Goal: Task Accomplishment & Management: Manage account settings

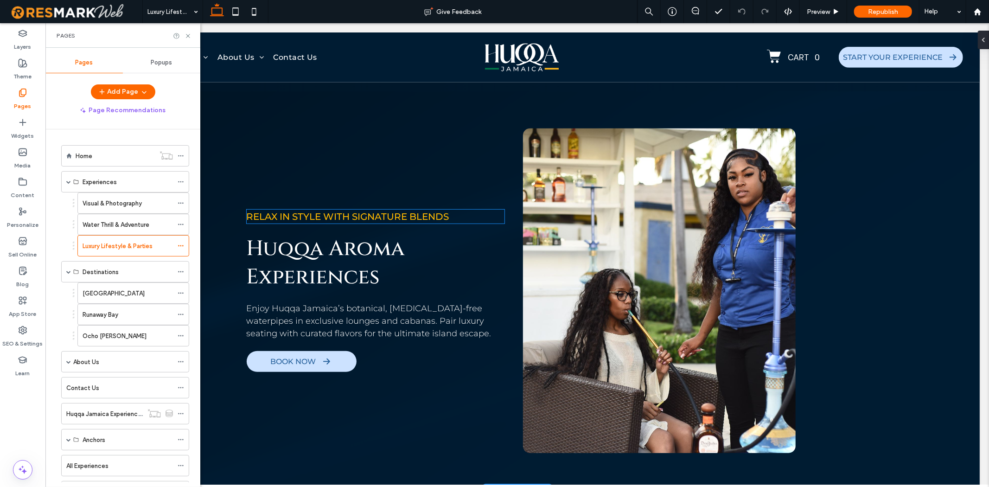
scroll to position [455, 0]
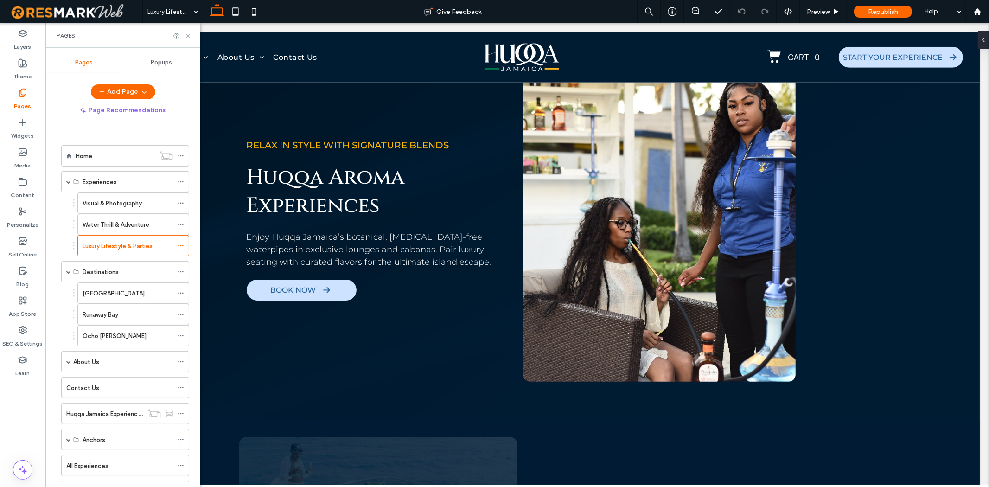
click at [185, 38] on icon at bounding box center [188, 35] width 7 height 7
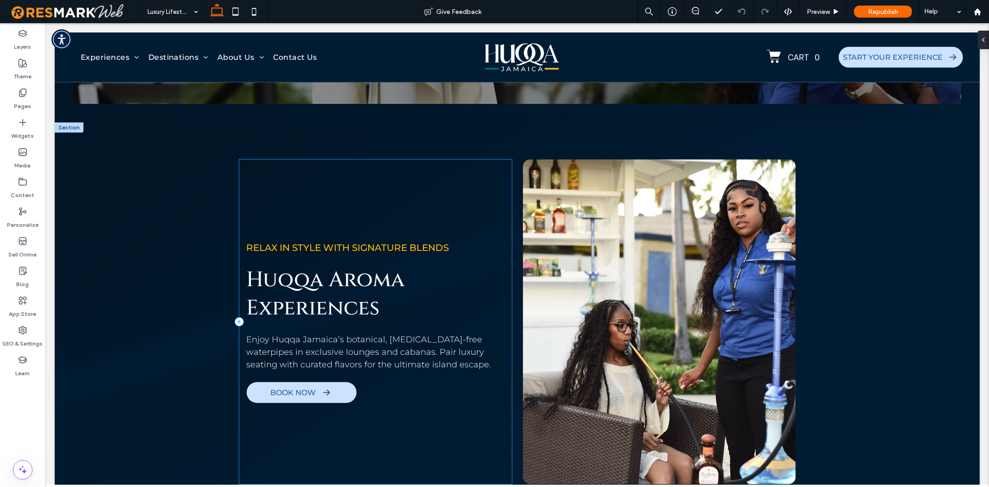
scroll to position [352, 0]
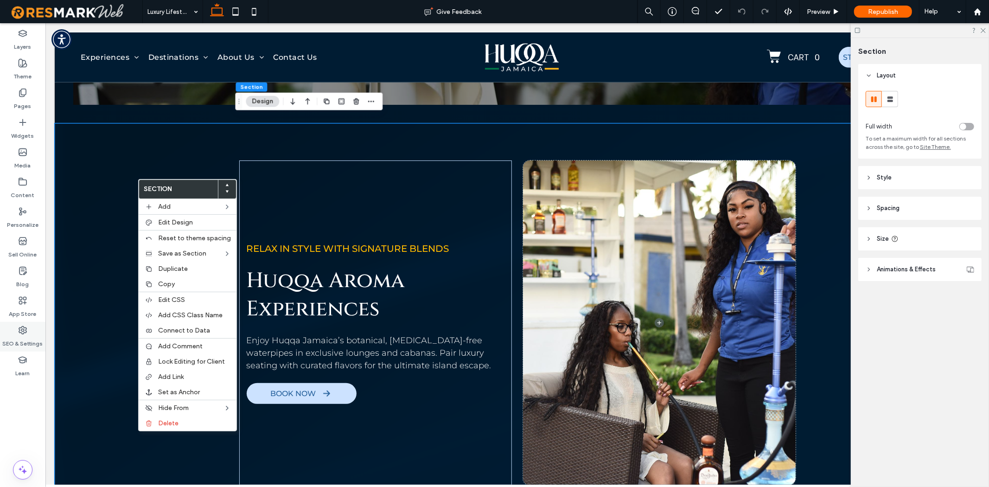
click at [19, 335] on label "SEO & Settings" at bounding box center [23, 341] width 40 height 13
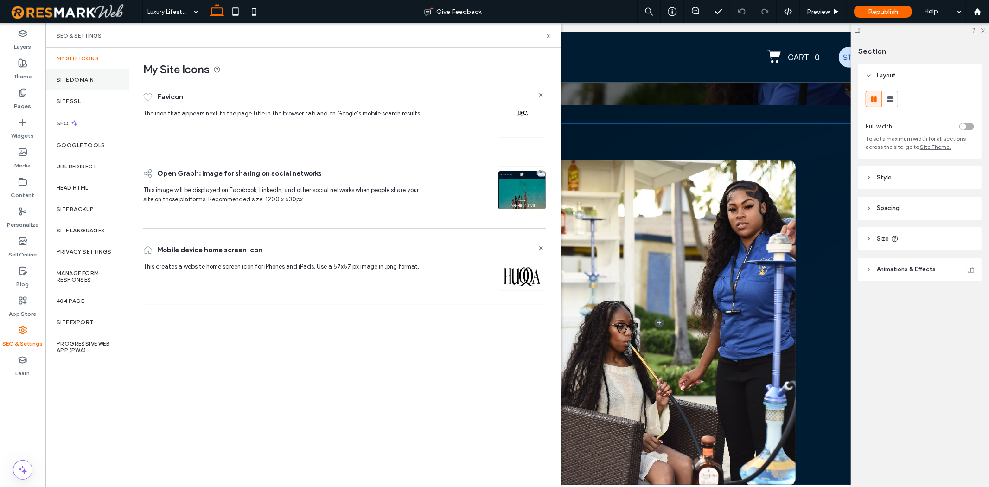
click at [83, 78] on label "Site Domain" at bounding box center [75, 80] width 37 height 6
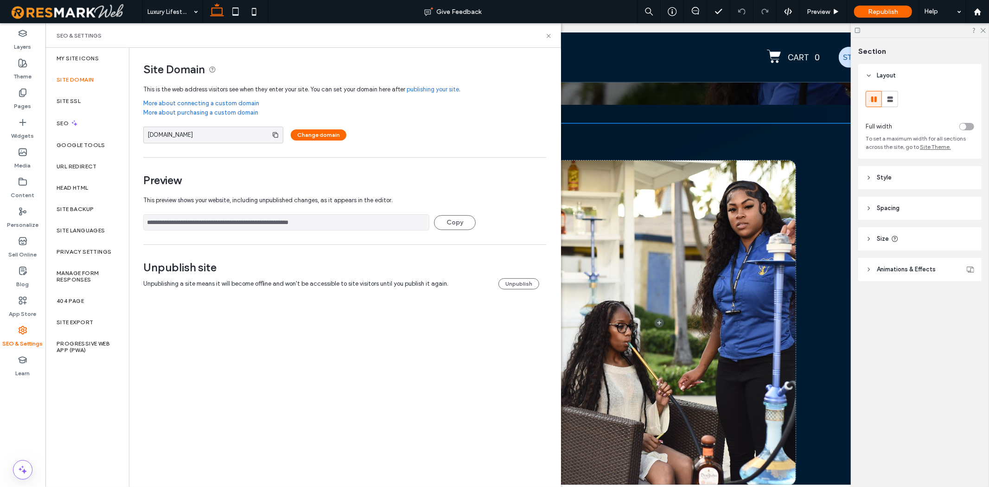
click at [257, 229] on input "**********" at bounding box center [286, 222] width 286 height 16
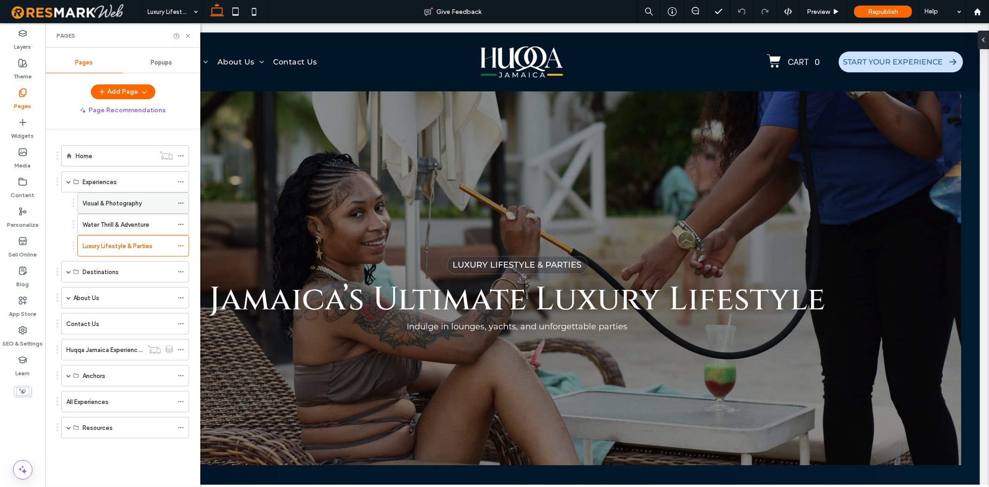
click at [140, 203] on label "Visual & Photography" at bounding box center [112, 203] width 59 height 16
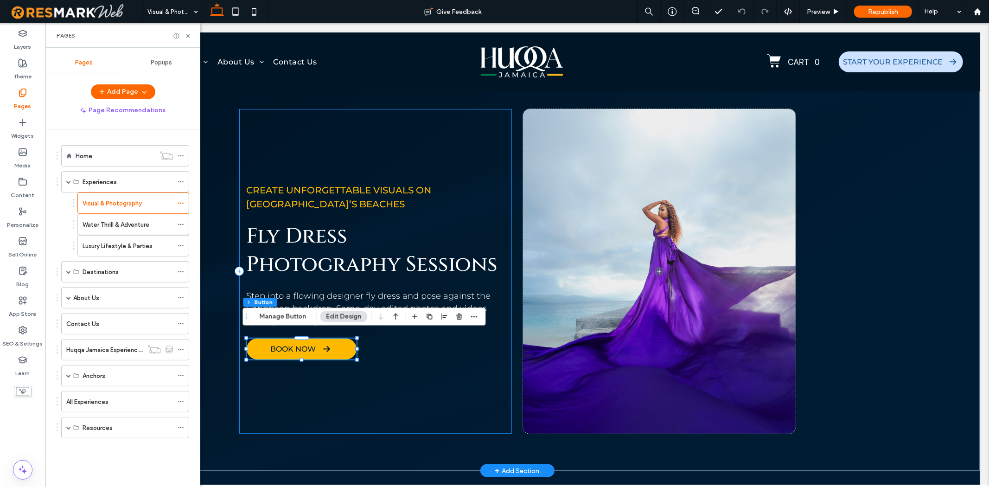
scroll to position [403, 0]
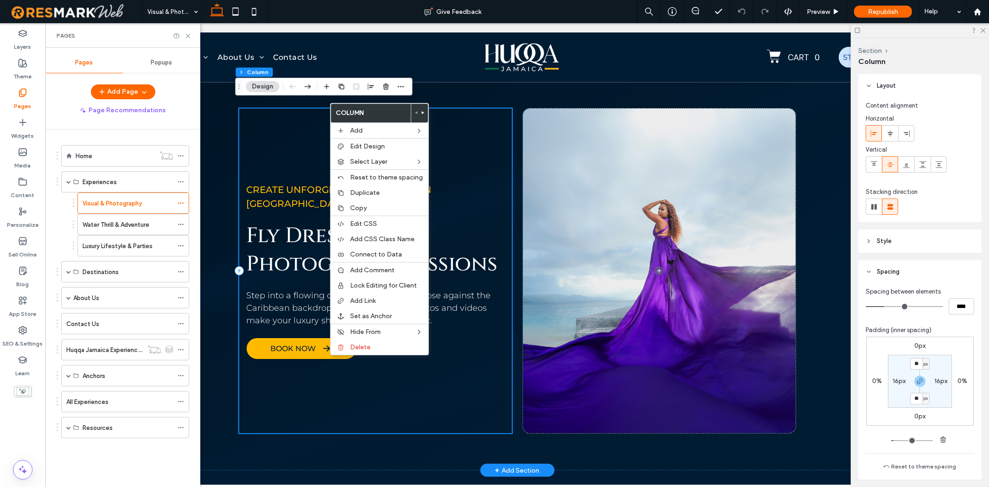
type input "**"
type input "***"
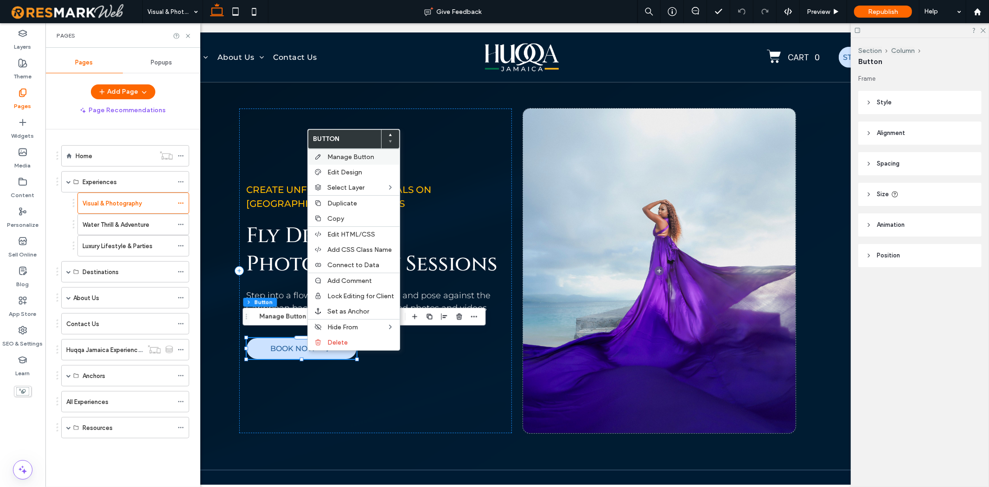
click at [368, 158] on span "Manage Button" at bounding box center [350, 157] width 47 height 8
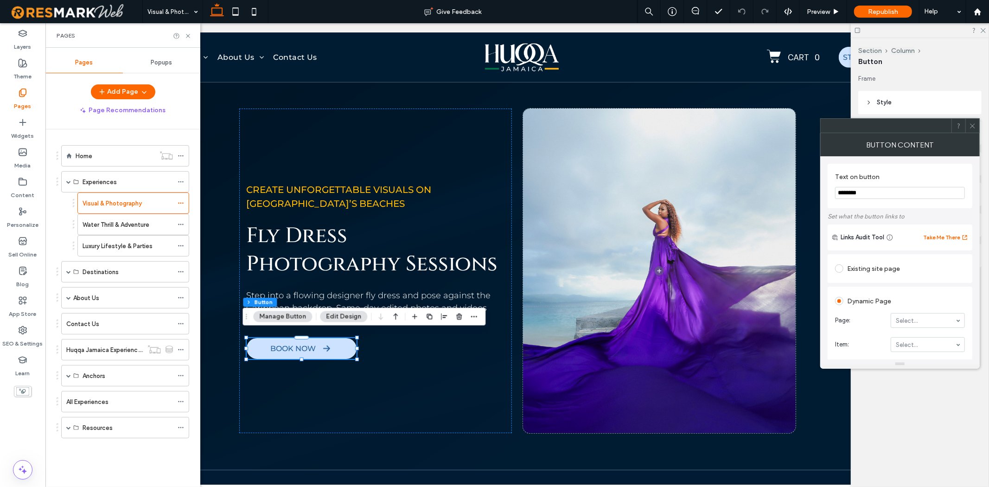
scroll to position [51, 0]
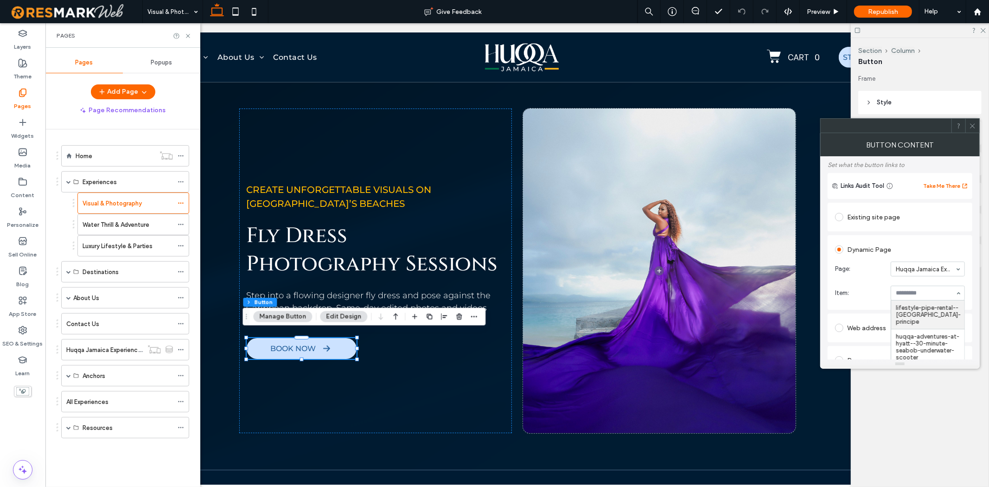
type input "*"
type input "********"
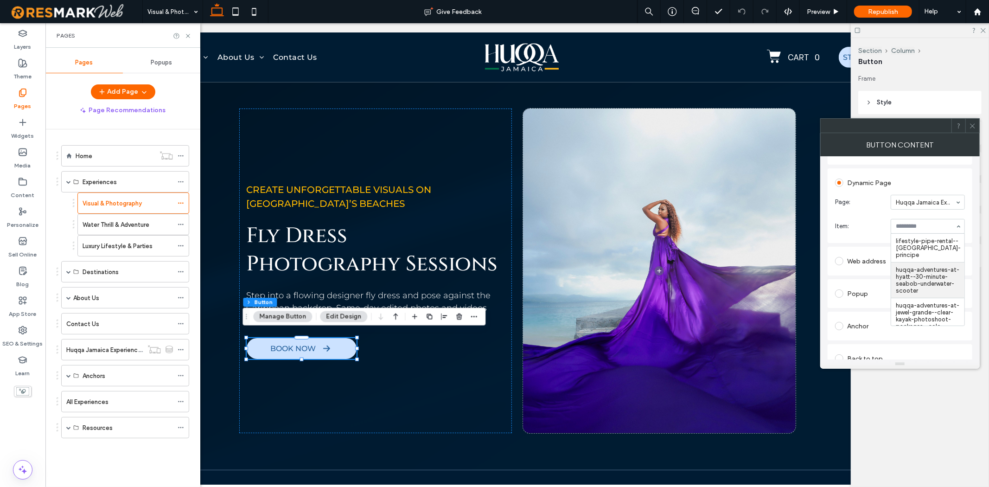
scroll to position [103, 0]
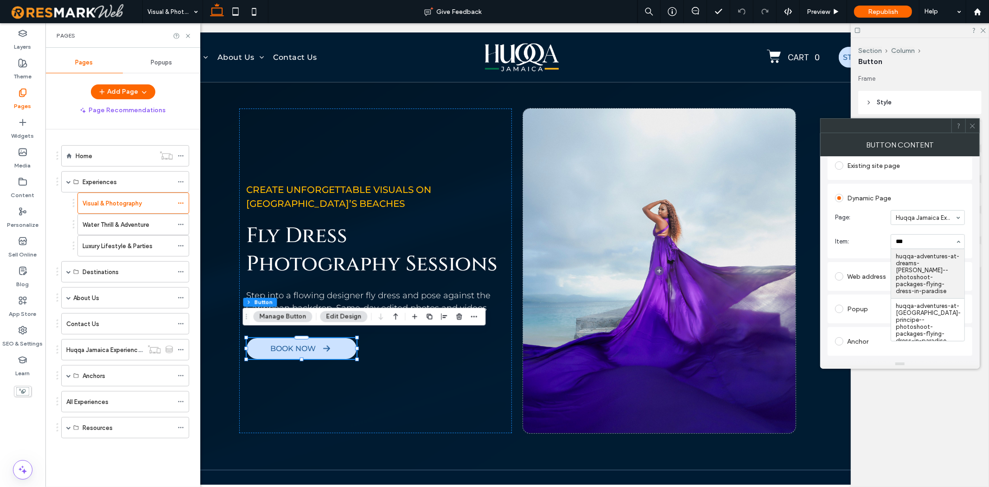
type input "****"
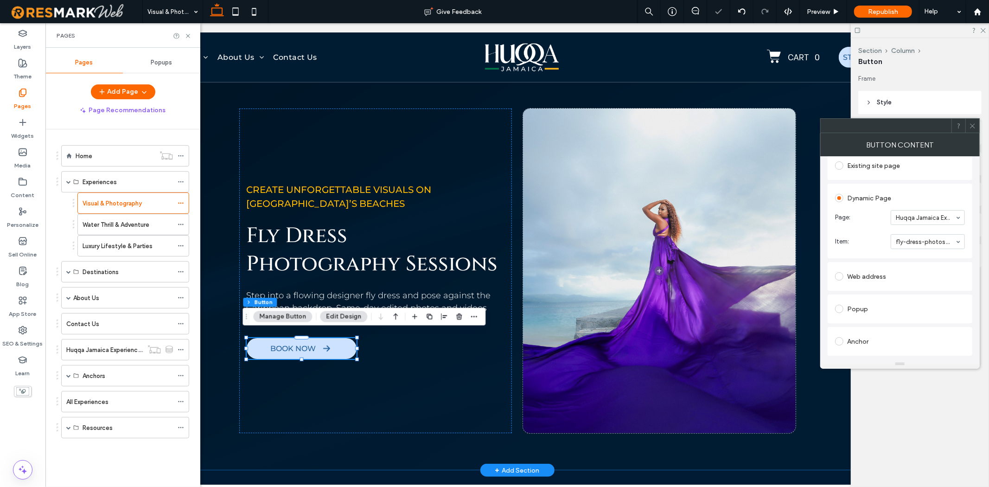
click at [809, 425] on div "Create unforgettable visuals on Jamaica’s beaches Fly Dress Photography Session…" at bounding box center [516, 270] width 925 height 399
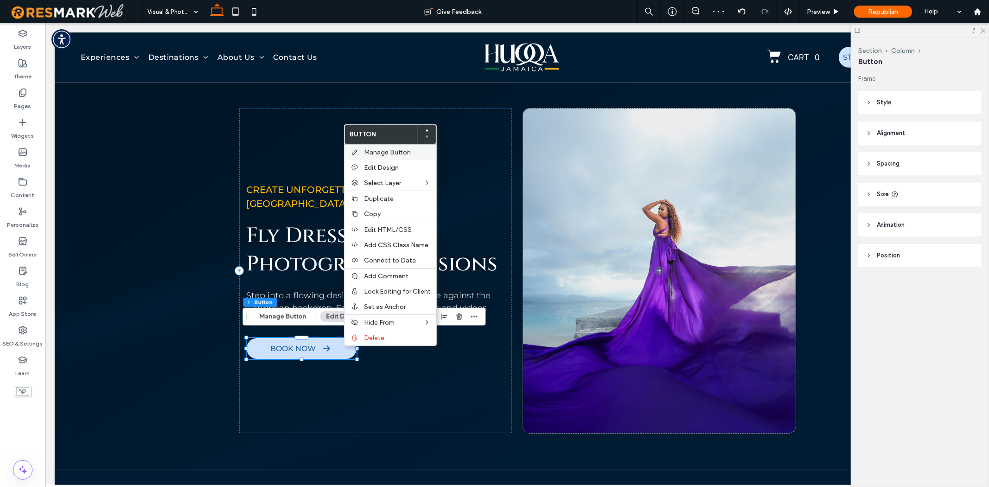
click at [394, 155] on span "Manage Button" at bounding box center [387, 152] width 47 height 8
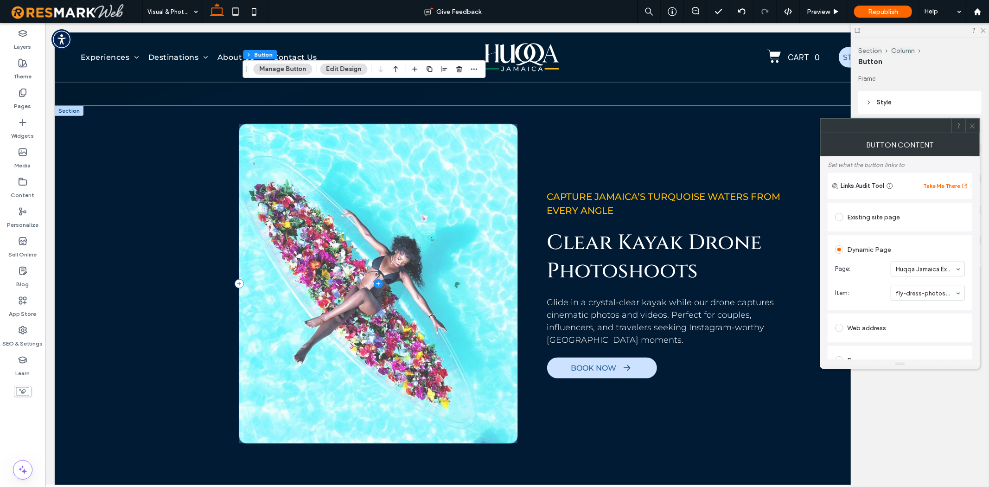
scroll to position [815, 0]
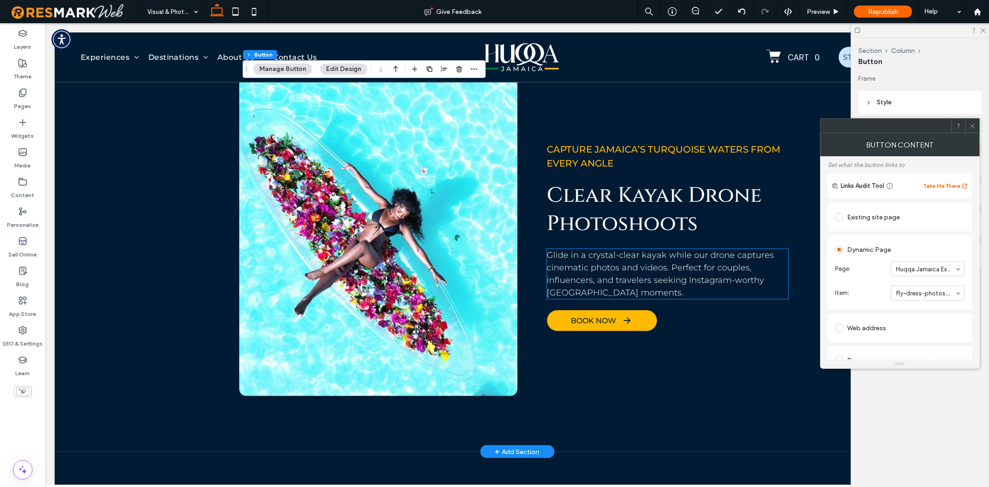
drag, startPoint x: 569, startPoint y: 292, endPoint x: 561, endPoint y: 307, distance: 16.8
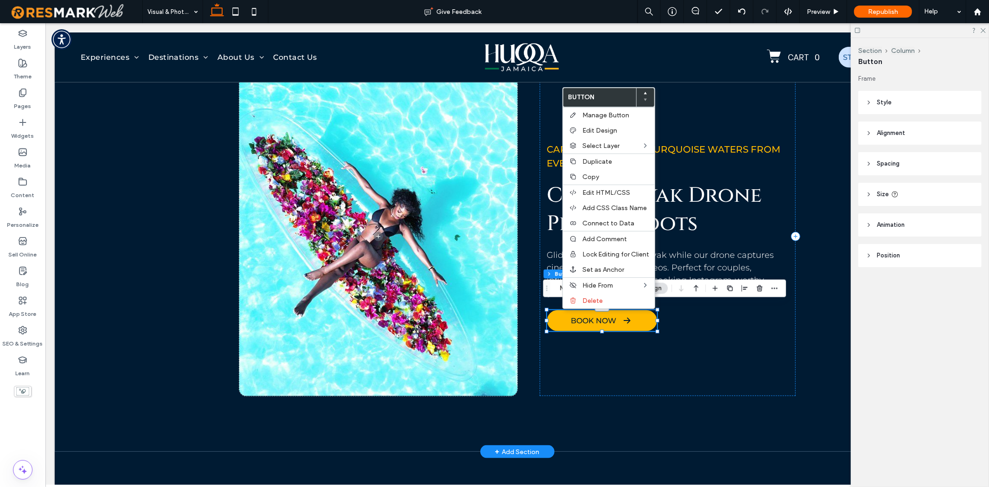
type input "**"
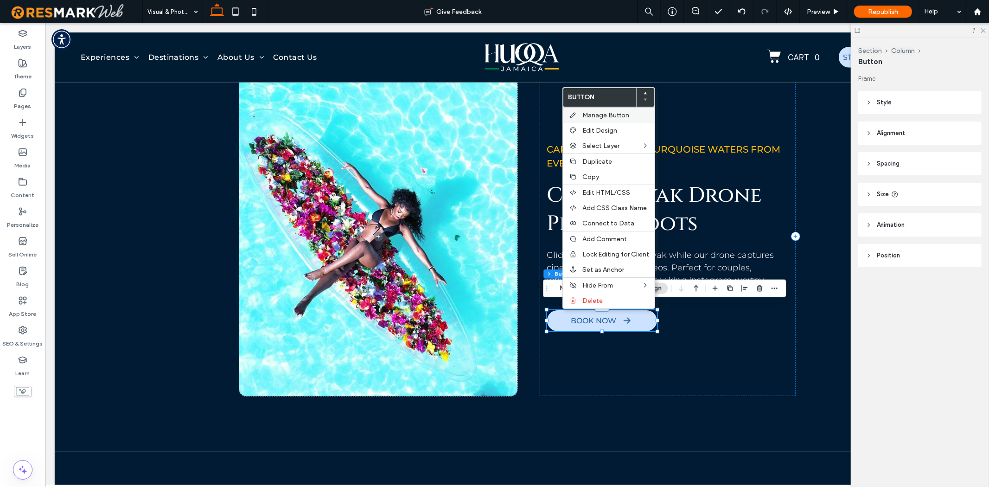
click at [594, 113] on span "Manage Button" at bounding box center [605, 115] width 47 height 8
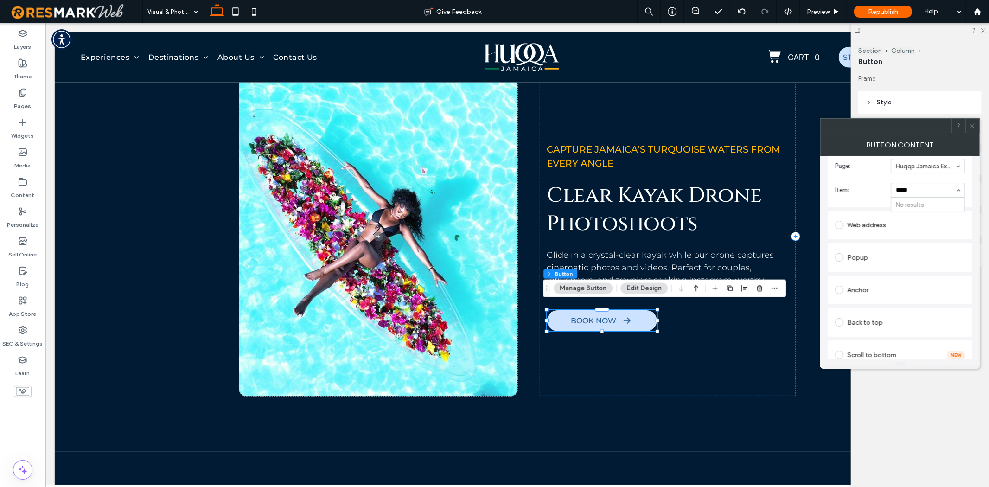
scroll to position [0, 0]
type input "********"
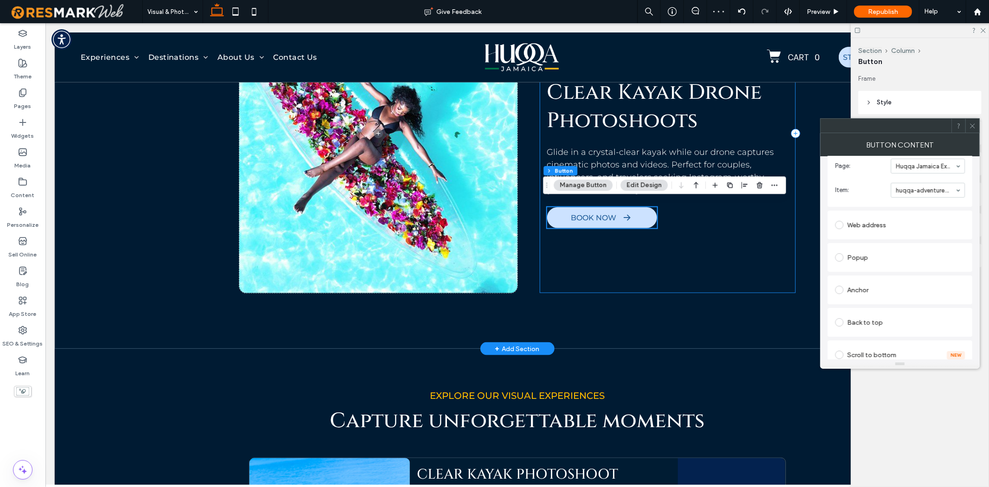
scroll to position [919, 0]
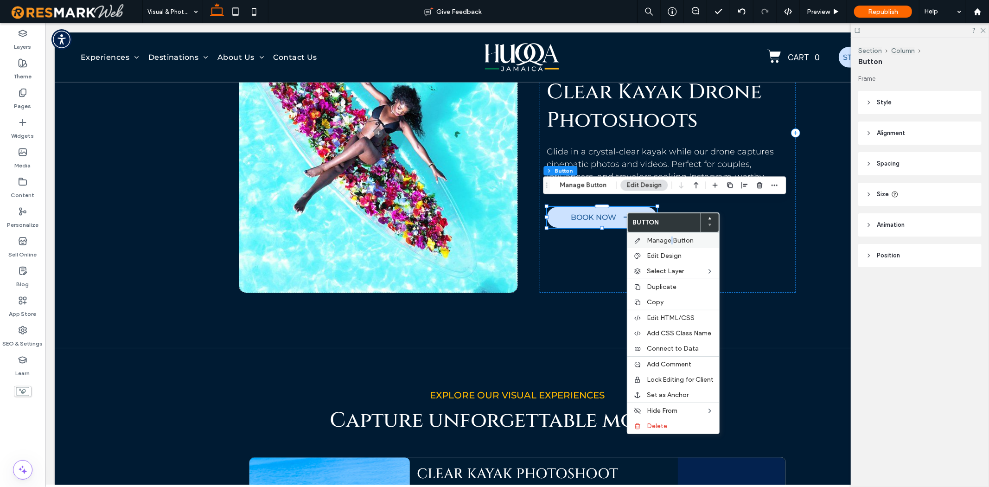
click at [671, 235] on div "Manage Button" at bounding box center [673, 240] width 92 height 16
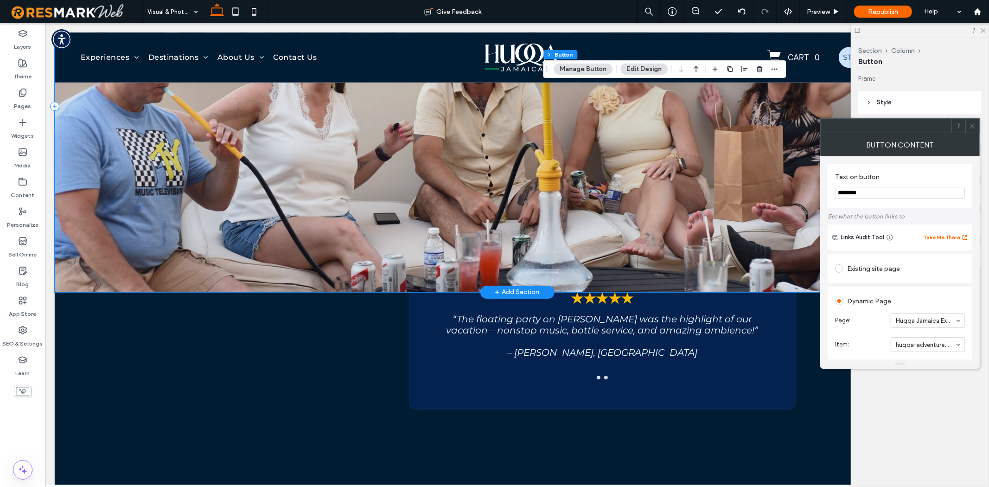
scroll to position [2464, 0]
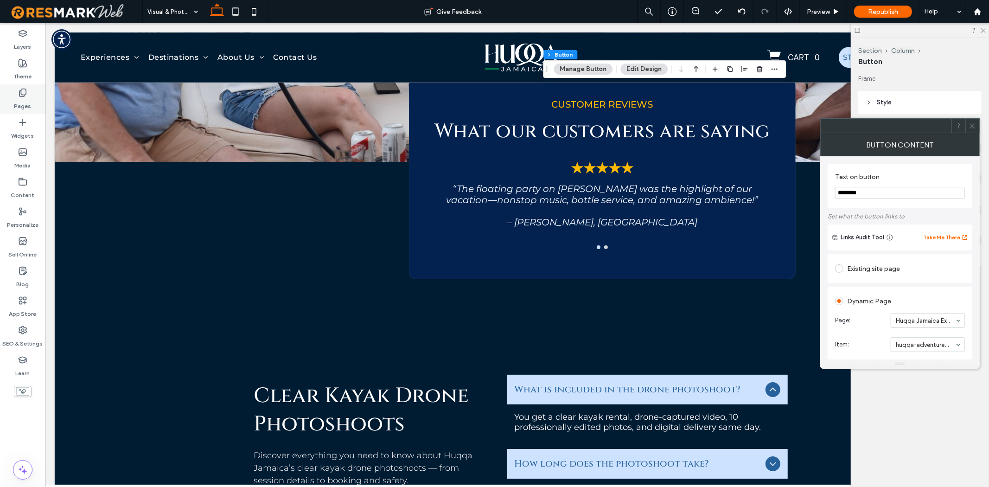
click at [29, 84] on div "Pages" at bounding box center [22, 99] width 45 height 30
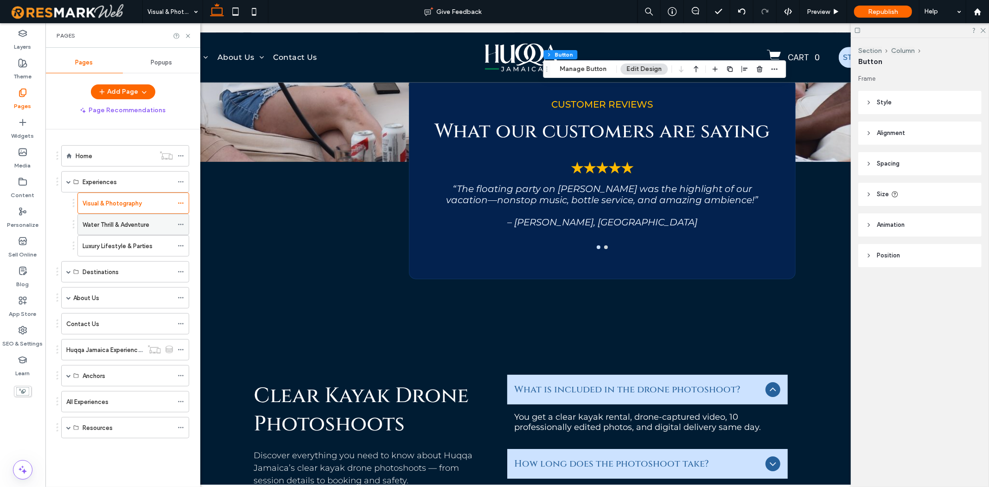
click at [101, 225] on label "Water Thrill & Adventure" at bounding box center [116, 225] width 67 height 16
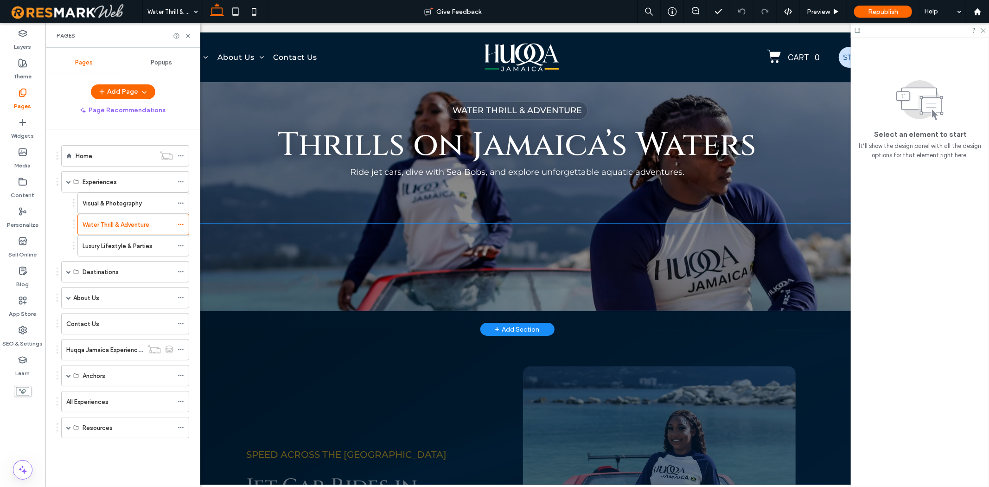
scroll to position [360, 0]
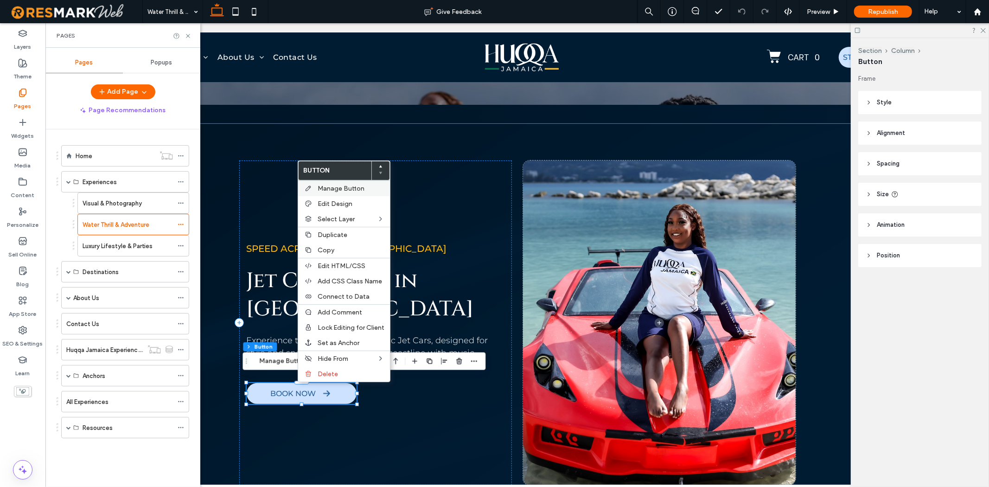
click at [353, 183] on div "Manage Button" at bounding box center [344, 188] width 92 height 16
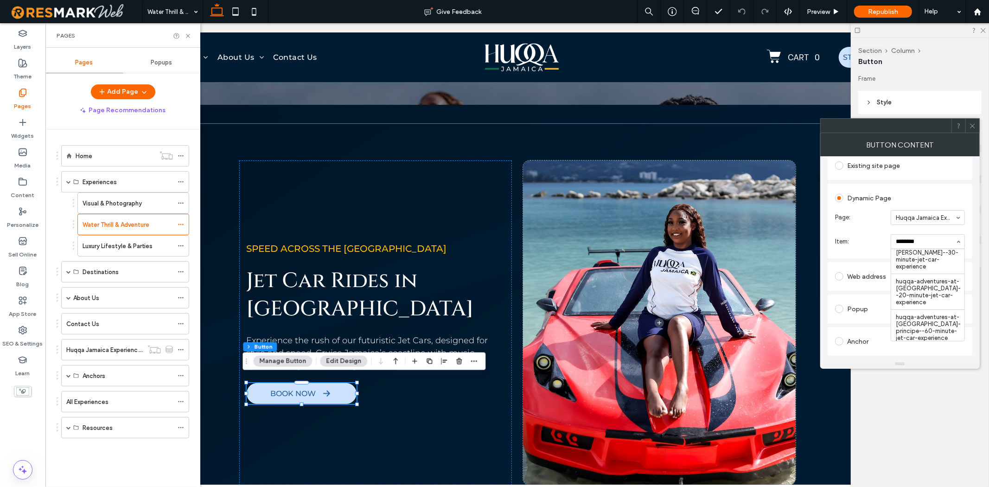
scroll to position [154, 0]
type input "********"
click at [338, 268] on span "Jet Car Rides in Jamaica" at bounding box center [359, 294] width 227 height 57
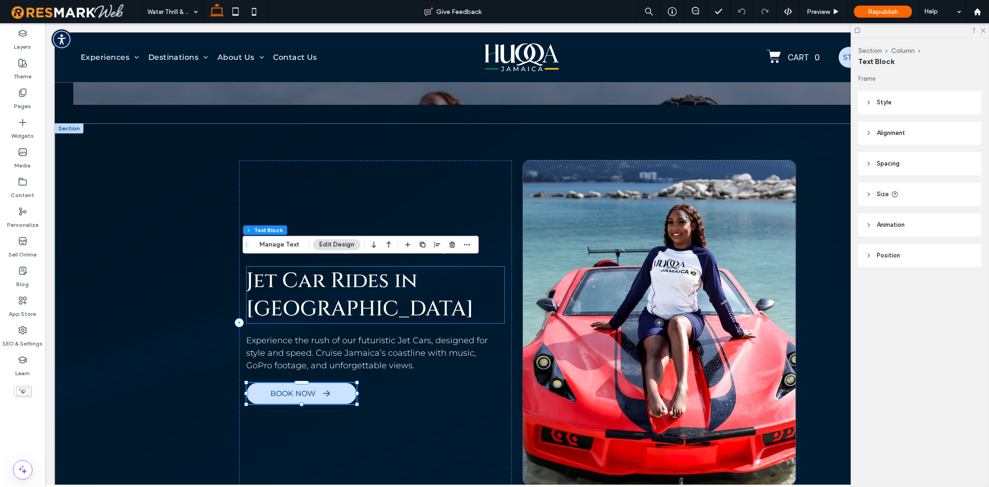
click at [338, 268] on div "Jet Car Rides in Jamaica" at bounding box center [375, 294] width 258 height 57
click at [338, 268] on span "Jet Car Rides in Jamaica" at bounding box center [359, 294] width 227 height 57
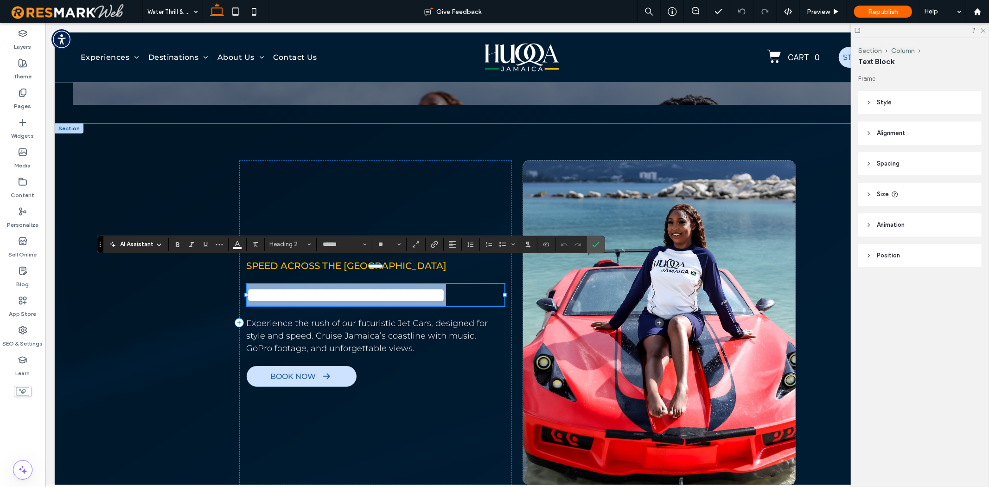
copy span "**********"
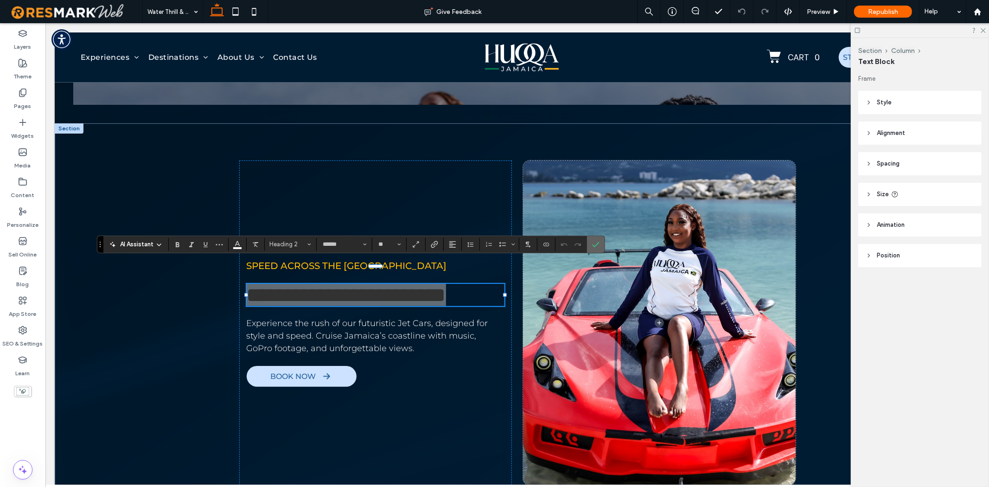
click at [595, 246] on use "Confirm" at bounding box center [595, 245] width 7 height 6
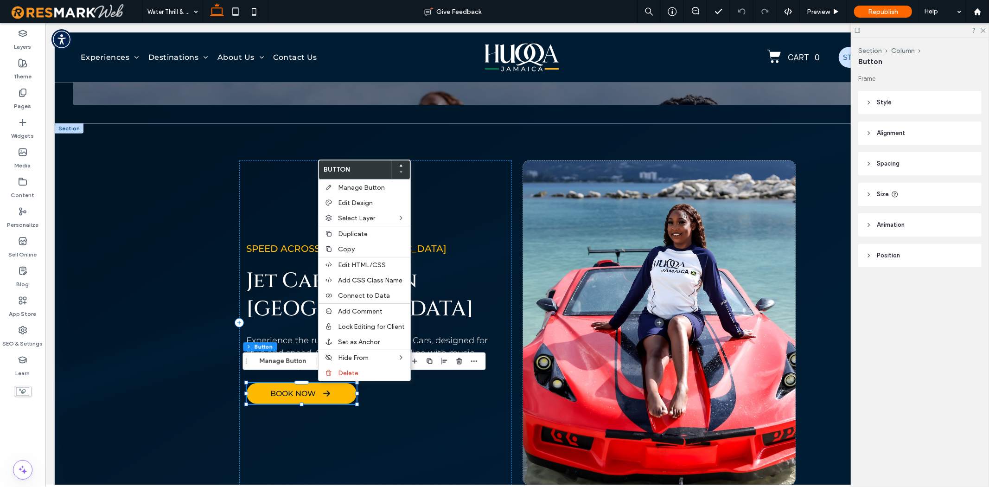
type input "**"
click at [367, 187] on span "Manage Button" at bounding box center [361, 188] width 47 height 8
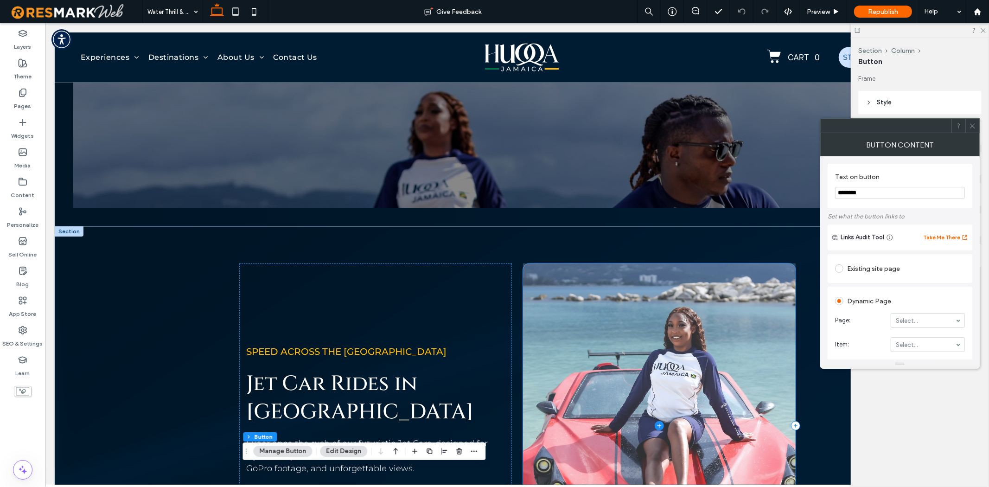
scroll to position [412, 0]
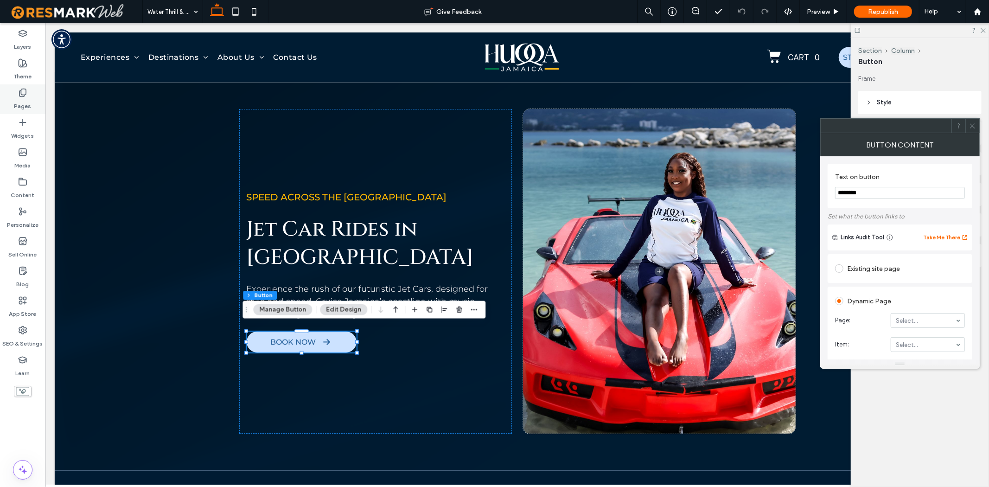
click at [31, 98] on div "Pages" at bounding box center [22, 99] width 45 height 30
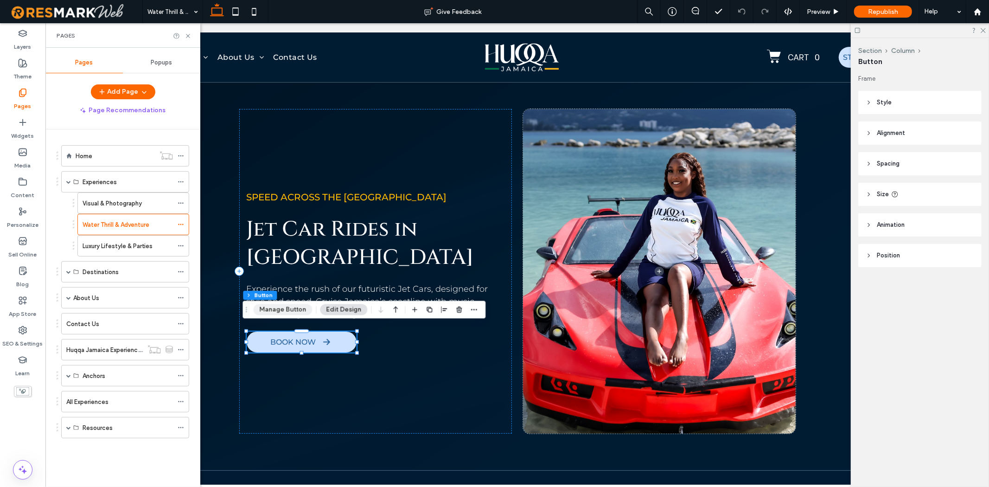
click at [279, 309] on button "Manage Button" at bounding box center [282, 309] width 59 height 11
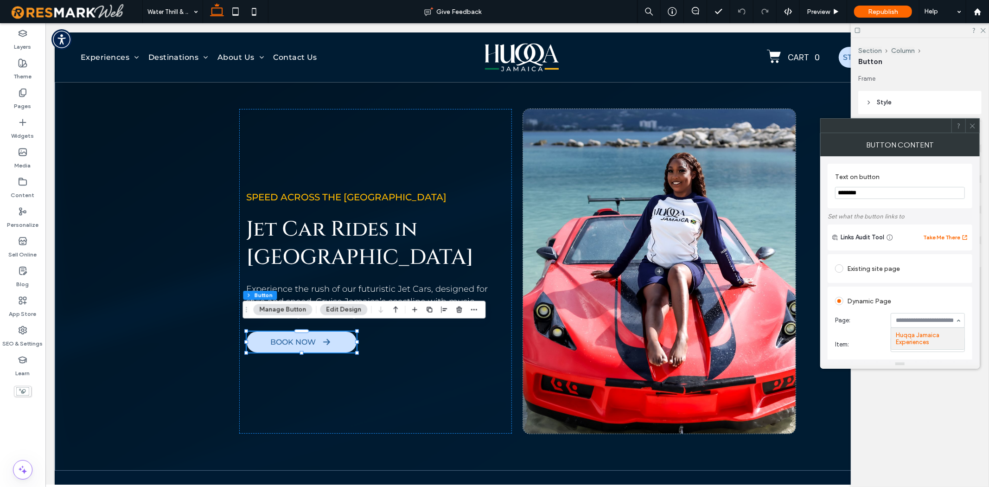
scroll to position [51, 0]
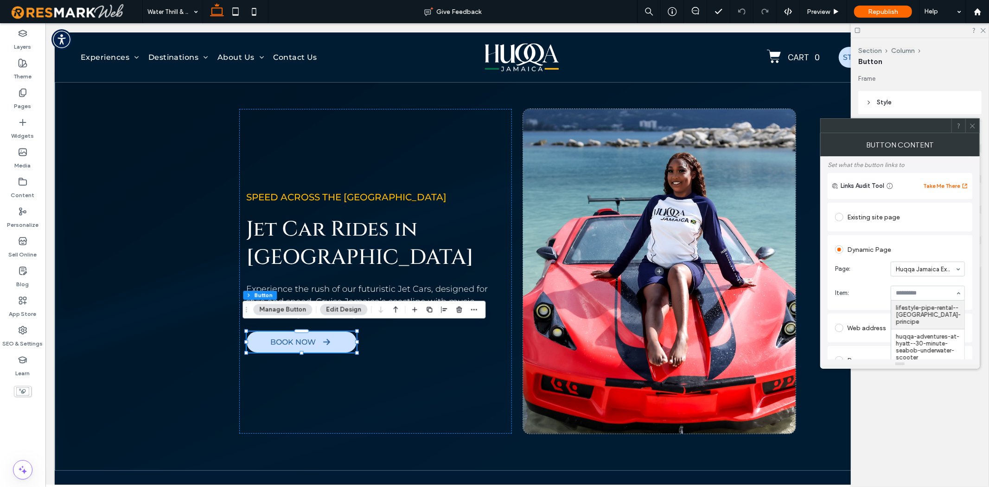
paste input "**********"
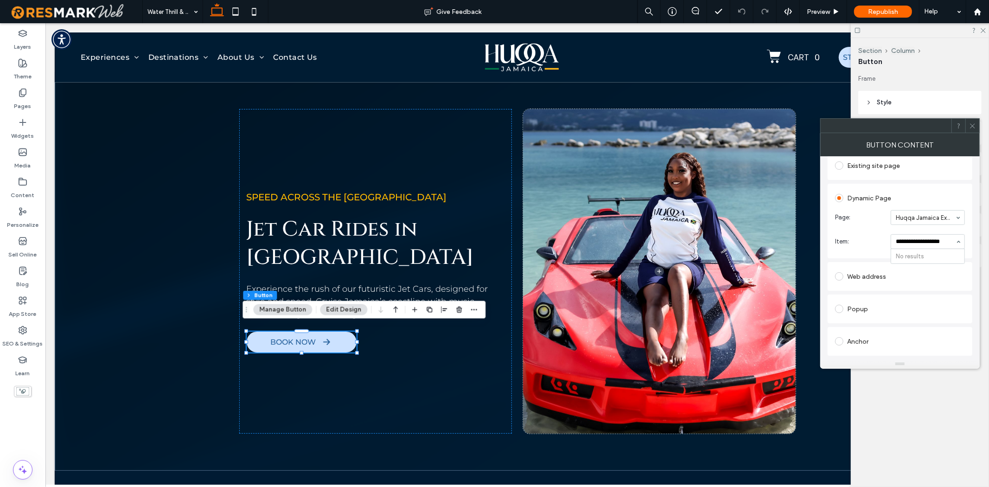
scroll to position [0, 0]
type input "*"
type input "*****"
type input "*"
type input "*******"
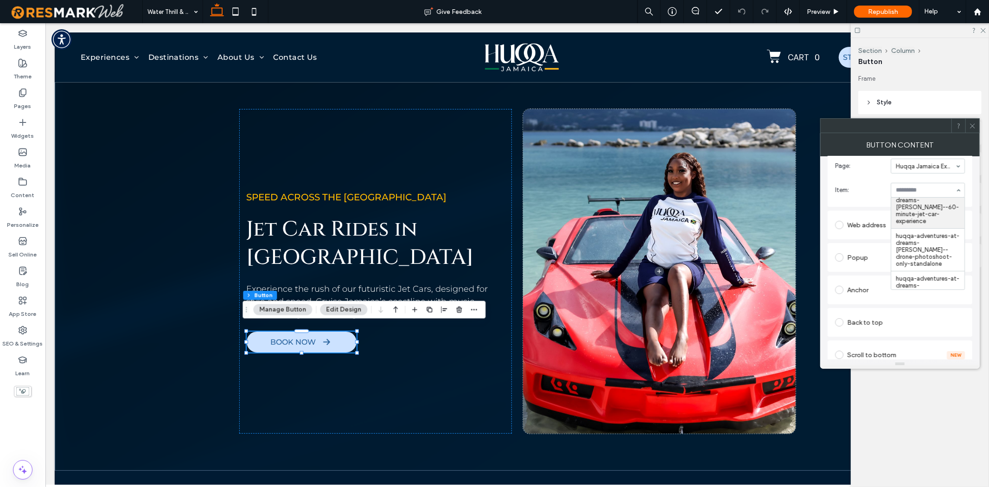
scroll to position [265, 0]
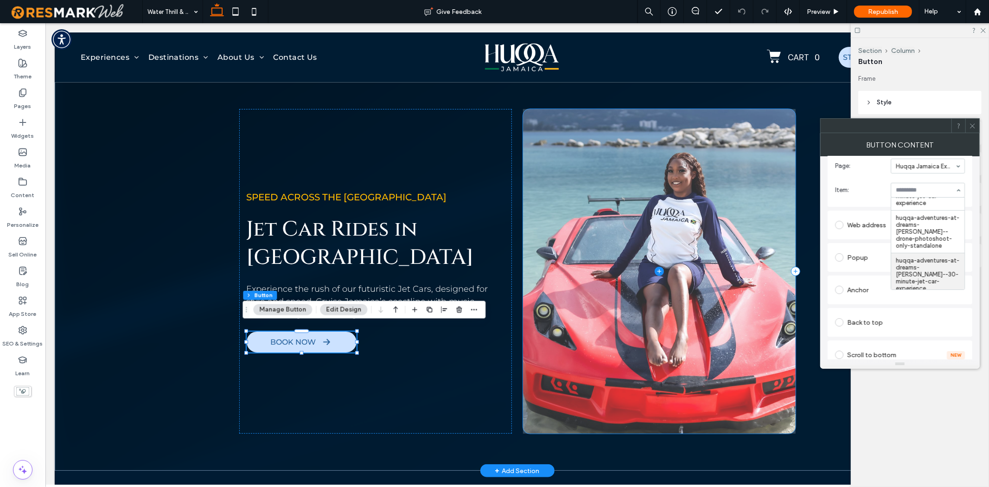
click at [631, 255] on span at bounding box center [659, 271] width 273 height 325
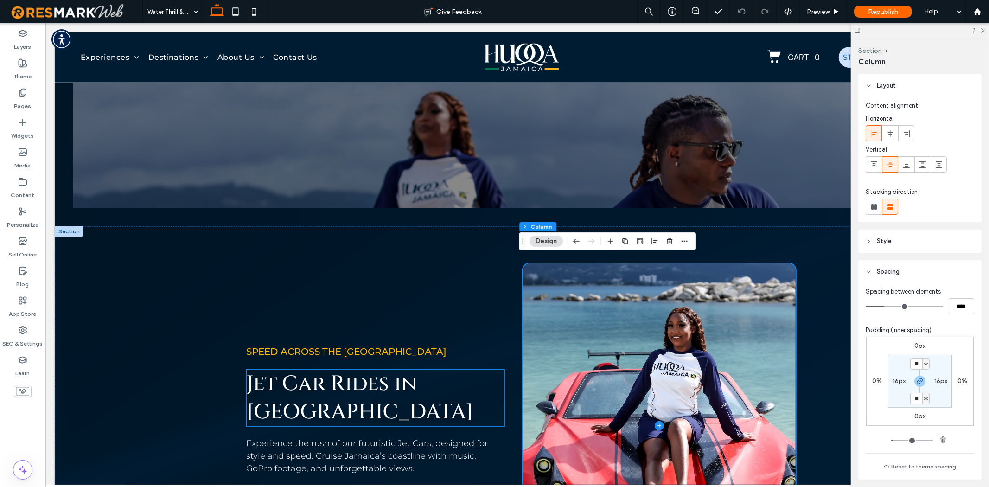
scroll to position [464, 0]
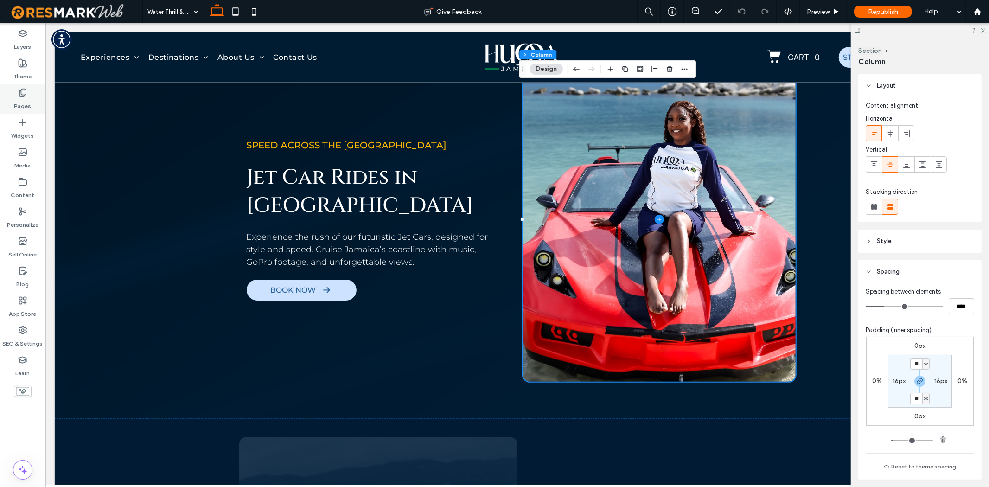
click at [11, 94] on div "Pages" at bounding box center [22, 99] width 45 height 30
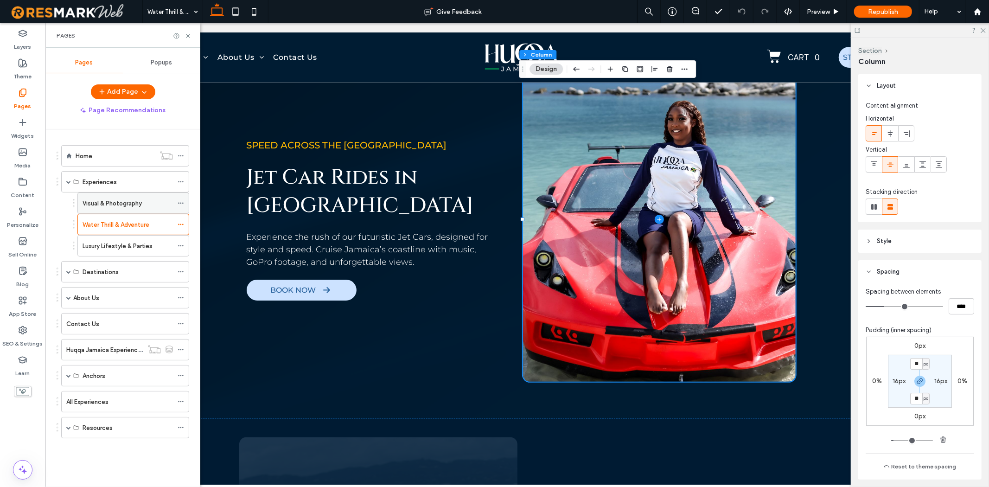
click at [112, 198] on label "Visual & Photography" at bounding box center [112, 203] width 59 height 16
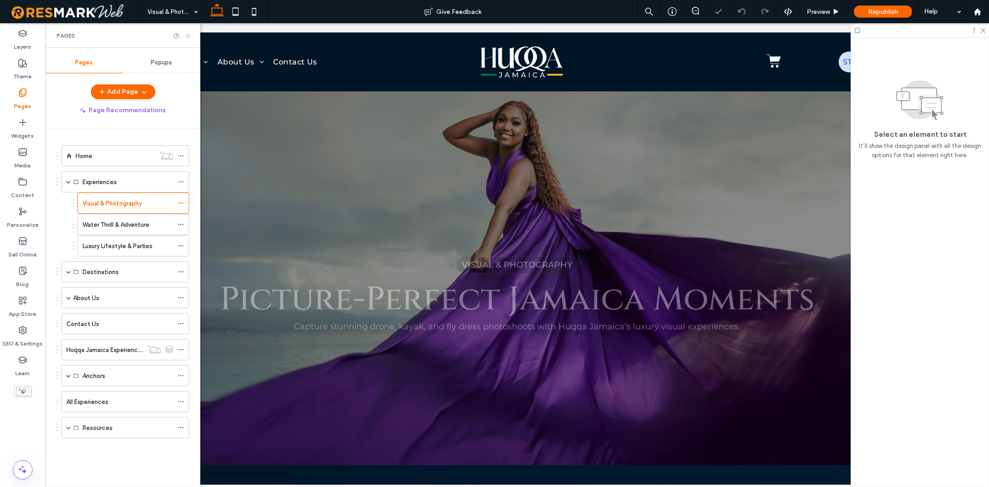
drag, startPoint x: 187, startPoint y: 37, endPoint x: 141, endPoint y: 14, distance: 51.4
click at [187, 37] on icon at bounding box center [188, 35] width 7 height 7
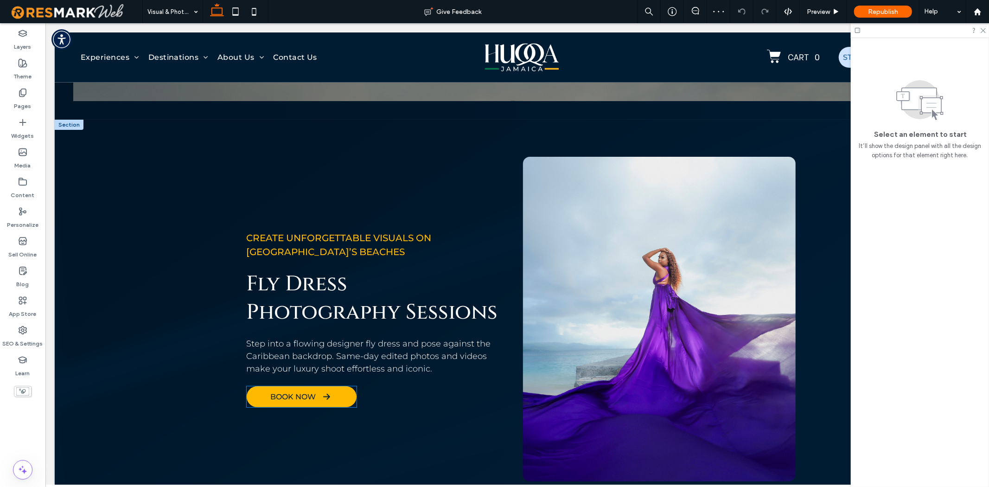
scroll to position [420, 0]
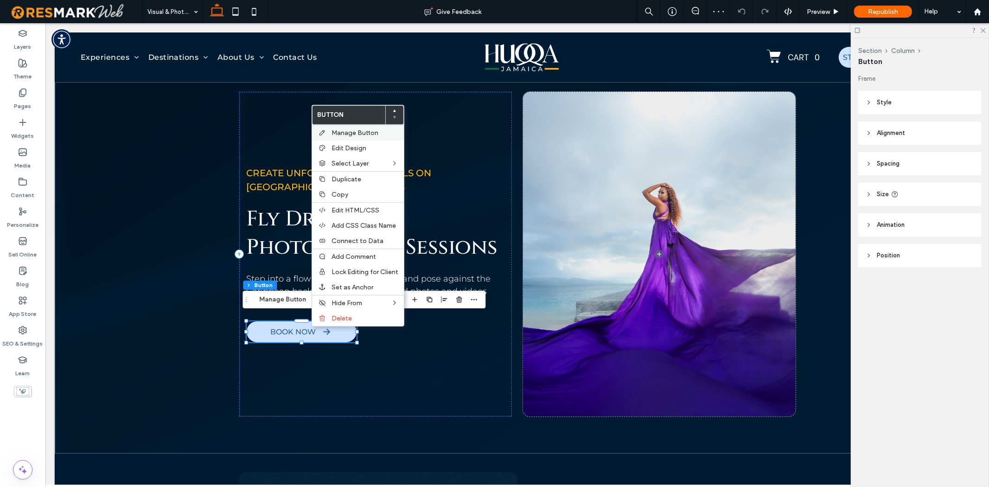
click at [371, 137] on div "Manage Button" at bounding box center [358, 133] width 92 height 16
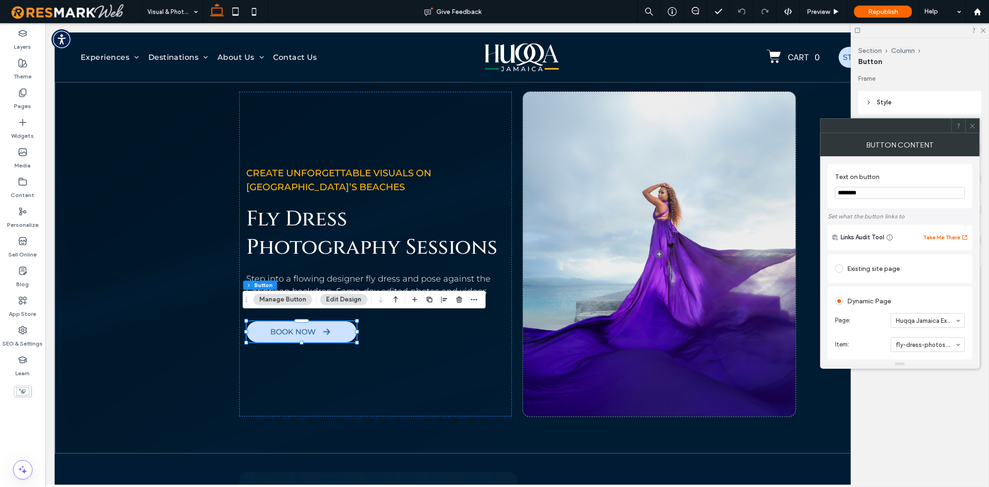
click at [974, 127] on use at bounding box center [972, 125] width 5 height 5
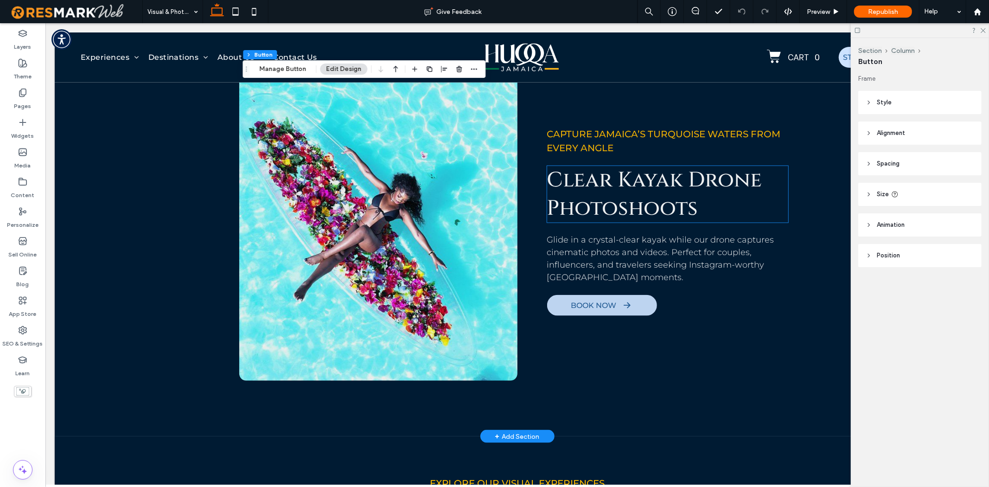
scroll to position [832, 0]
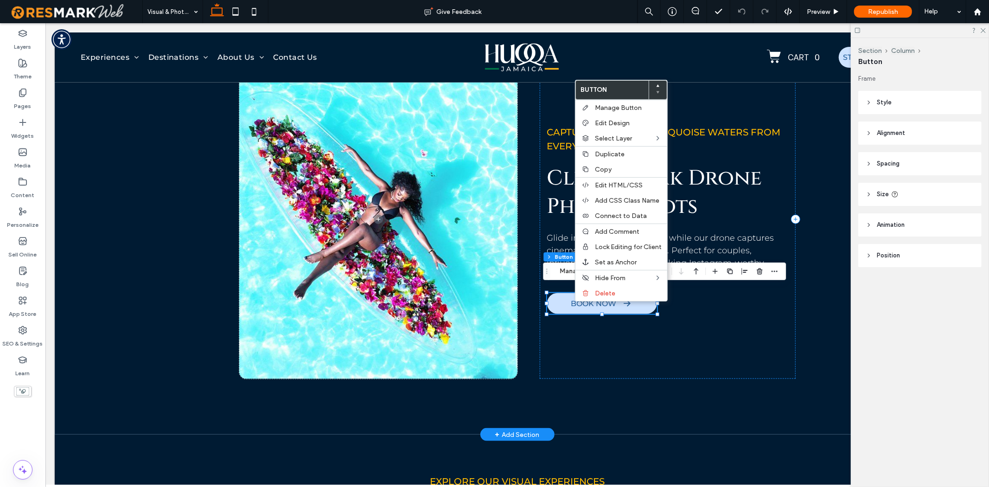
type input "**"
click at [638, 102] on div "Manage Button" at bounding box center [621, 108] width 92 height 16
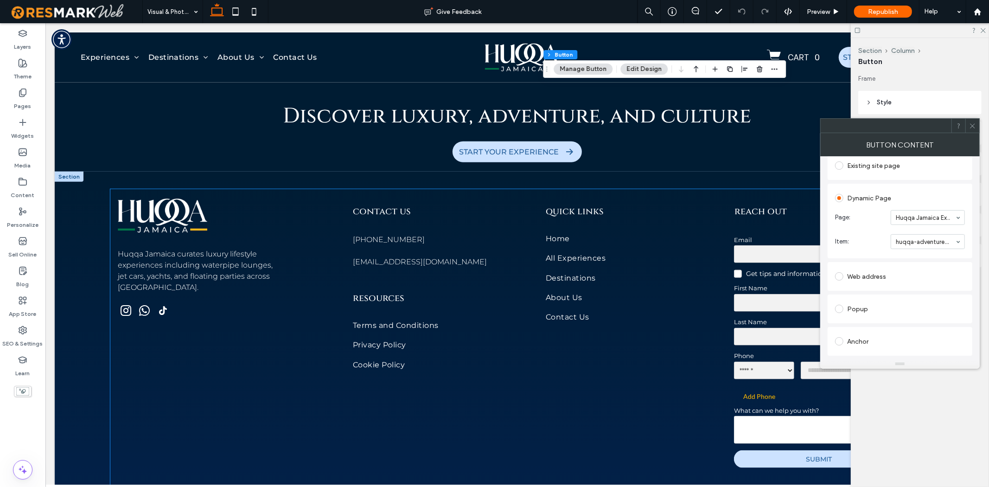
scroll to position [3800, 0]
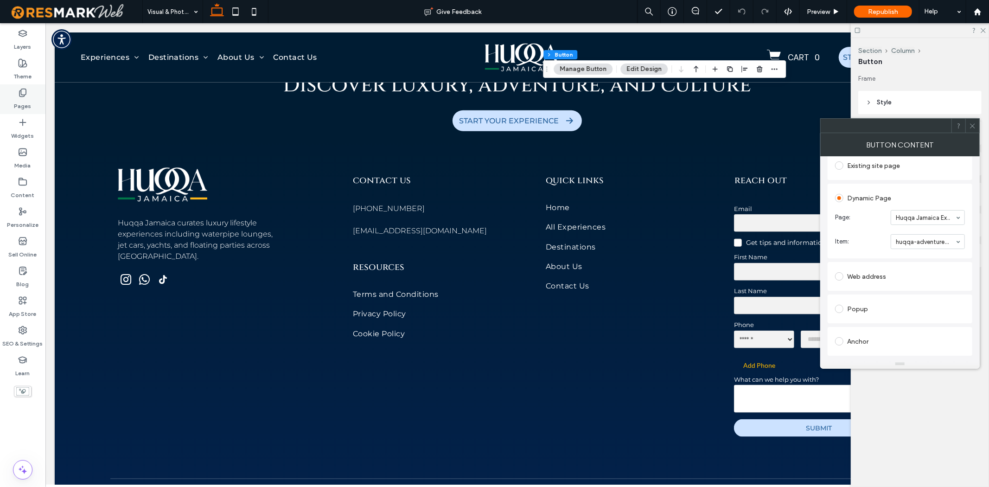
click at [36, 90] on div "Pages" at bounding box center [22, 99] width 45 height 30
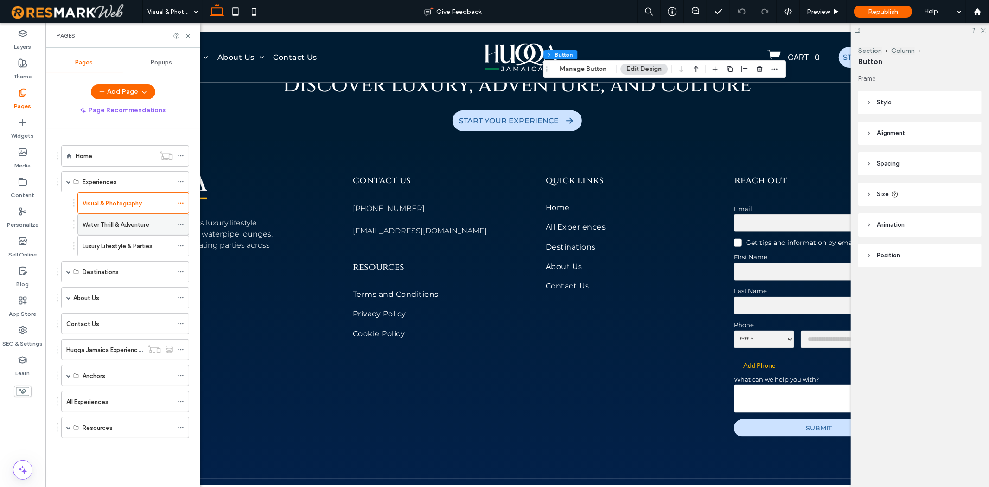
click at [149, 230] on label "Water Thrill & Adventure" at bounding box center [116, 225] width 67 height 16
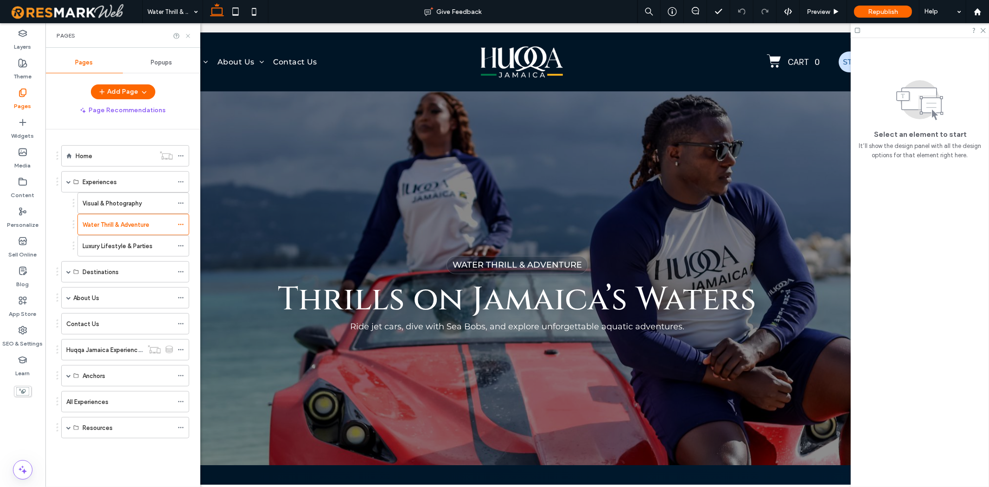
click at [191, 34] on icon at bounding box center [188, 35] width 7 height 7
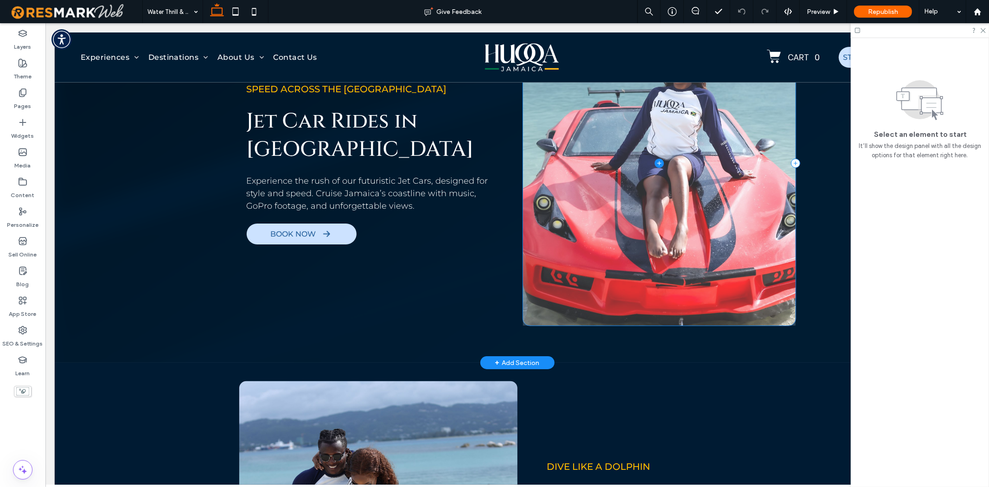
scroll to position [567, 0]
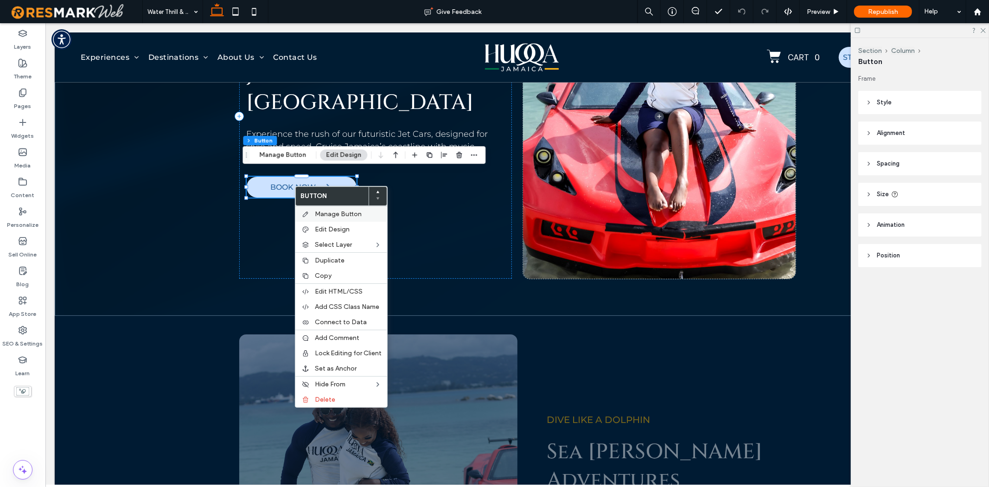
drag, startPoint x: 306, startPoint y: 212, endPoint x: 427, endPoint y: 186, distance: 123.4
click at [306, 212] on icon at bounding box center [305, 214] width 7 height 7
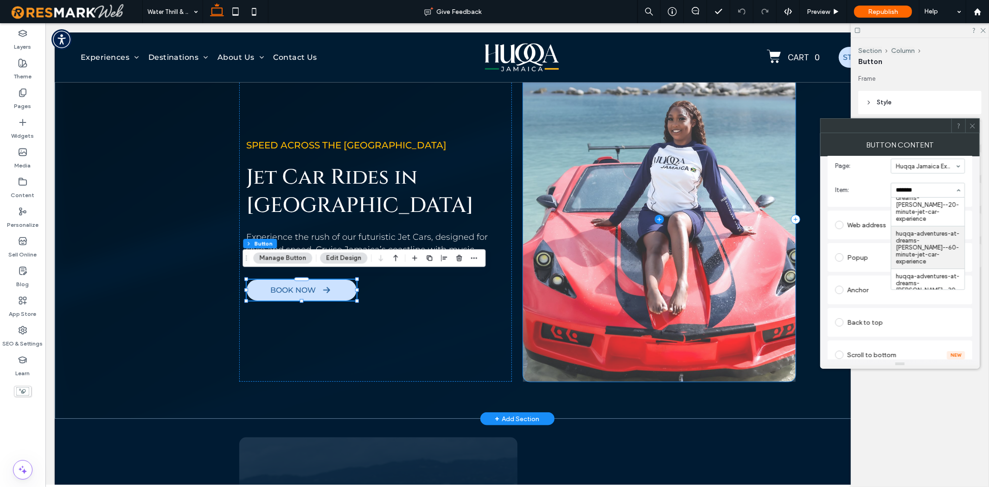
scroll to position [0, 0]
type input "*******"
click at [530, 217] on span at bounding box center [659, 219] width 273 height 325
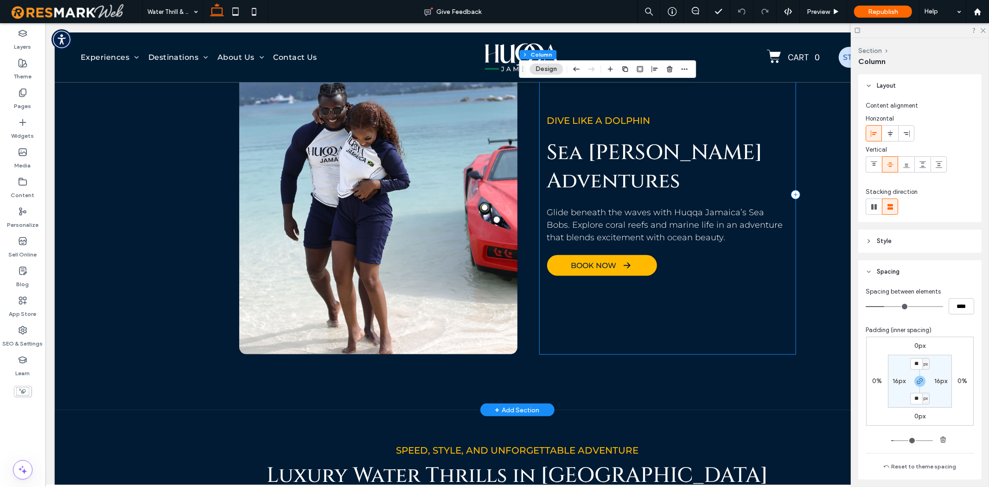
scroll to position [876, 0]
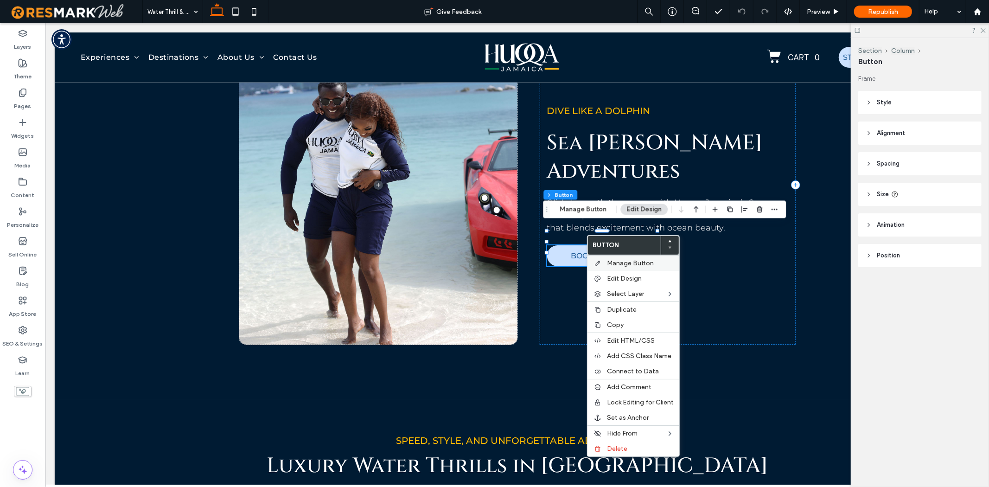
drag, startPoint x: 614, startPoint y: 260, endPoint x: 721, endPoint y: 215, distance: 116.4
click at [614, 260] on span "Manage Button" at bounding box center [630, 263] width 47 height 8
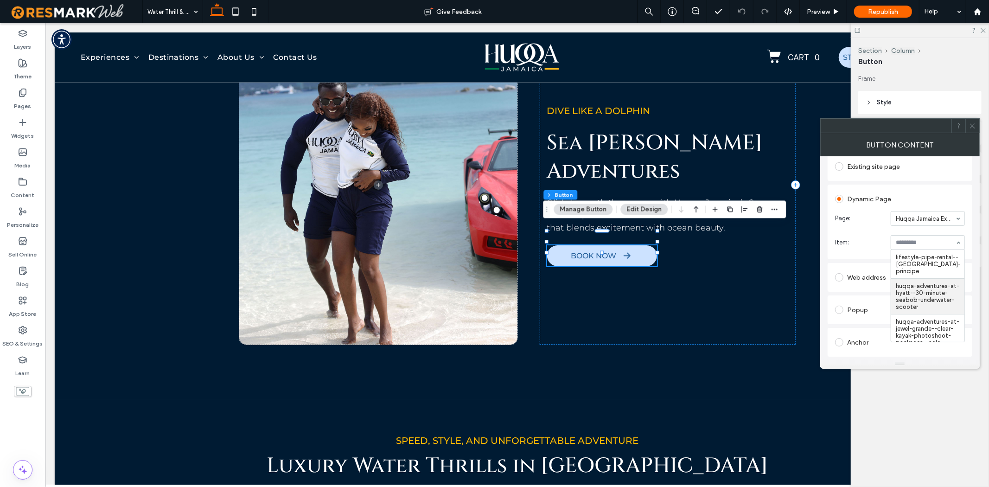
scroll to position [103, 0]
type input "*"
type input "***"
click at [974, 127] on icon at bounding box center [972, 125] width 7 height 7
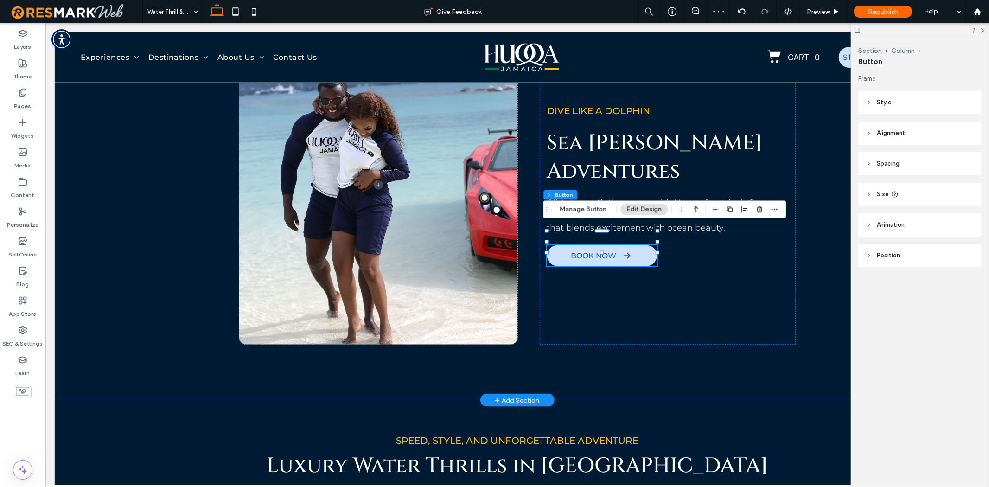
click at [832, 199] on div "Dive like a dolphin Sea Bob Adventures Glide beneath the waves with Huqqa Jamai…" at bounding box center [516, 202] width 925 height 393
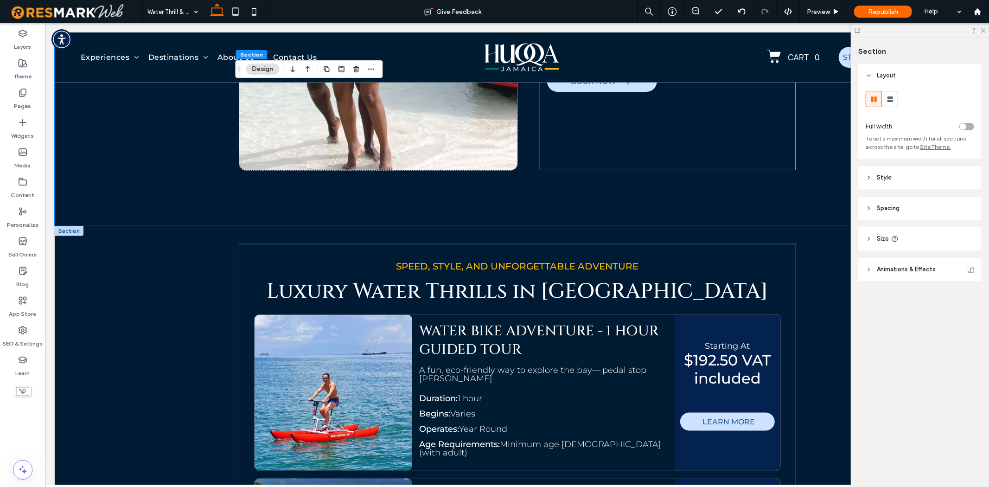
scroll to position [1133, 0]
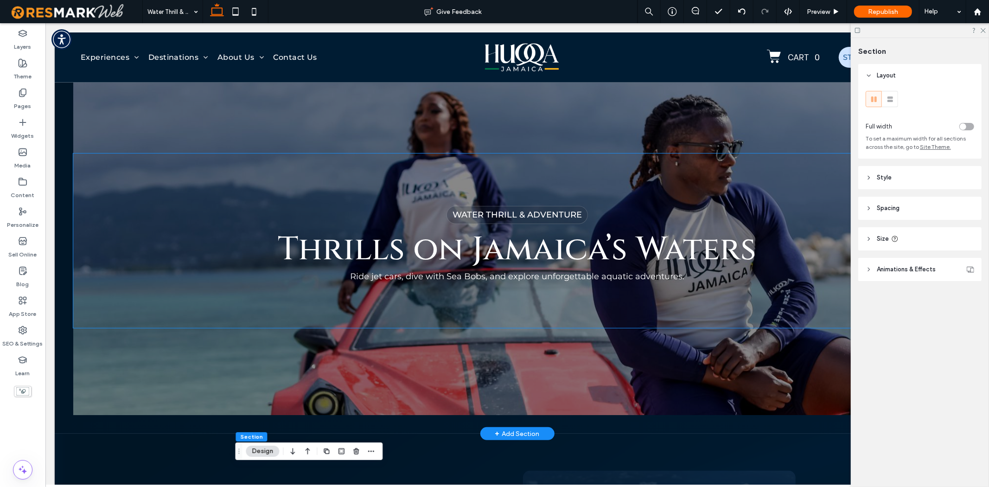
scroll to position [0, 0]
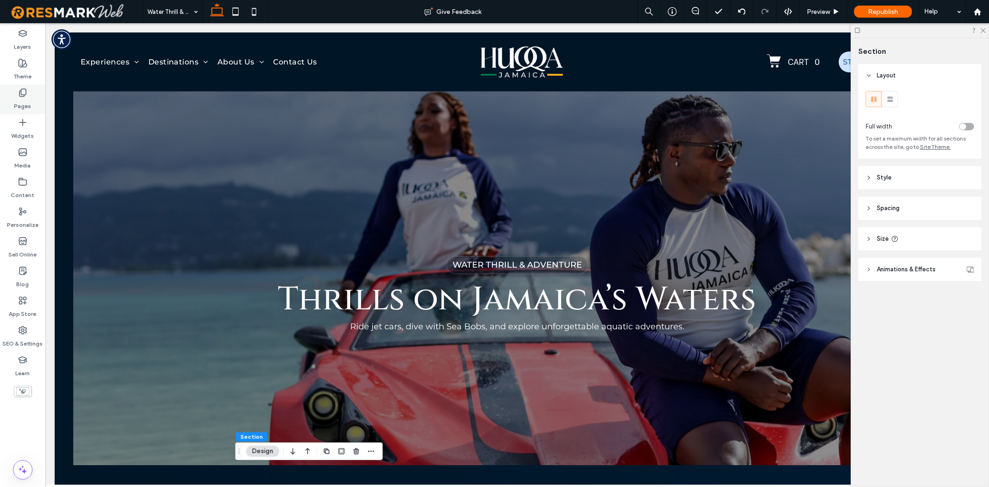
click at [36, 110] on div "Pages" at bounding box center [22, 99] width 45 height 30
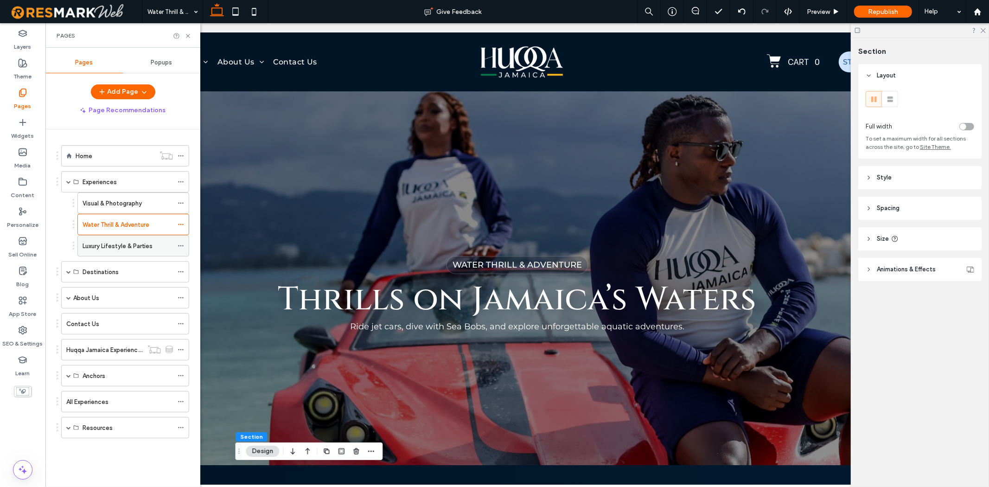
click at [103, 243] on label "Luxury Lifestyle & Parties" at bounding box center [118, 246] width 70 height 16
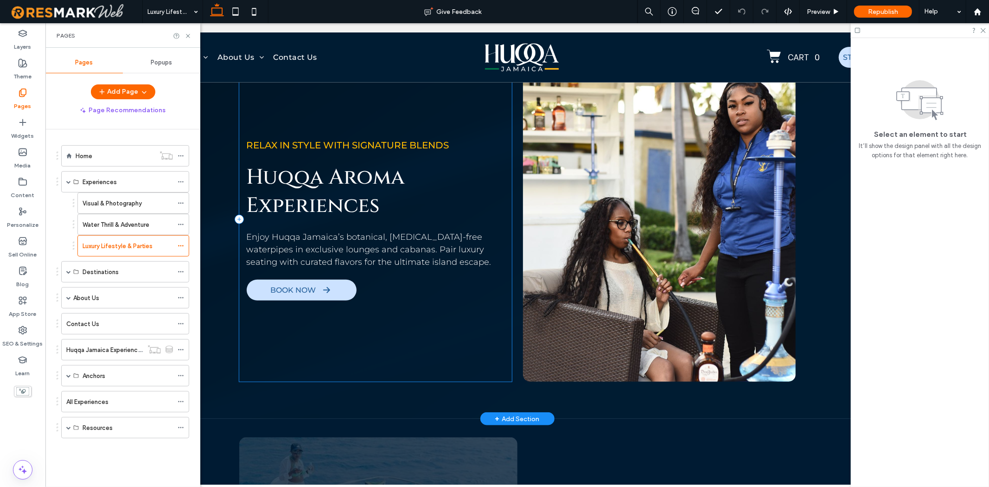
scroll to position [567, 0]
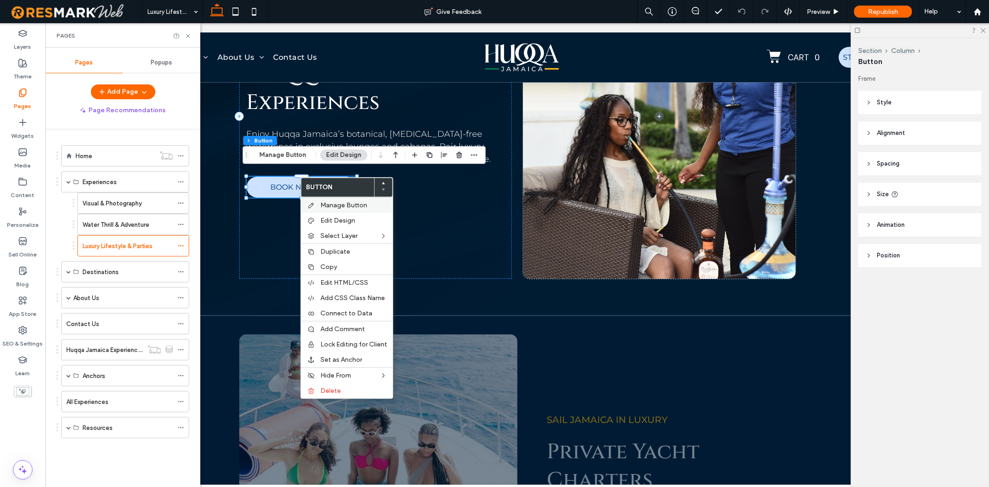
click at [346, 210] on div "Manage Button" at bounding box center [347, 205] width 92 height 16
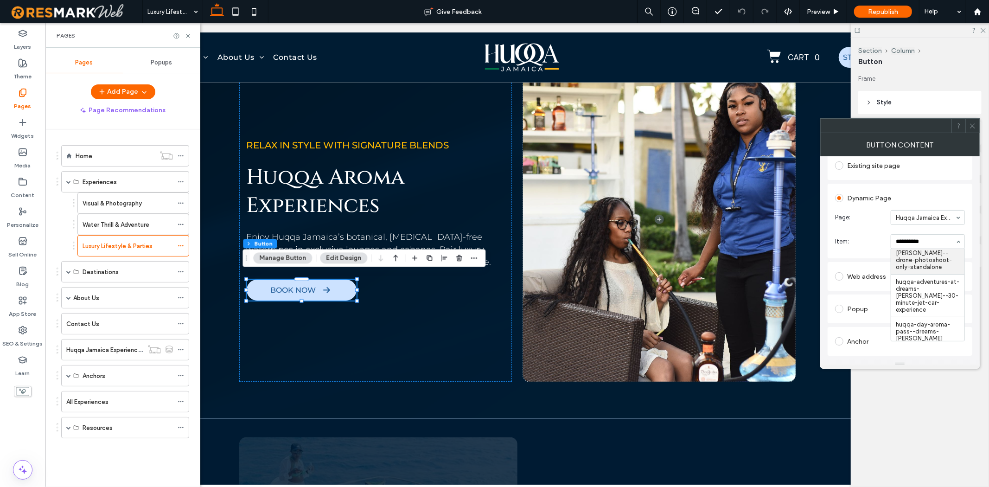
scroll to position [309, 0]
type input "**********"
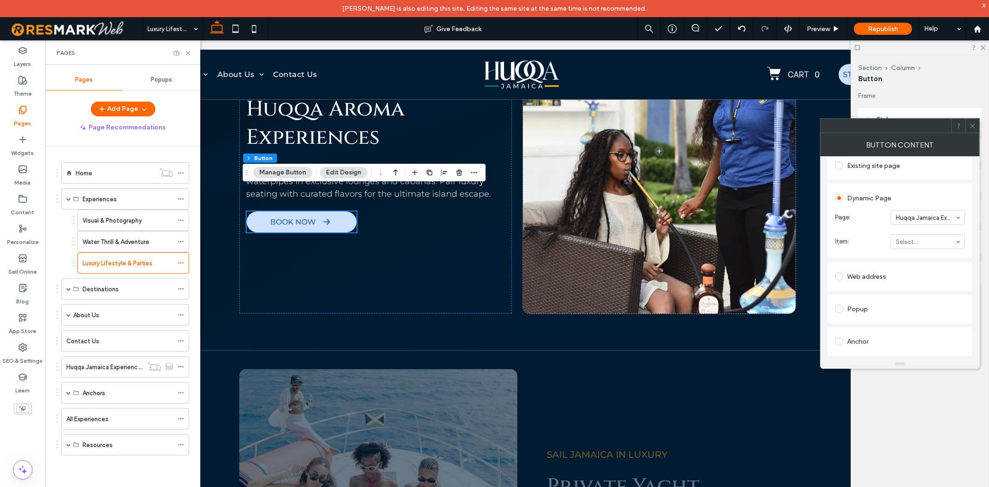
scroll to position [618, 0]
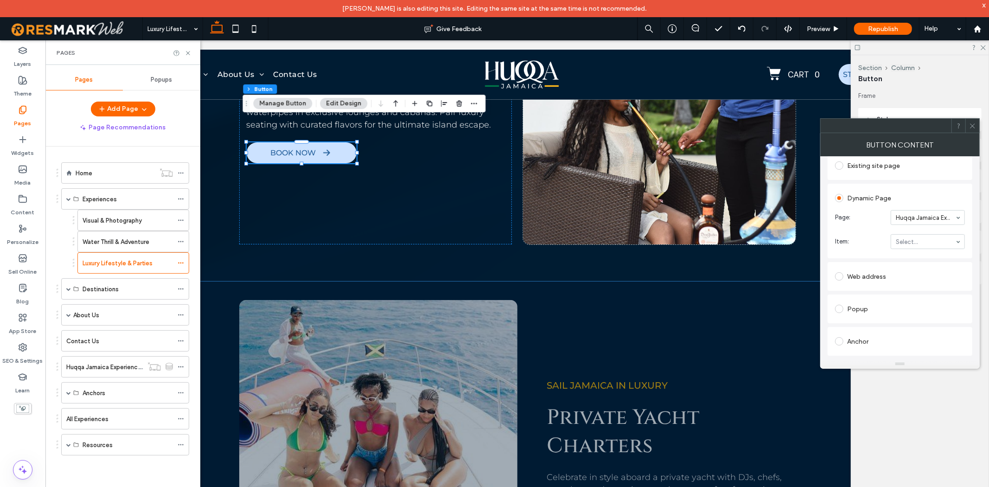
click at [344, 285] on div "Sail Jamaica in luxury Private Yacht Charters Celebrate in style aboard a priva…" at bounding box center [517, 477] width 556 height 393
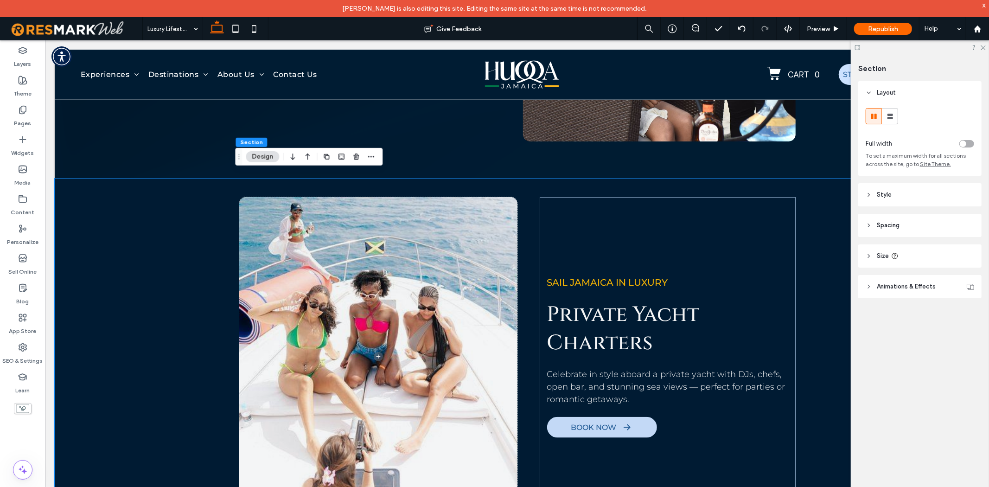
click at [186, 283] on div "Sail Jamaica in luxury Private Yacht Charters Celebrate in style aboard a priva…" at bounding box center [516, 374] width 925 height 393
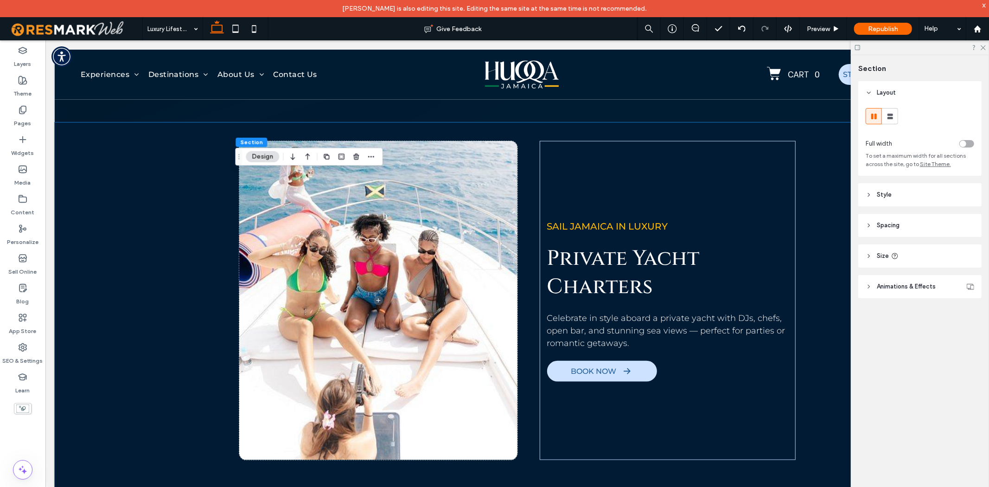
scroll to position [876, 0]
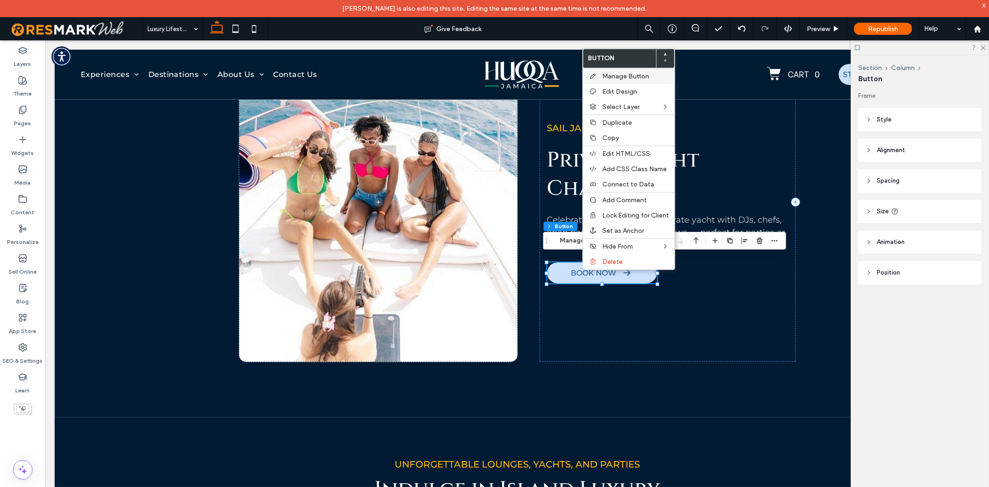
click at [646, 77] on span "Manage Button" at bounding box center [625, 76] width 47 height 8
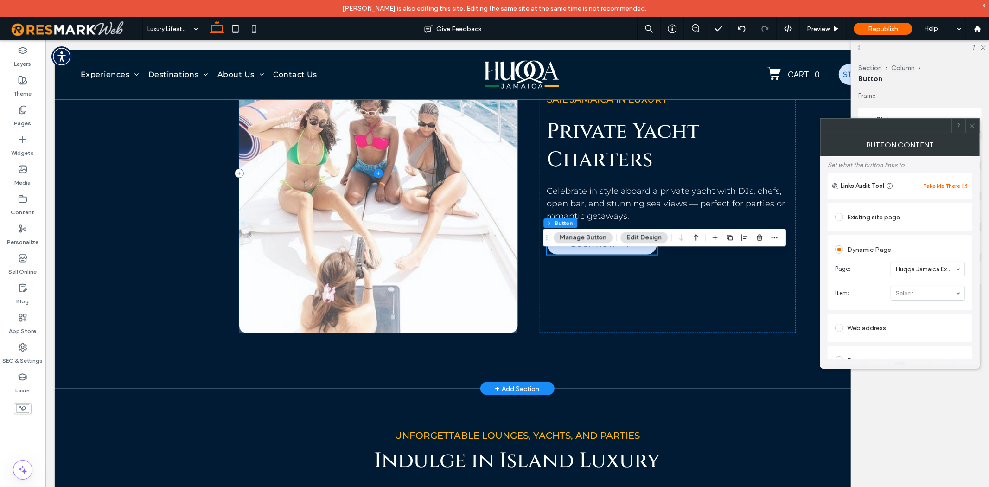
scroll to position [927, 0]
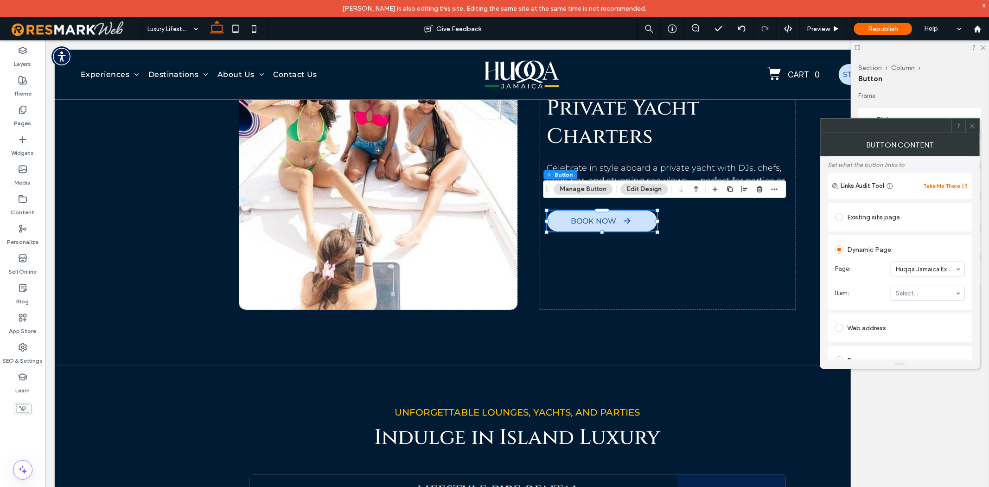
click at [901, 286] on section "Item: Select..." at bounding box center [900, 293] width 130 height 24
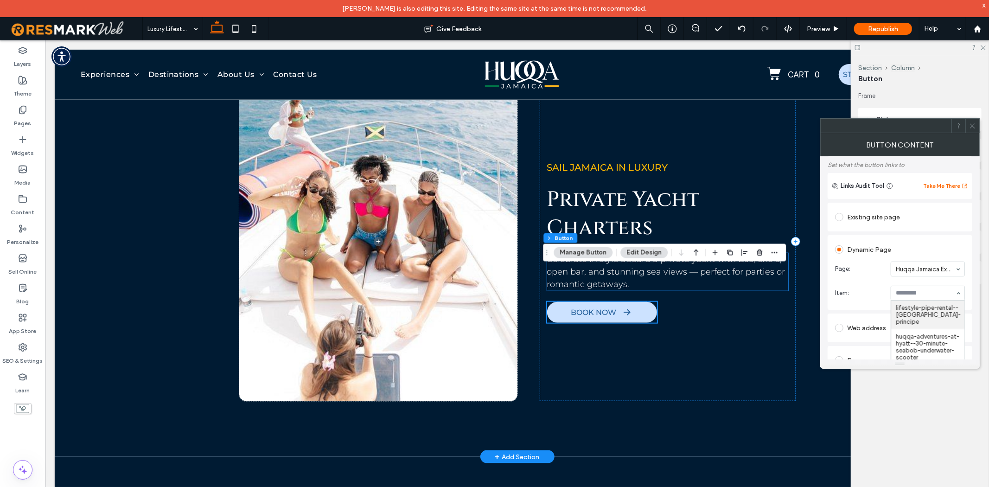
scroll to position [824, 0]
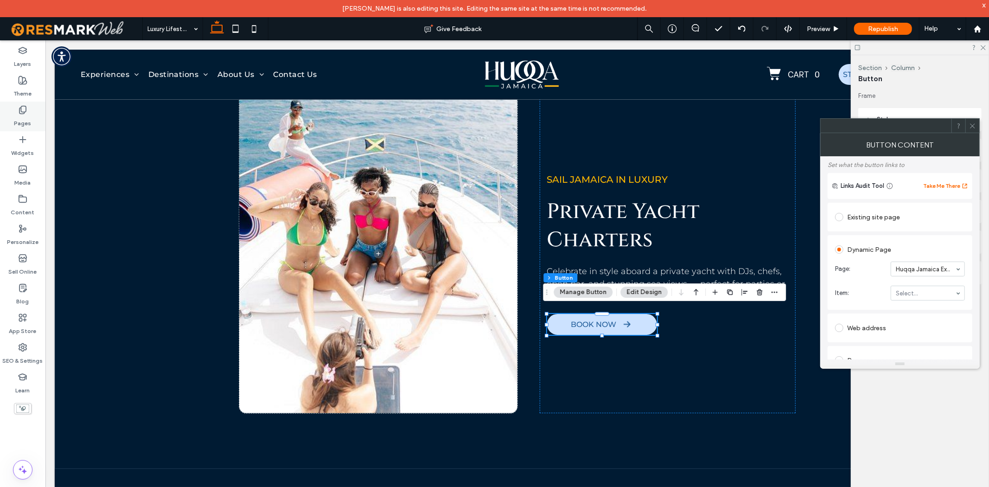
click at [16, 110] on div "Pages" at bounding box center [22, 117] width 45 height 30
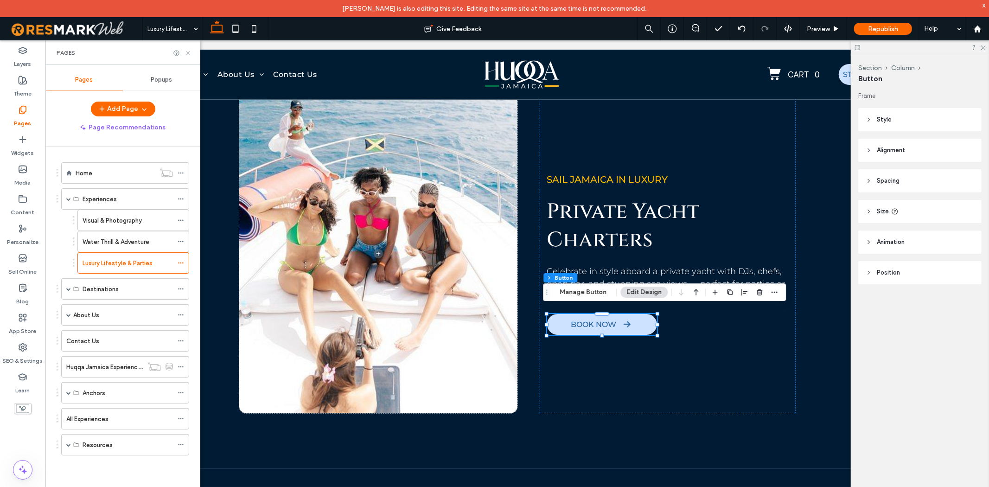
drag, startPoint x: 190, startPoint y: 50, endPoint x: 229, endPoint y: 70, distance: 43.6
click at [190, 50] on icon at bounding box center [188, 53] width 7 height 7
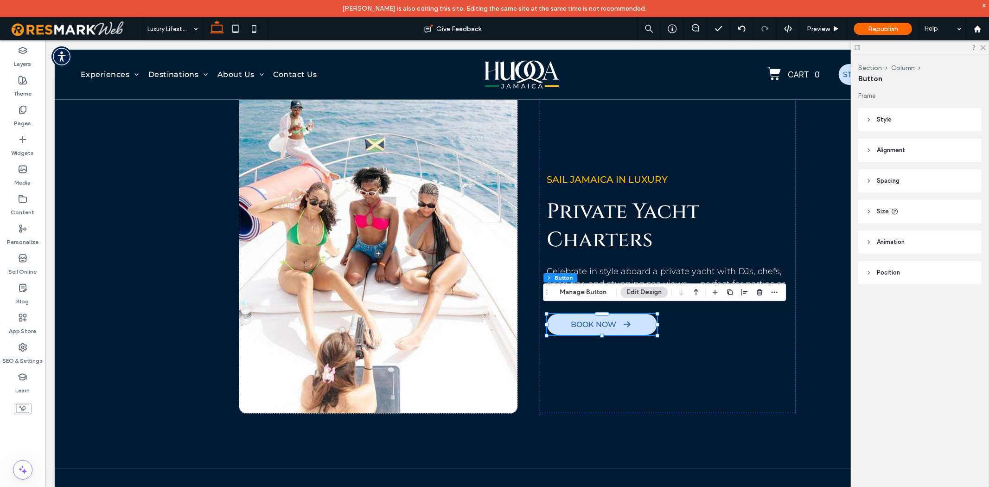
click at [588, 297] on button "Manage Button" at bounding box center [583, 292] width 59 height 11
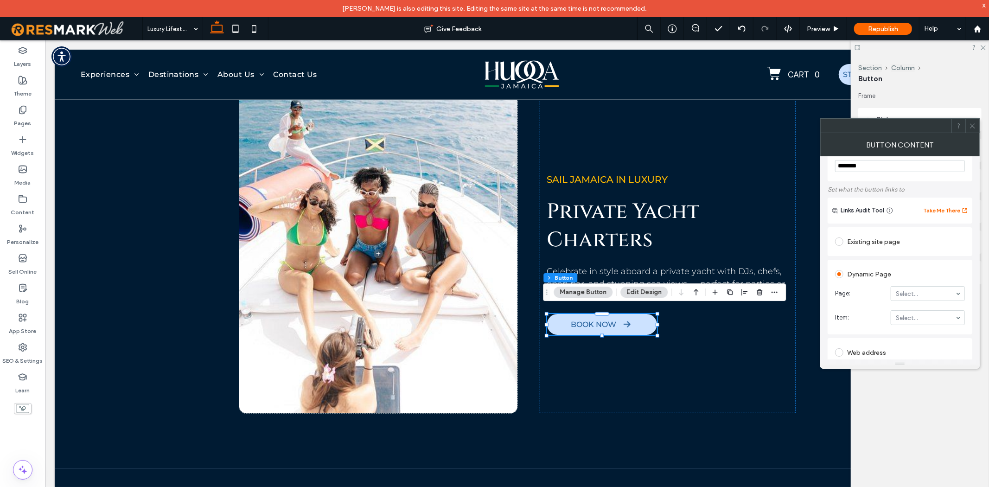
scroll to position [51, 0]
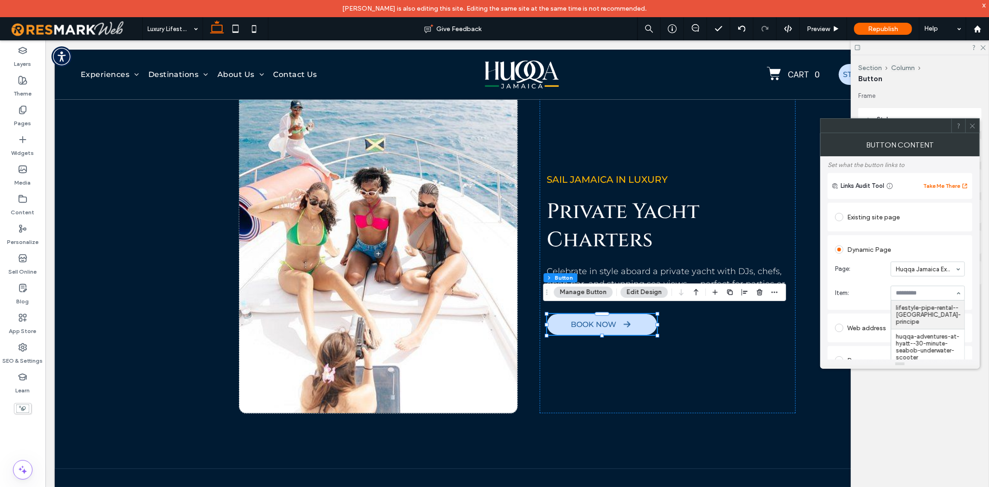
click at [929, 291] on input at bounding box center [925, 293] width 59 height 6
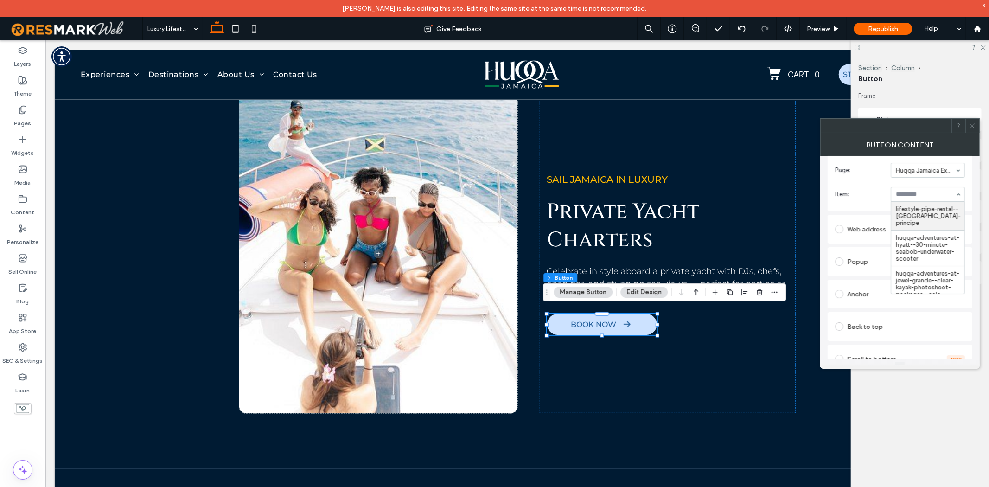
scroll to position [154, 0]
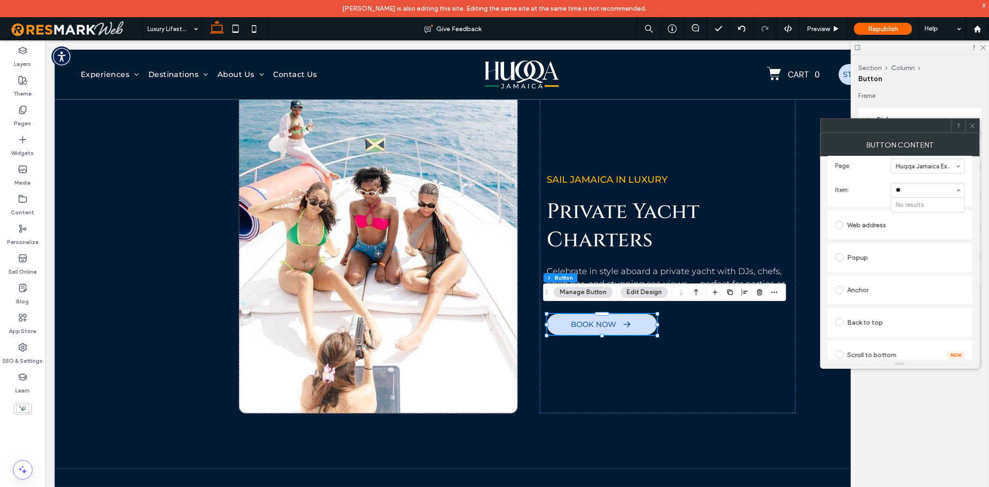
type input "*"
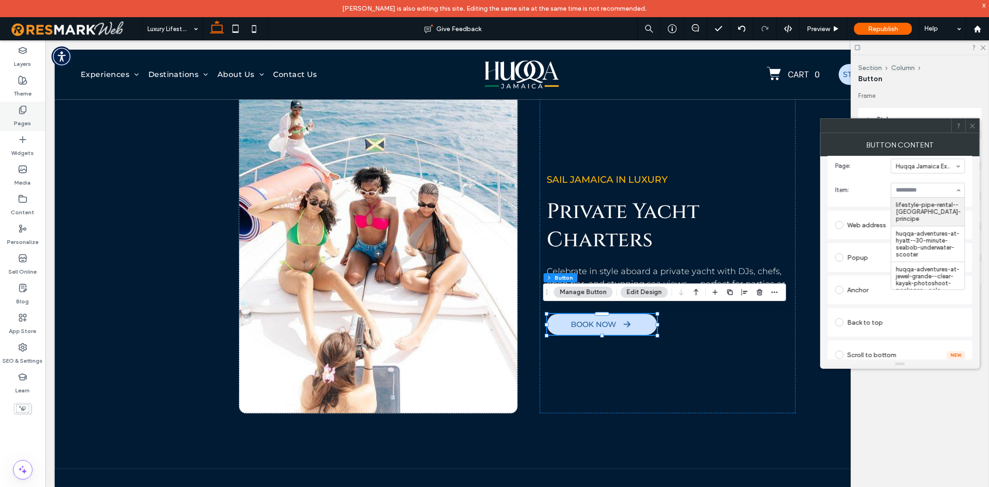
click at [31, 118] on div "Pages" at bounding box center [22, 117] width 45 height 30
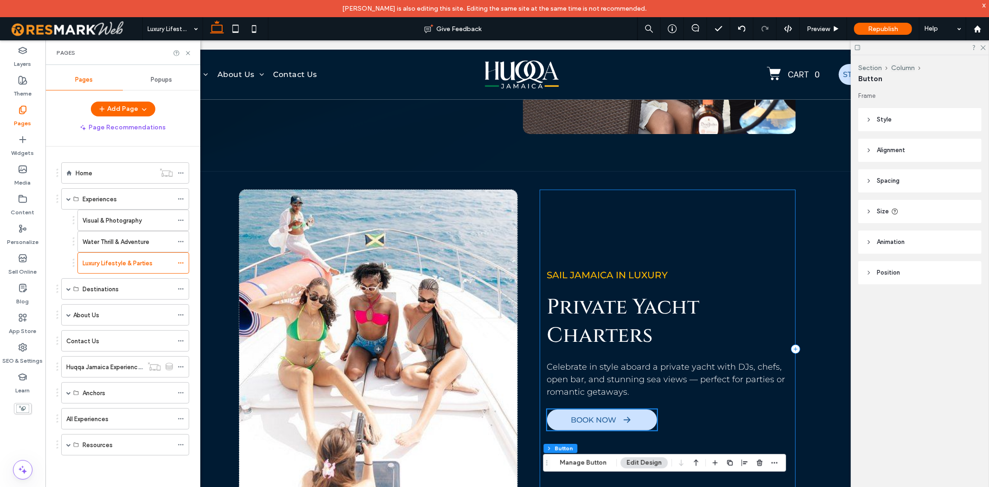
scroll to position [876, 0]
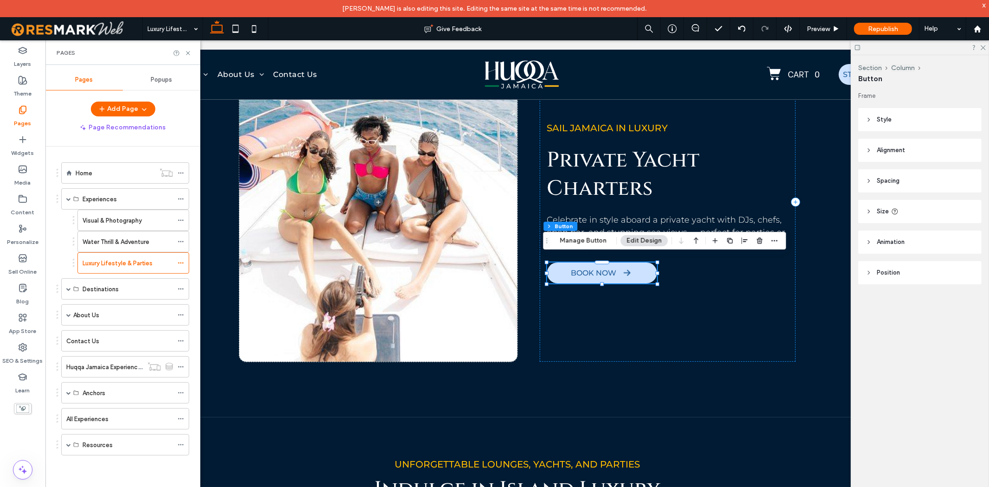
click at [575, 234] on div "Section Column Button Manage Button Edit Design" at bounding box center [664, 241] width 243 height 18
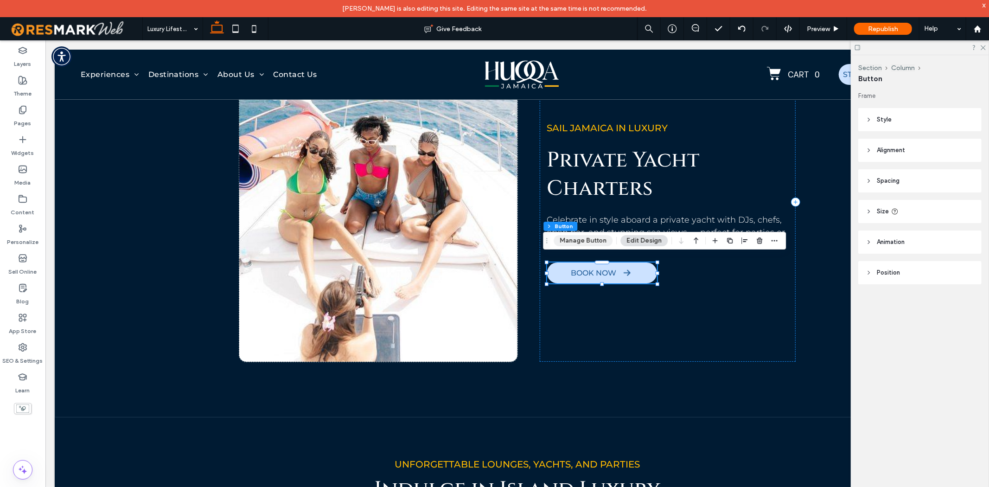
click at [577, 237] on button "Manage Button" at bounding box center [583, 240] width 59 height 11
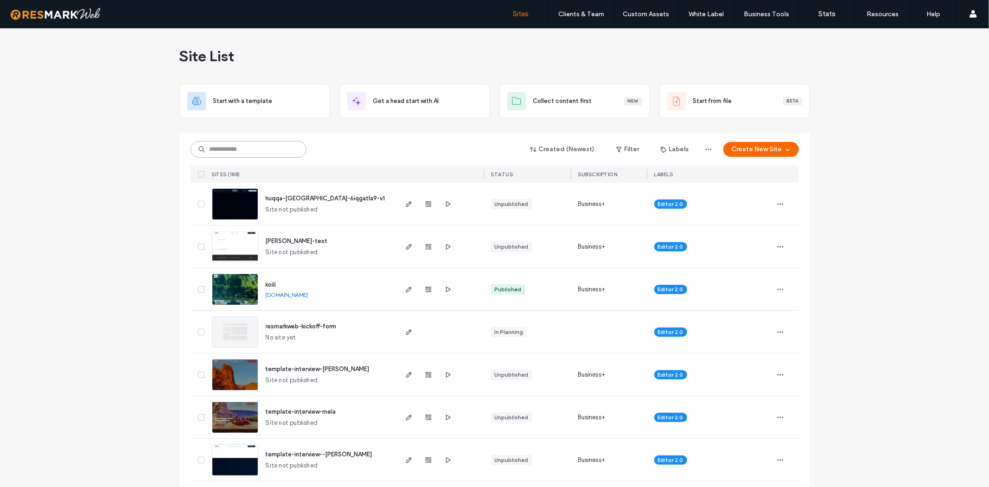
click at [218, 143] on input at bounding box center [249, 149] width 116 height 17
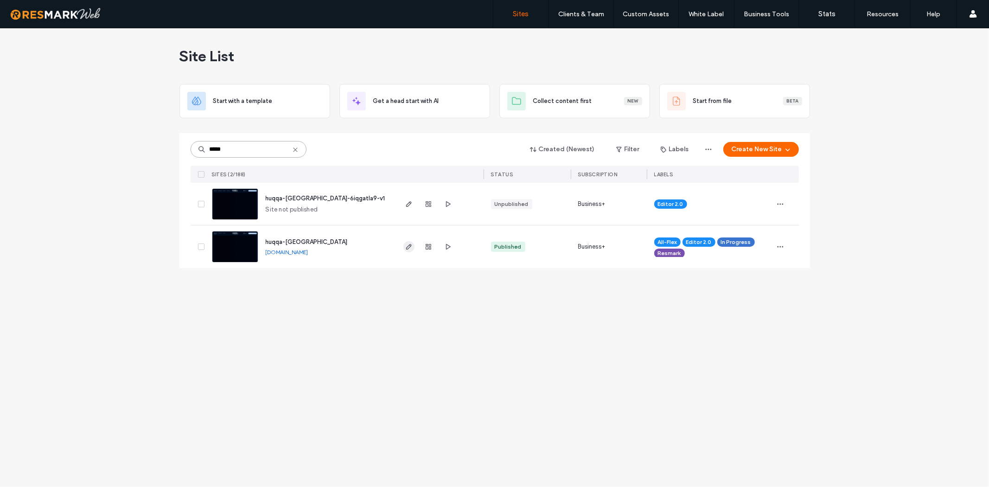
type input "*****"
click at [405, 249] on icon "button" at bounding box center [408, 246] width 7 height 7
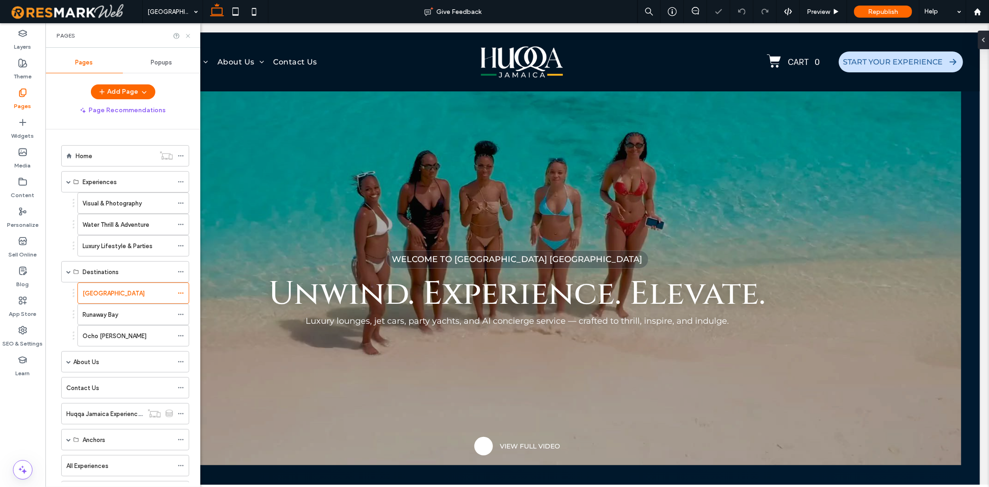
click at [188, 38] on icon at bounding box center [188, 35] width 7 height 7
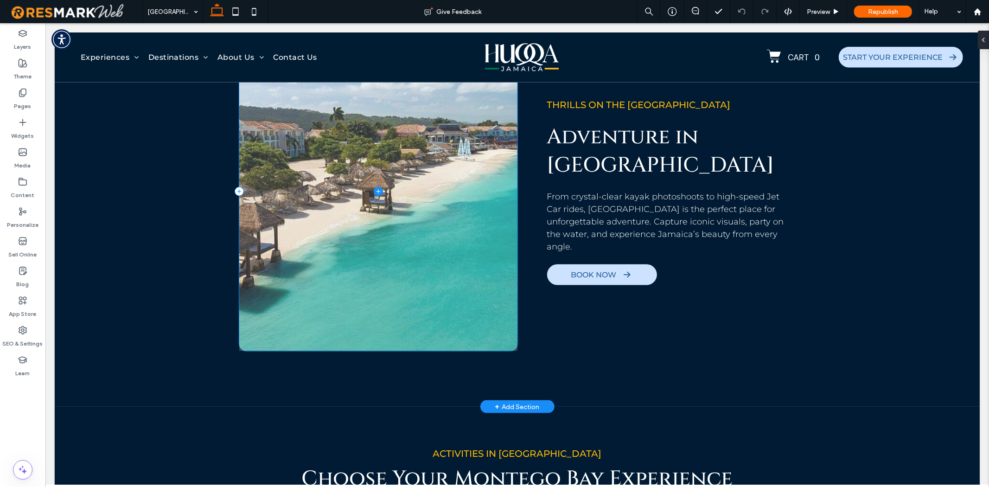
scroll to position [815, 0]
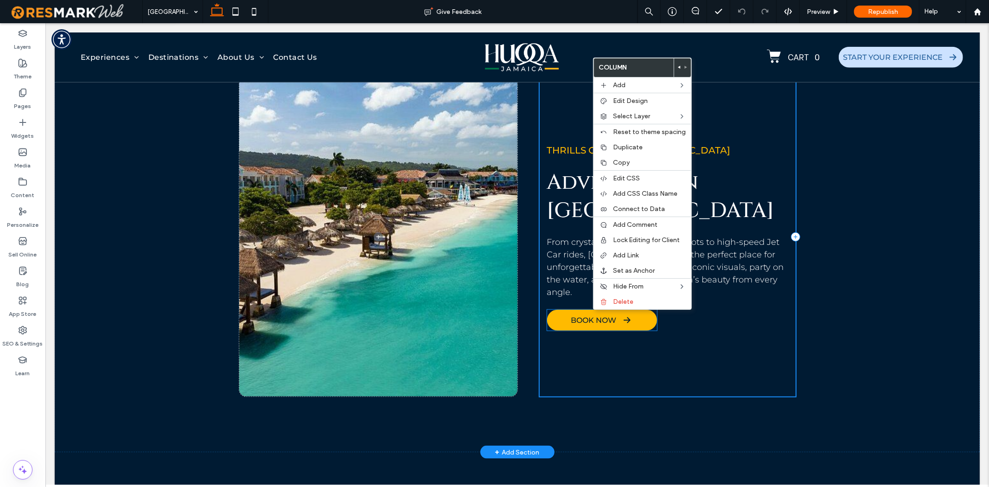
type input "**"
type input "***"
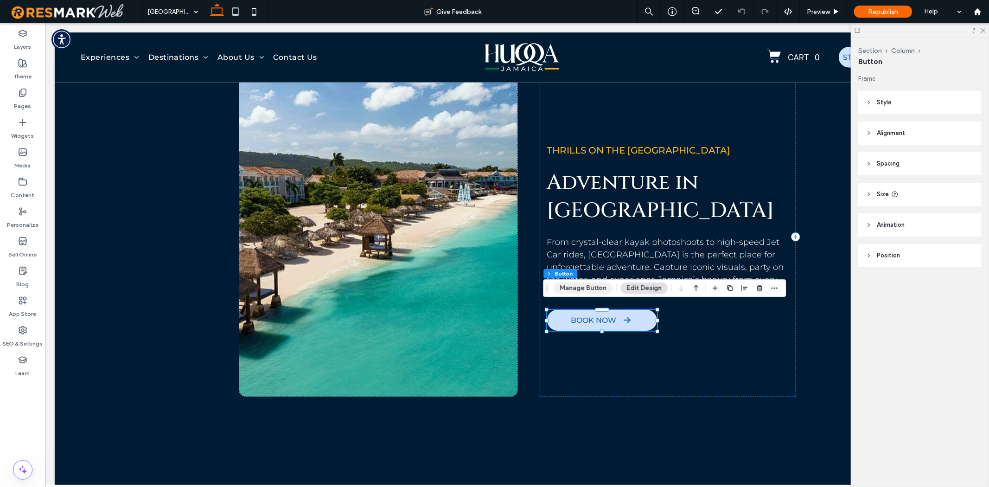
click at [577, 289] on button "Manage Button" at bounding box center [583, 287] width 59 height 11
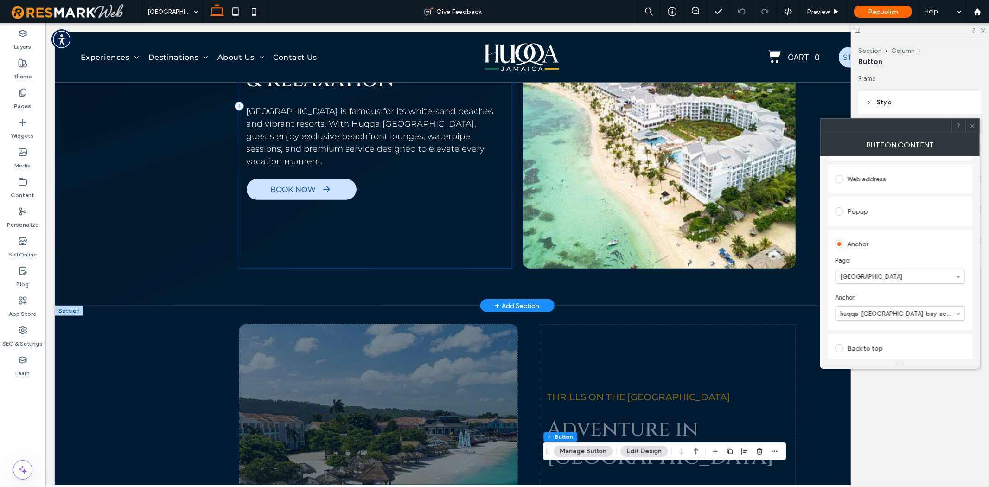
scroll to position [557, 0]
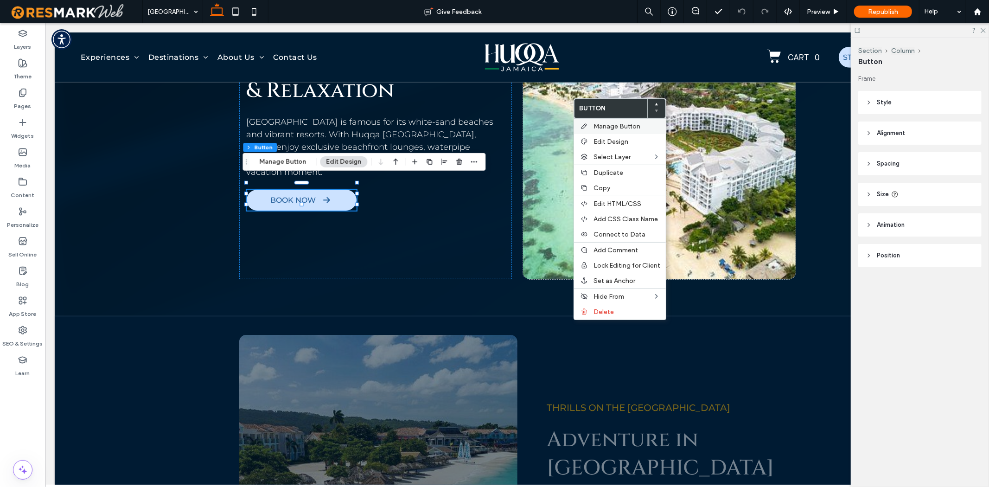
drag, startPoint x: 606, startPoint y: 123, endPoint x: 633, endPoint y: 117, distance: 28.1
click at [606, 123] on span "Manage Button" at bounding box center [617, 126] width 47 height 8
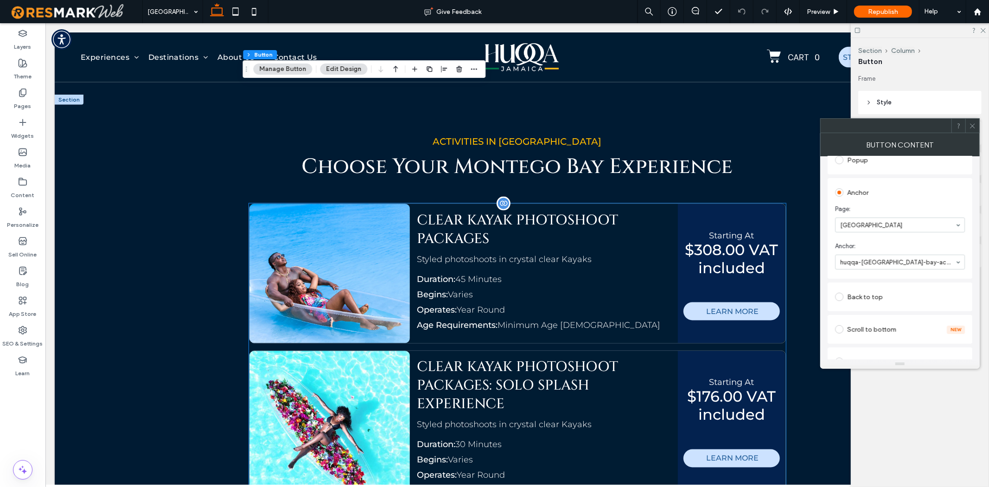
scroll to position [1227, 0]
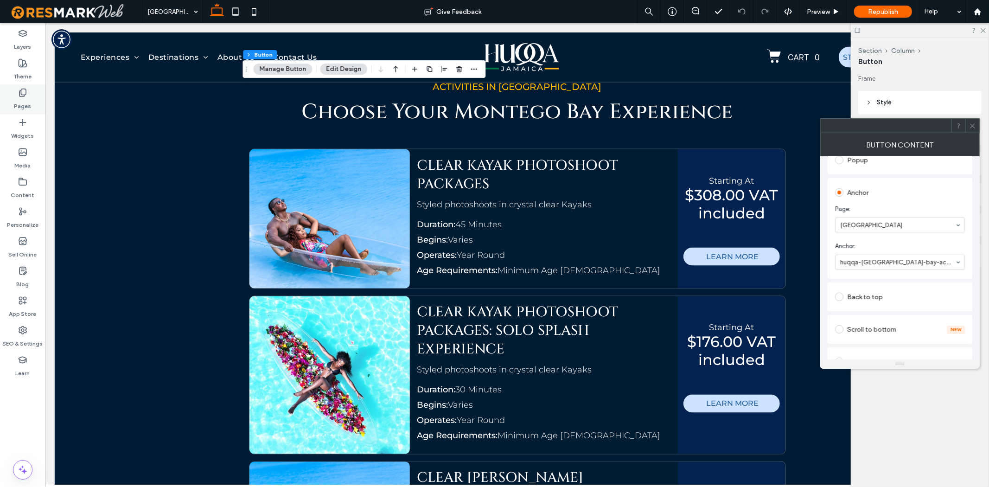
click at [32, 92] on div "Pages" at bounding box center [22, 99] width 45 height 30
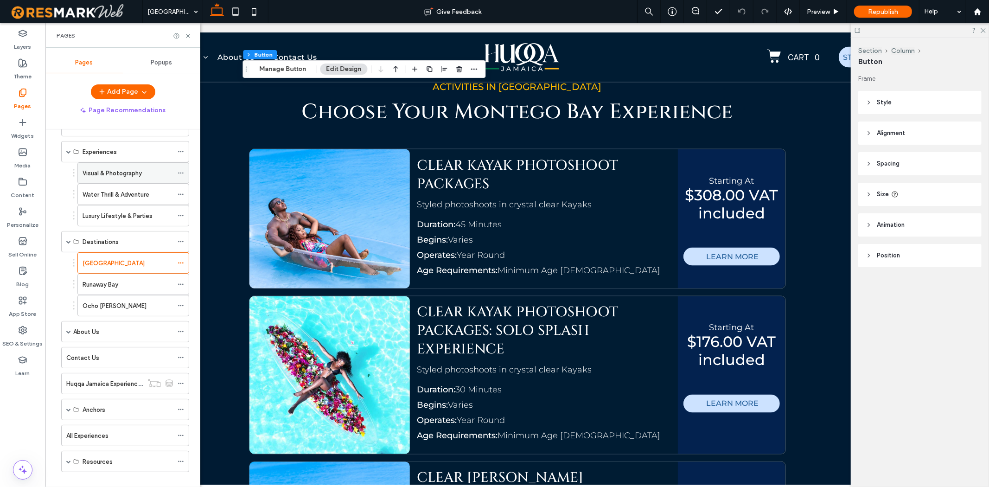
scroll to position [44, 0]
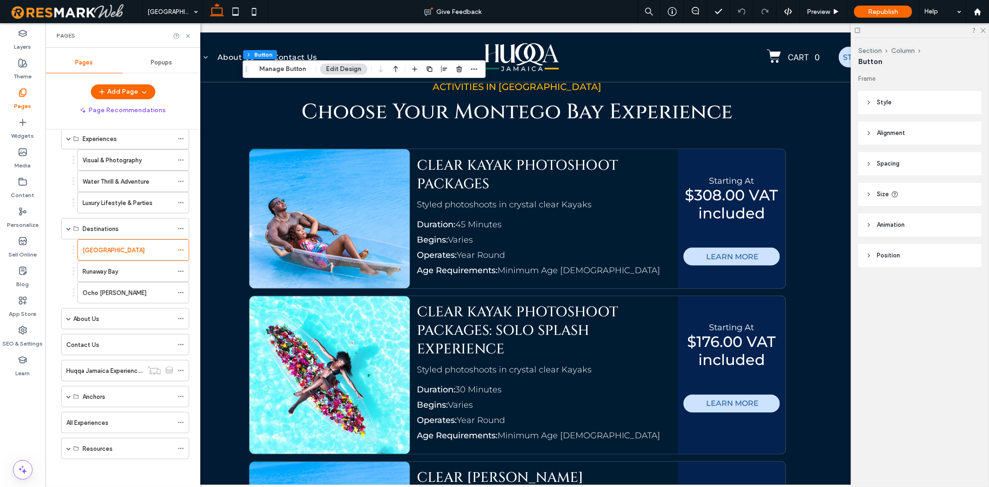
drag, startPoint x: 114, startPoint y: 256, endPoint x: 112, endPoint y: 261, distance: 4.8
click at [114, 256] on div "[GEOGRAPHIC_DATA]" at bounding box center [128, 250] width 90 height 20
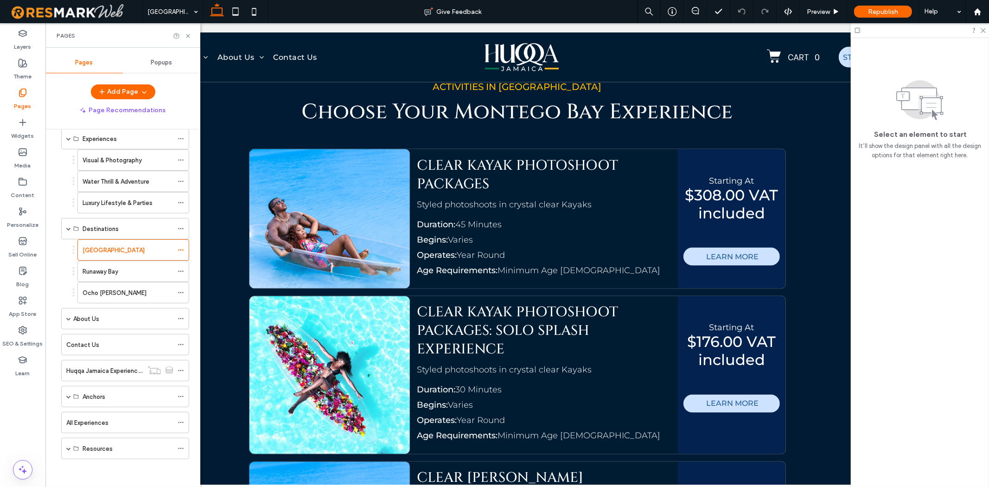
click at [110, 267] on div "Montego Bay Give Feedback Preview Republish Help Design Panel Site Comments Tea…" at bounding box center [494, 243] width 989 height 487
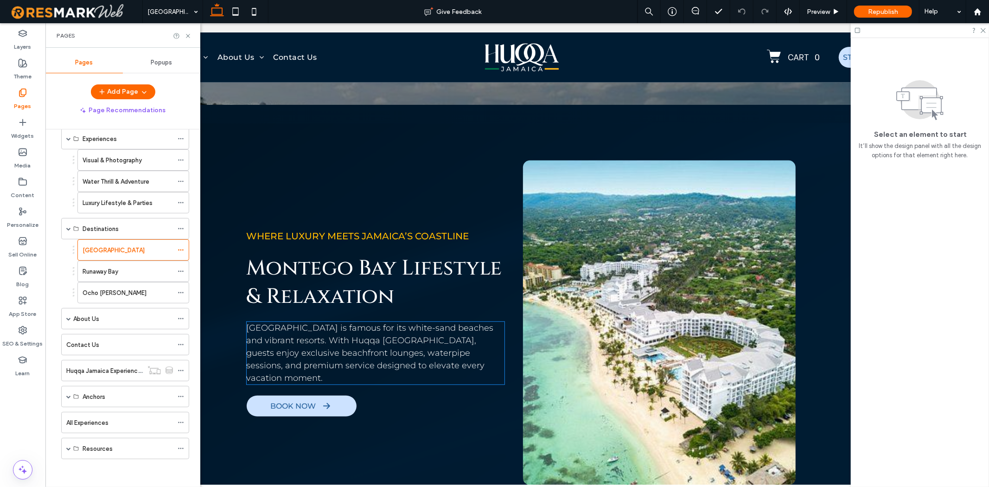
scroll to position [515, 0]
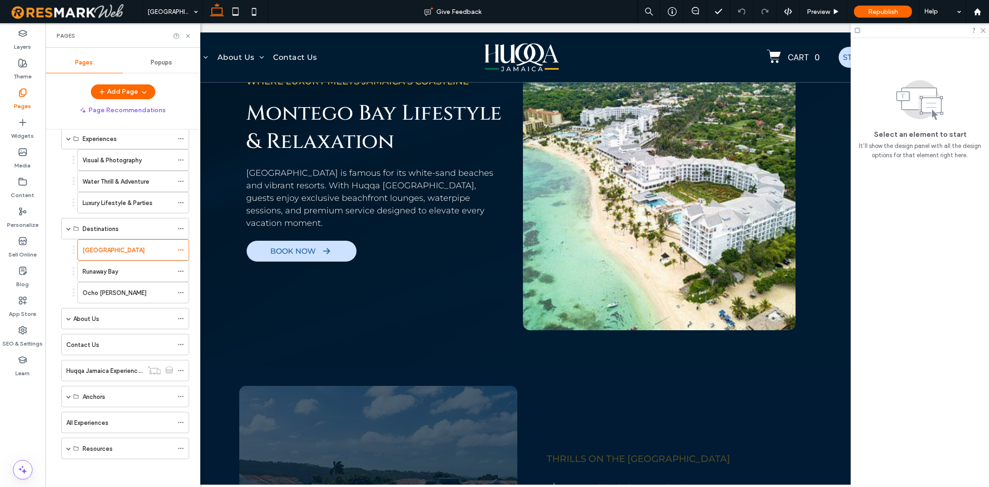
click at [109, 280] on div "Runaway Bay" at bounding box center [128, 271] width 90 height 20
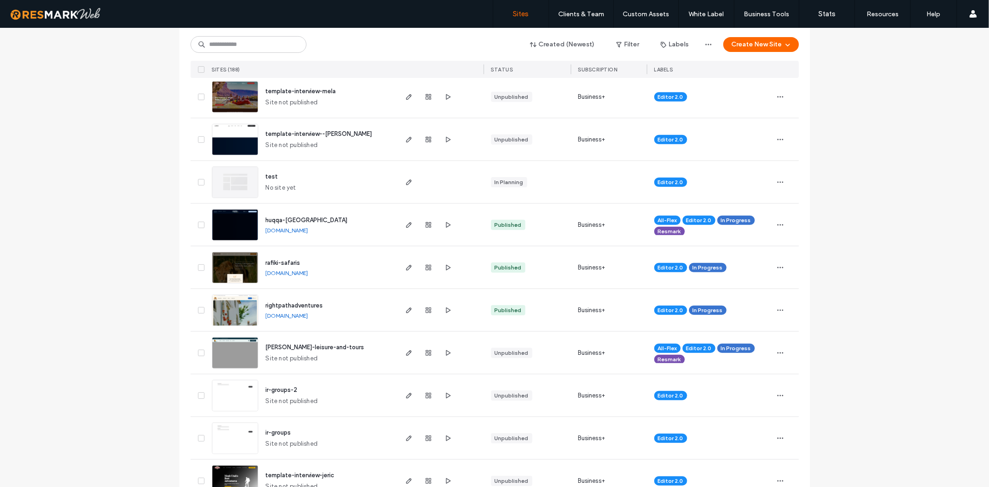
scroll to position [360, 0]
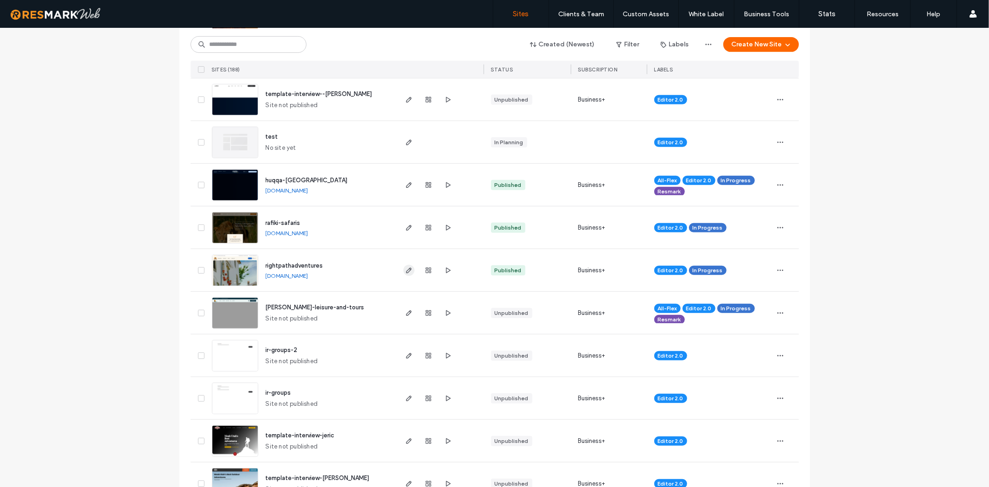
click at [405, 268] on icon "button" at bounding box center [408, 270] width 7 height 7
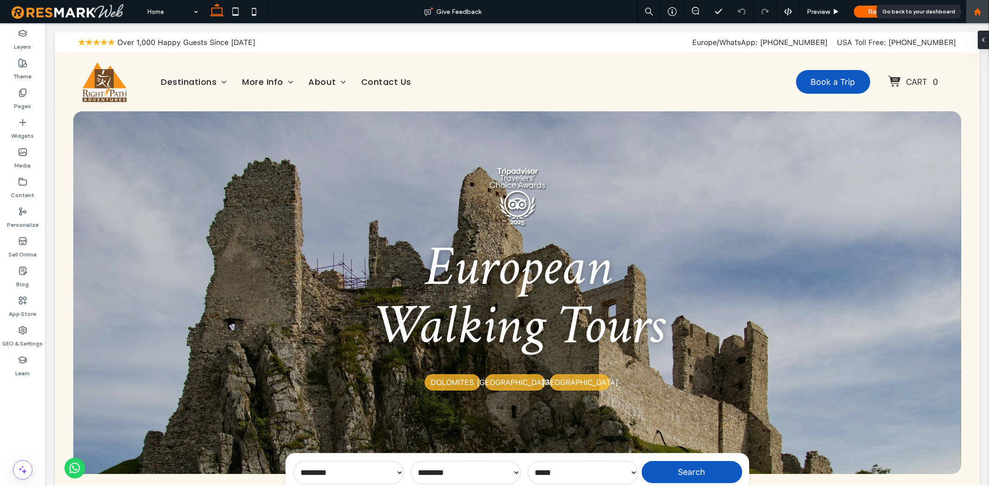
click at [975, 8] on icon at bounding box center [978, 12] width 8 height 8
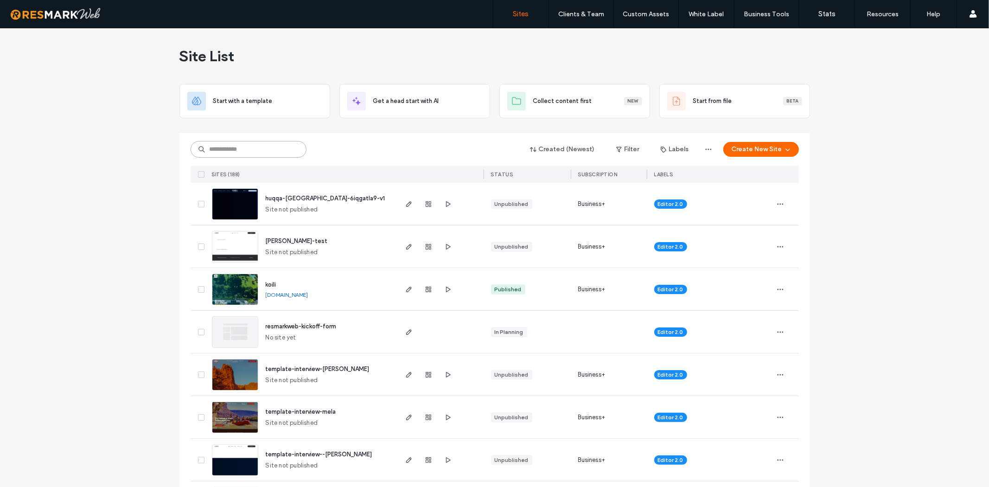
click at [262, 153] on input at bounding box center [249, 149] width 116 height 17
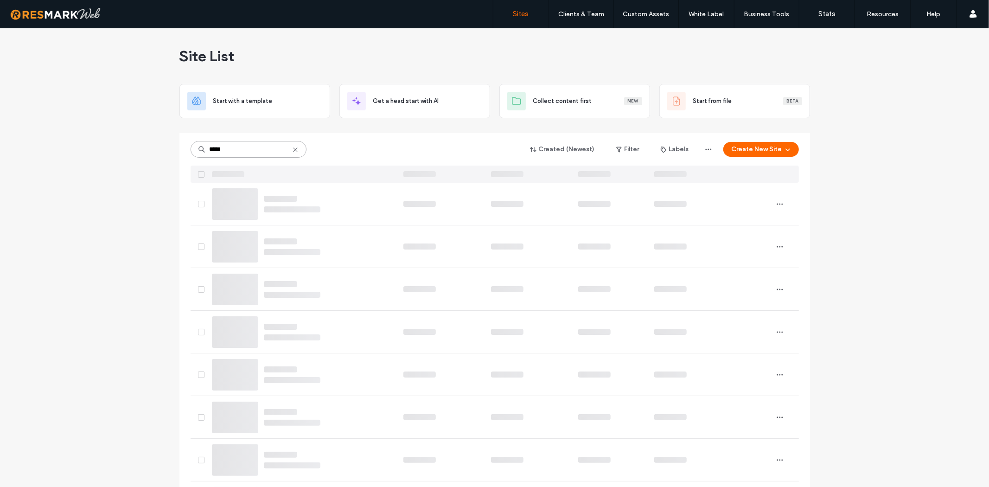
type input "*****"
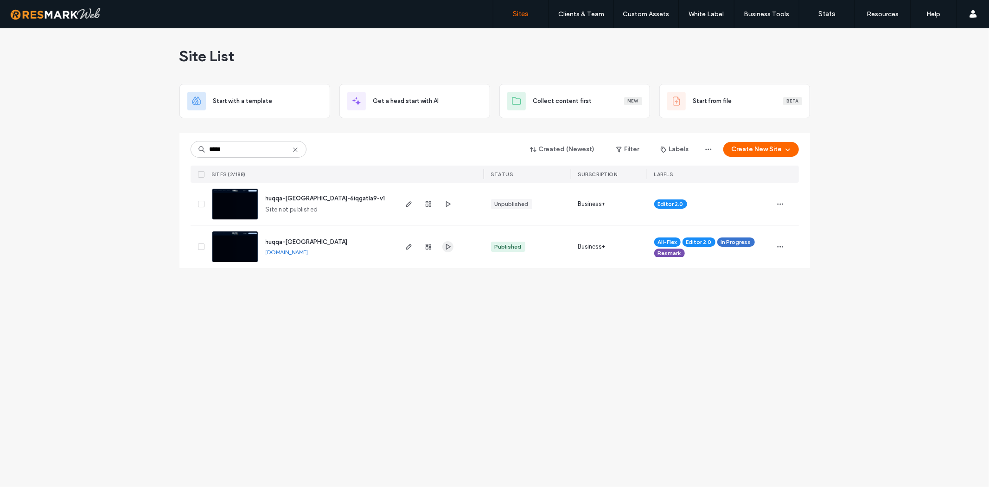
click at [444, 246] on icon "button" at bounding box center [447, 246] width 7 height 7
click at [412, 247] on icon "button" at bounding box center [408, 246] width 7 height 7
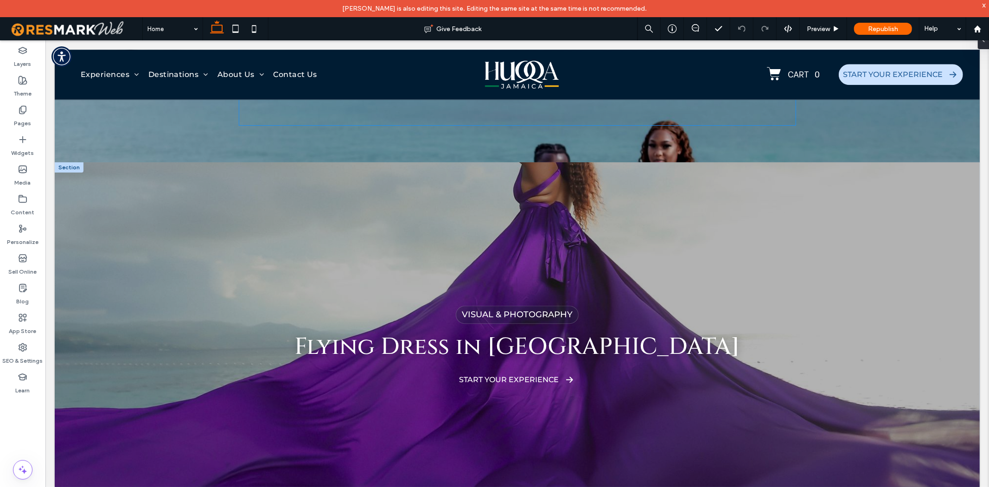
scroll to position [2046, 0]
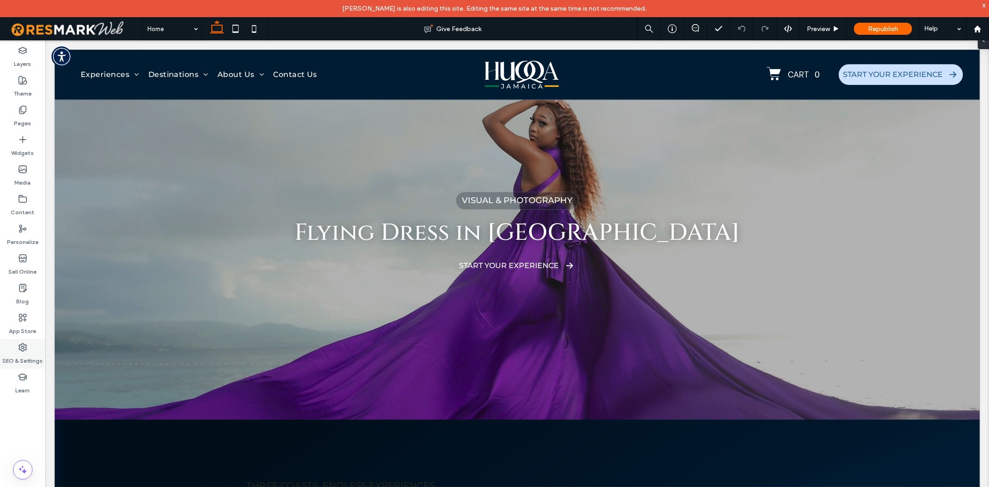
click at [31, 354] on label "SEO & Settings" at bounding box center [23, 358] width 40 height 13
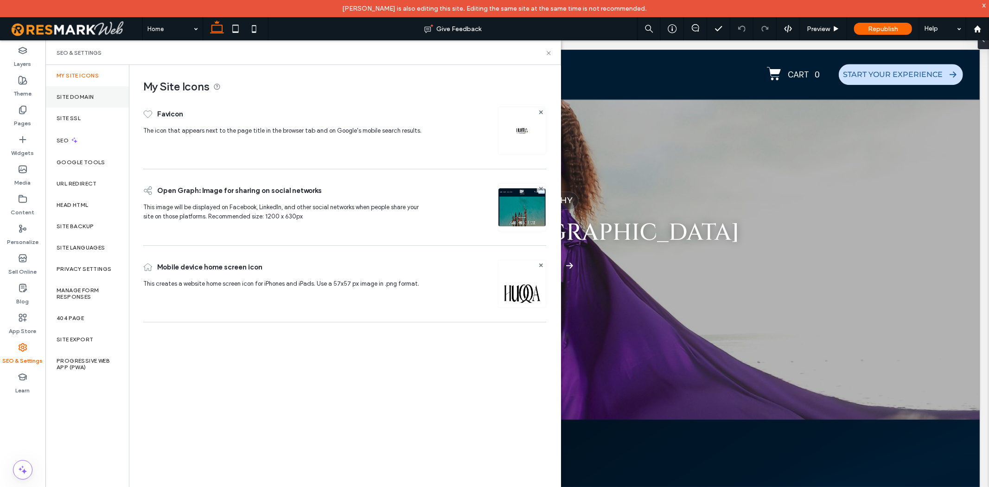
click at [77, 94] on label "Site Domain" at bounding box center [75, 97] width 37 height 6
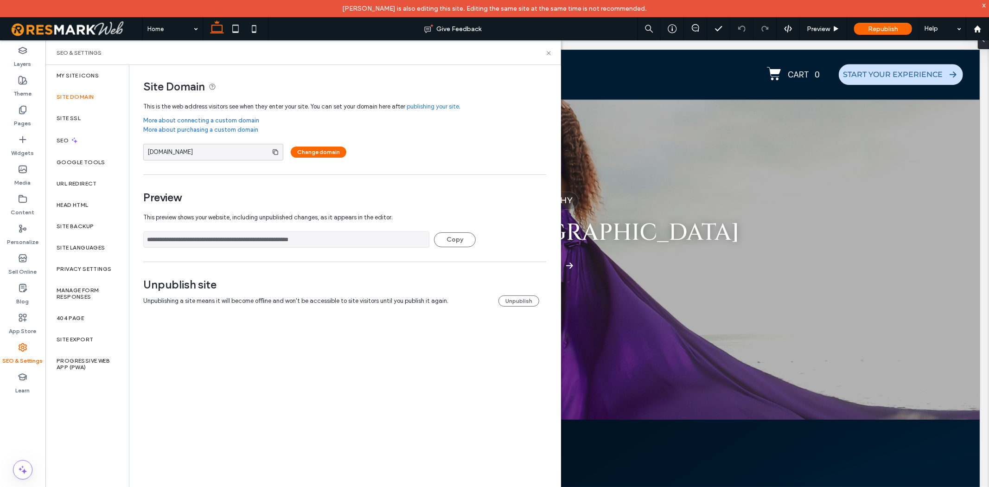
click at [261, 242] on input "**********" at bounding box center [286, 239] width 286 height 16
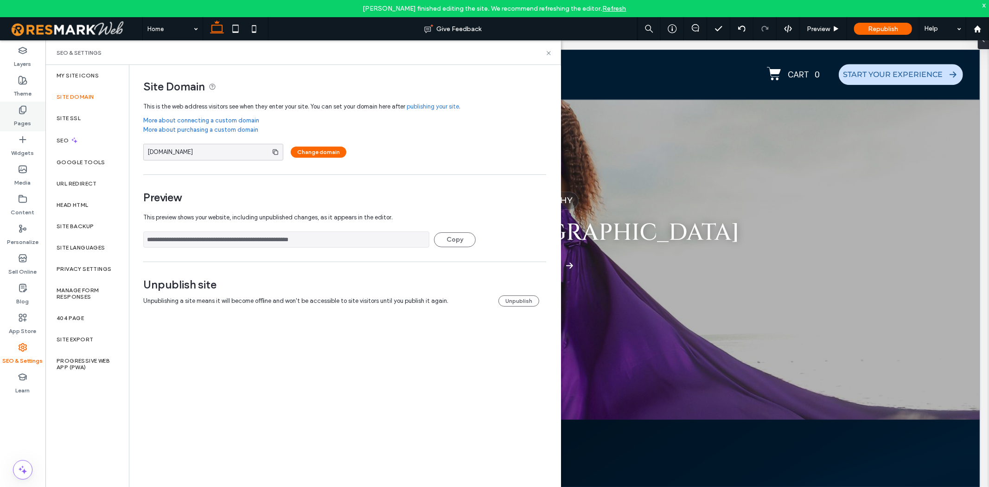
click at [35, 116] on div "Pages" at bounding box center [22, 117] width 45 height 30
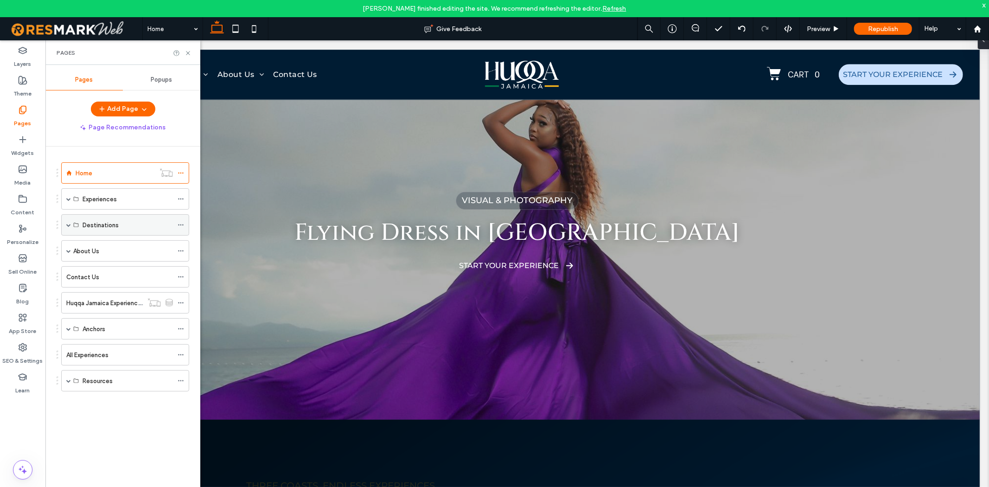
click at [72, 224] on div "Destinations" at bounding box center [125, 224] width 128 height 21
click at [68, 224] on span at bounding box center [68, 225] width 5 height 5
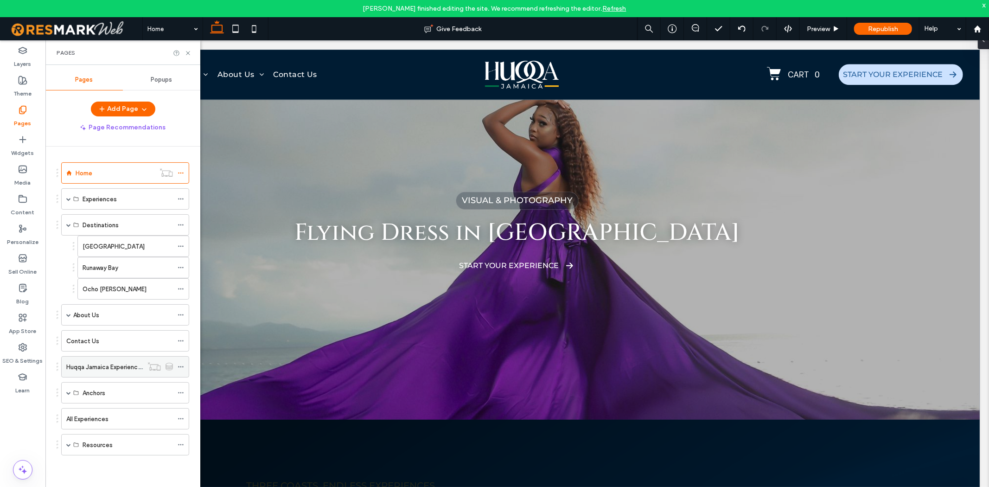
click at [111, 371] on label "Huqqa Jamaica Experiences" at bounding box center [105, 367] width 78 height 16
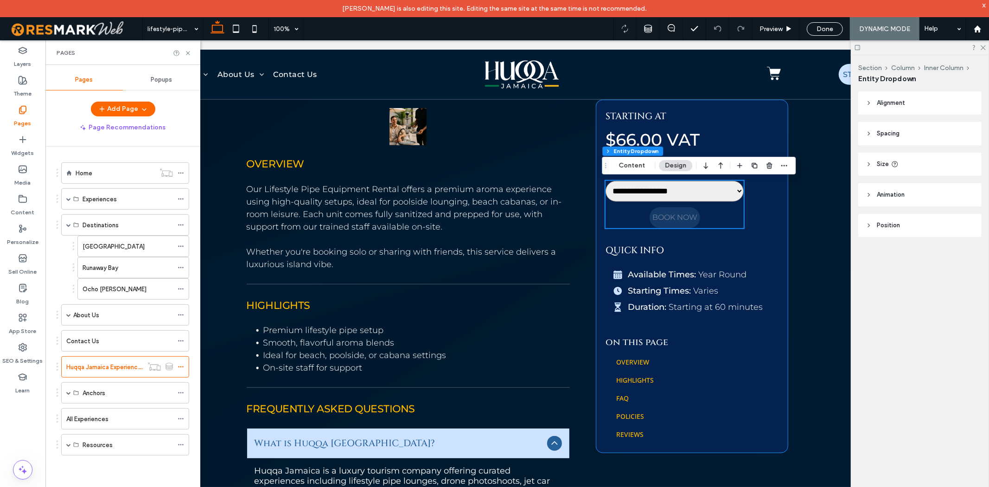
scroll to position [654, 0]
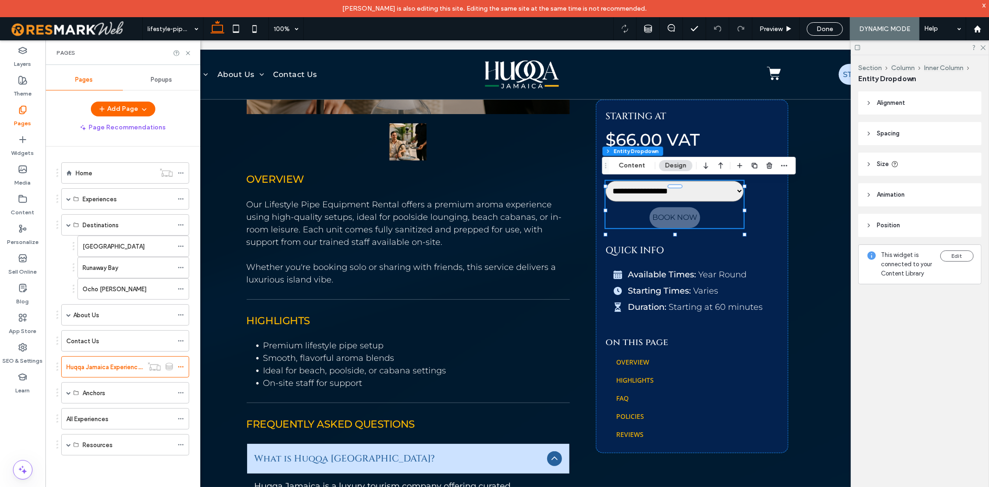
click at [943, 154] on header "Size" at bounding box center [919, 164] width 123 height 23
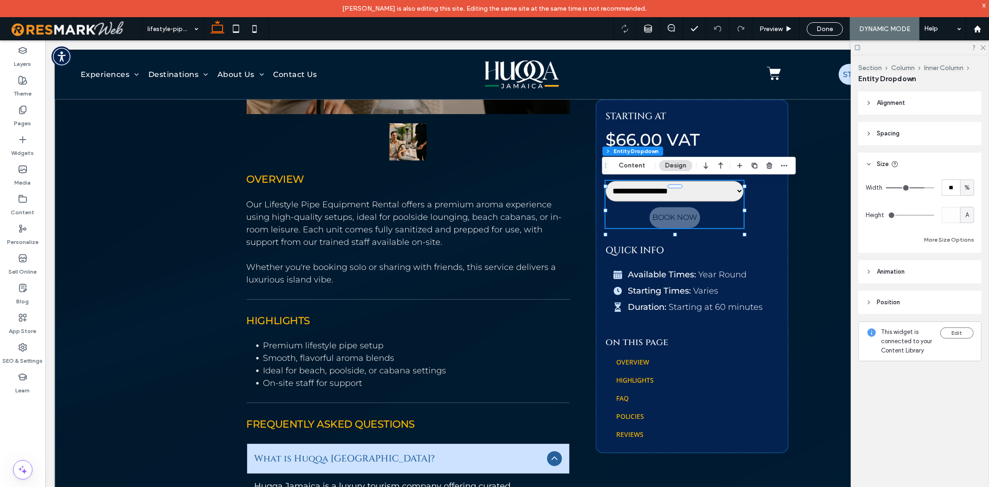
click at [917, 300] on header "Position" at bounding box center [919, 302] width 123 height 23
click at [927, 272] on header "Animation" at bounding box center [919, 271] width 123 height 23
click at [914, 135] on header "Spacing" at bounding box center [919, 133] width 123 height 23
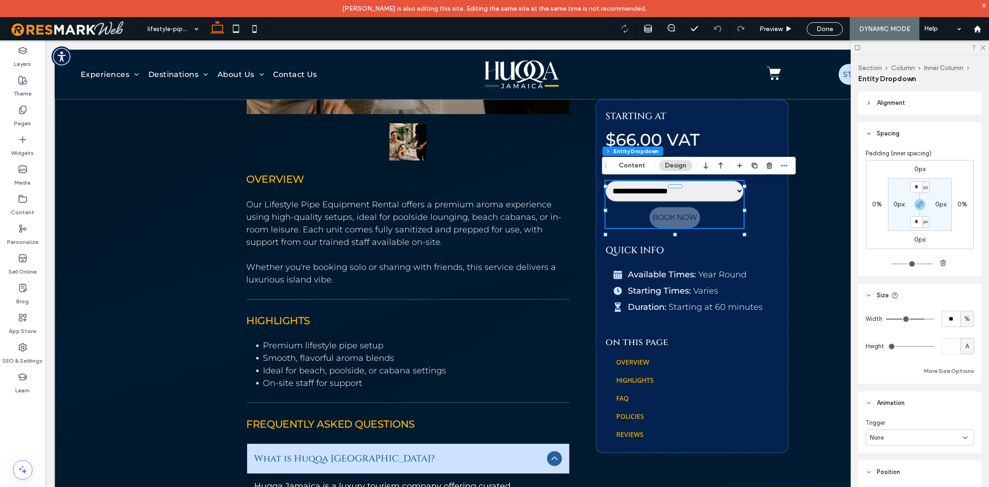
click at [921, 101] on header "Alignment" at bounding box center [919, 102] width 123 height 23
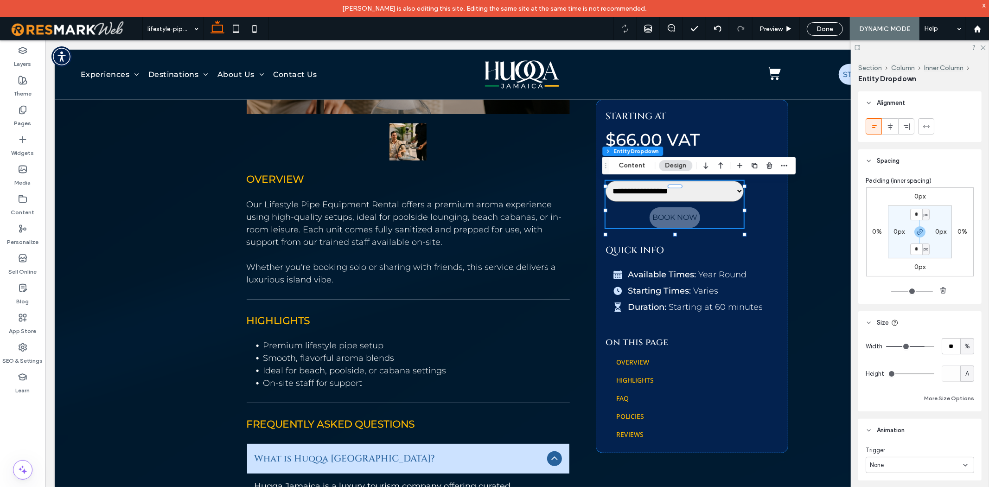
type input "**"
type input "***"
drag, startPoint x: 921, startPoint y: 346, endPoint x: 978, endPoint y: 350, distance: 56.2
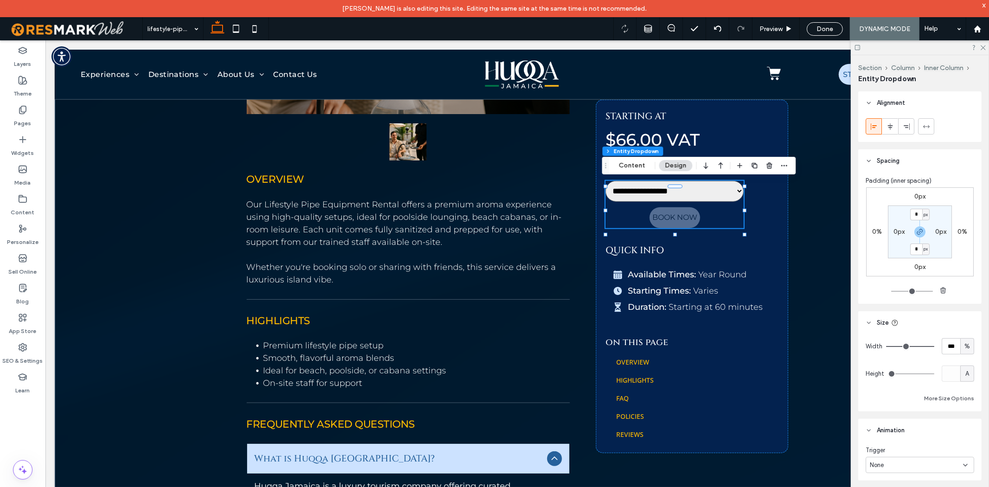
type input "***"
click at [934, 347] on input "range" at bounding box center [910, 346] width 48 height 1
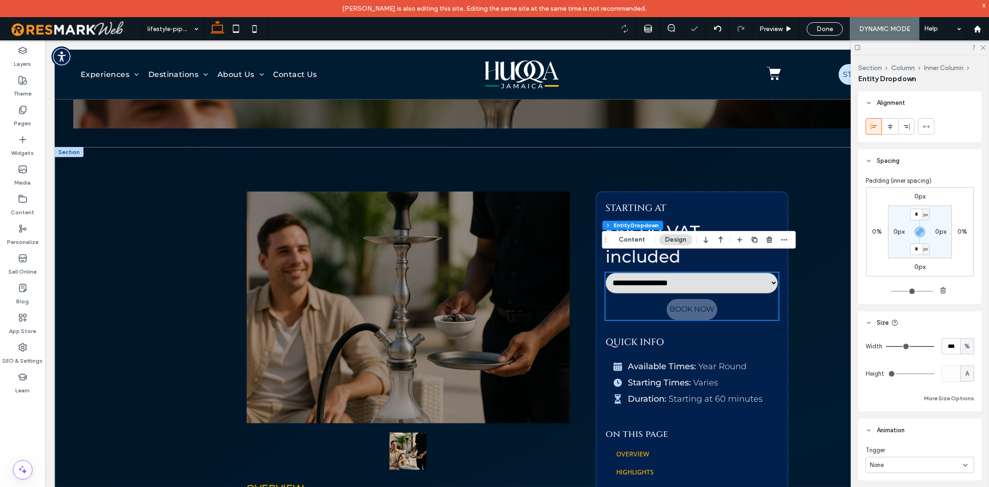
scroll to position [294, 0]
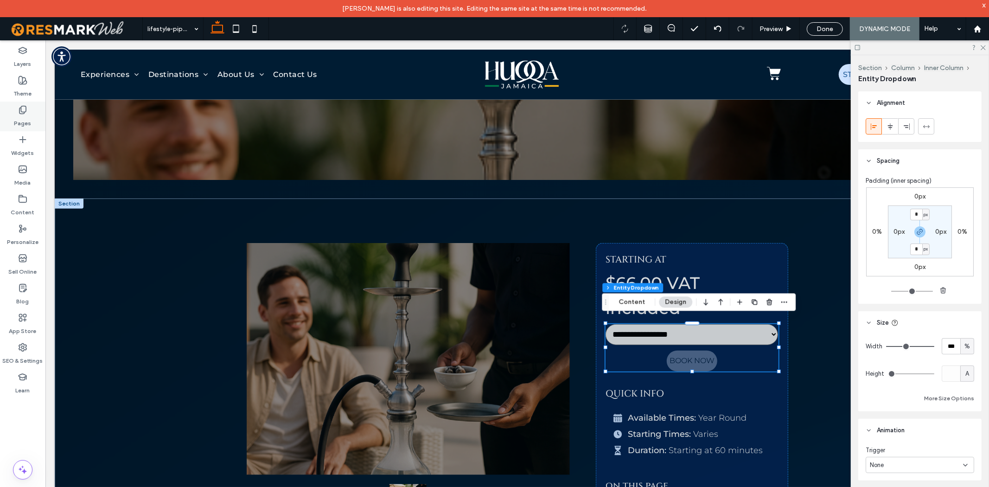
click at [27, 109] on icon at bounding box center [22, 109] width 9 height 9
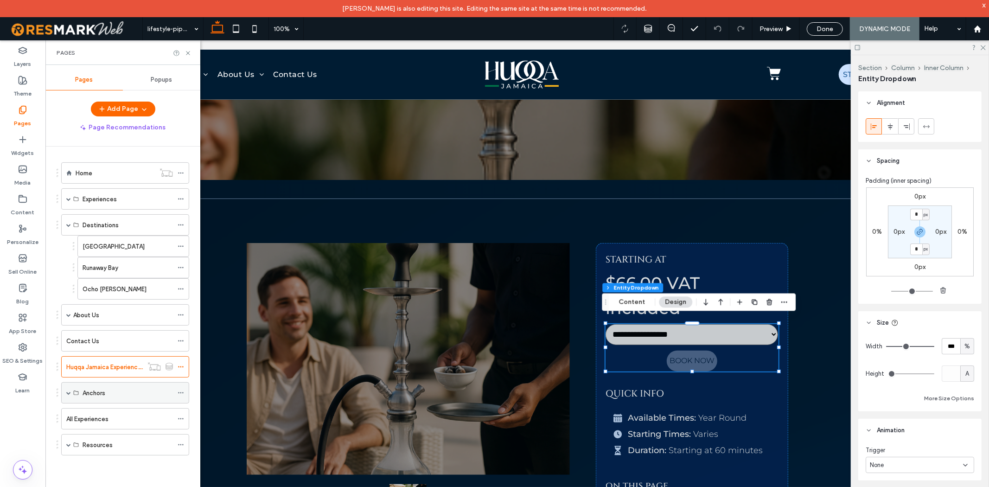
click at [68, 390] on span at bounding box center [68, 393] width 5 height 20
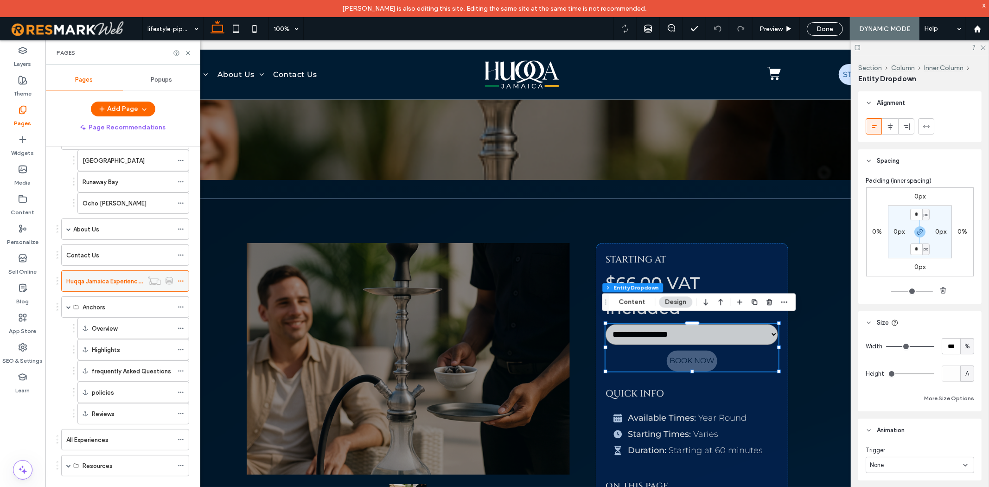
click at [179, 278] on icon at bounding box center [181, 281] width 6 height 6
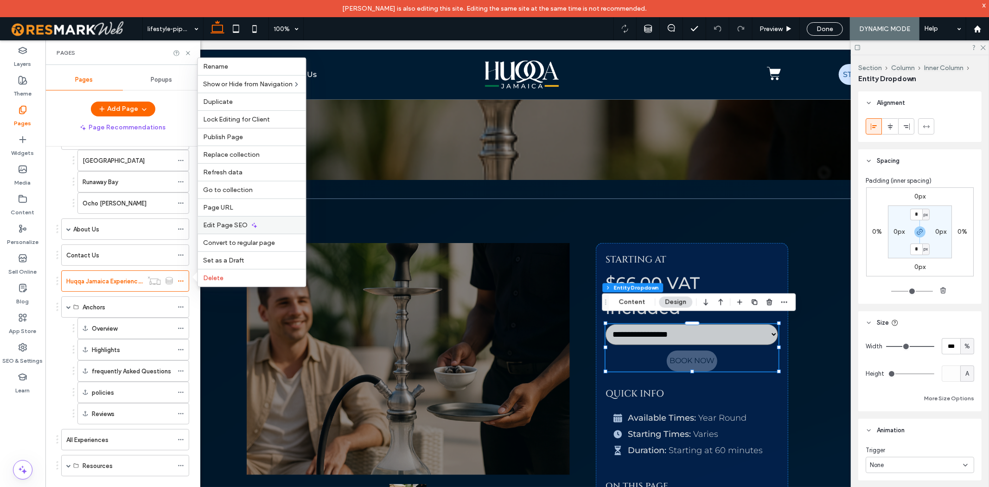
click at [230, 219] on div "Edit Page SEO" at bounding box center [252, 225] width 108 height 18
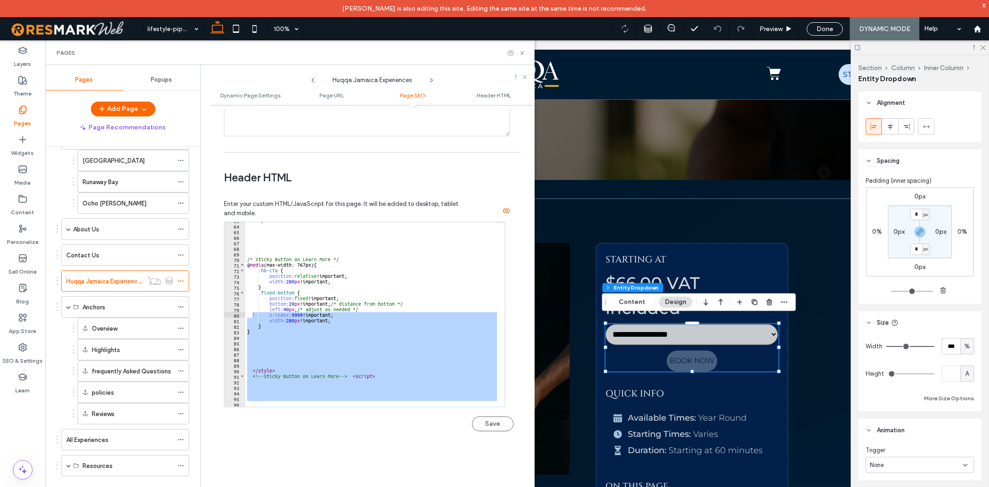
scroll to position [318, 0]
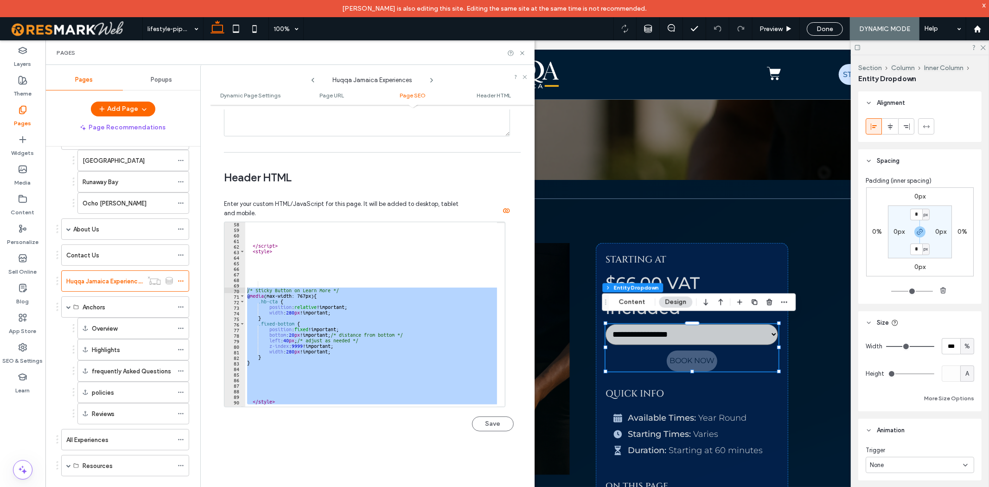
drag, startPoint x: 294, startPoint y: 397, endPoint x: 246, endPoint y: 291, distance: 116.9
click at [246, 291] on div "58 59 60 61 62 63 64 65 66 67 68 69 70 71 72 73 74 75 76 77 78 79 80 81 82 83 8…" at bounding box center [364, 314] width 281 height 185
type textarea "**********"
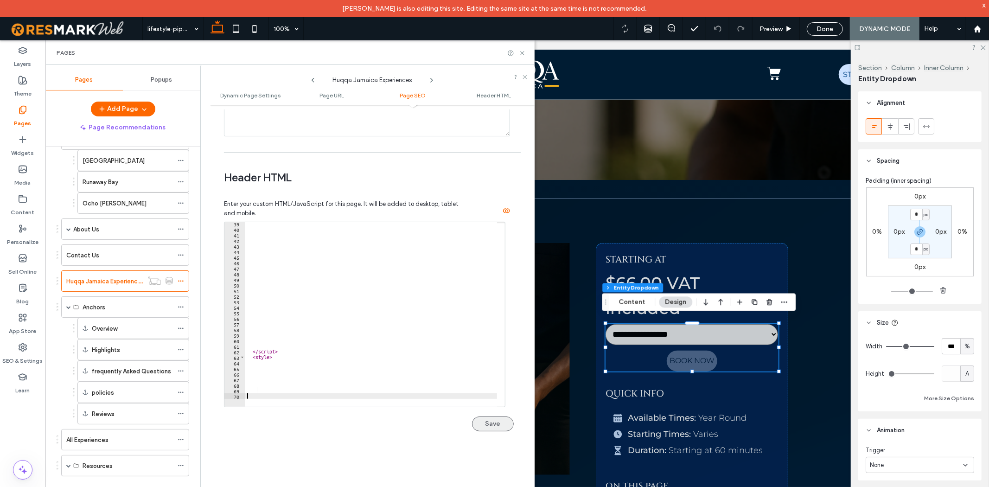
click at [479, 423] on button "Save" at bounding box center [493, 423] width 42 height 15
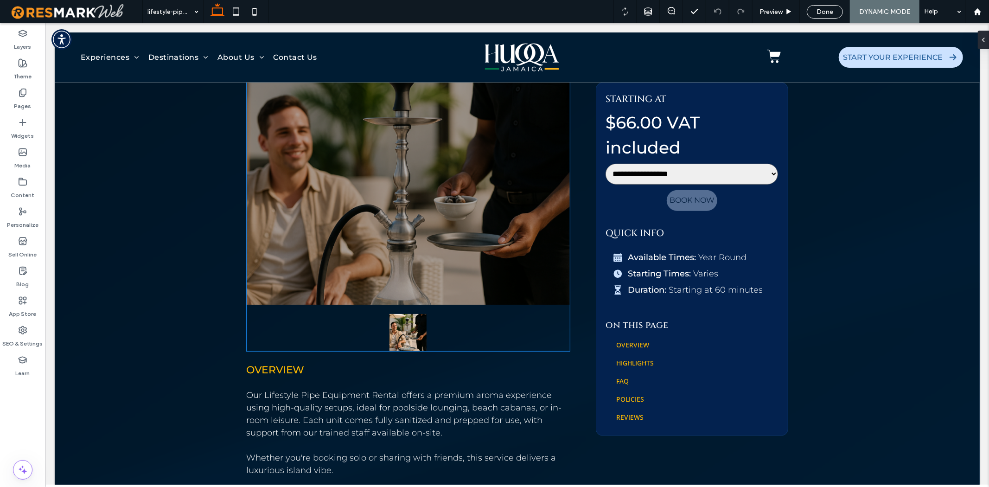
scroll to position [412, 0]
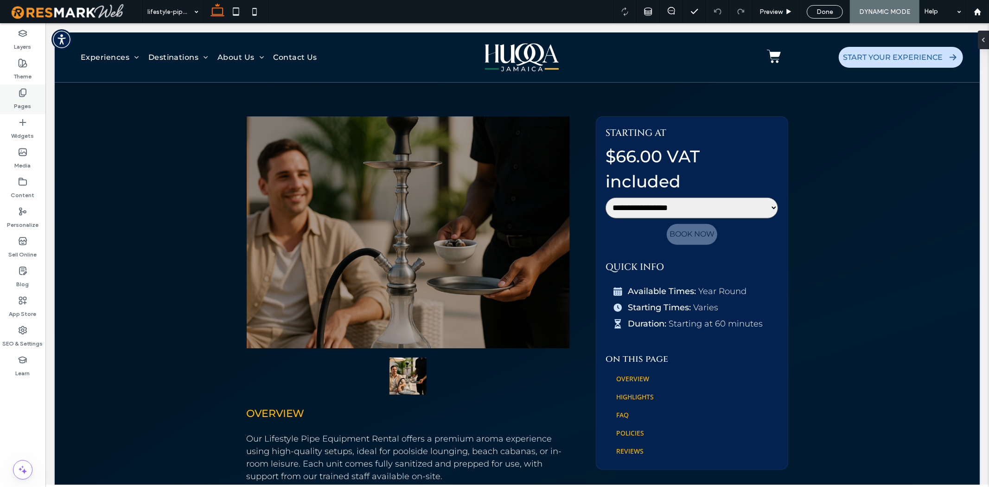
click at [22, 94] on icon at bounding box center [22, 92] width 9 height 9
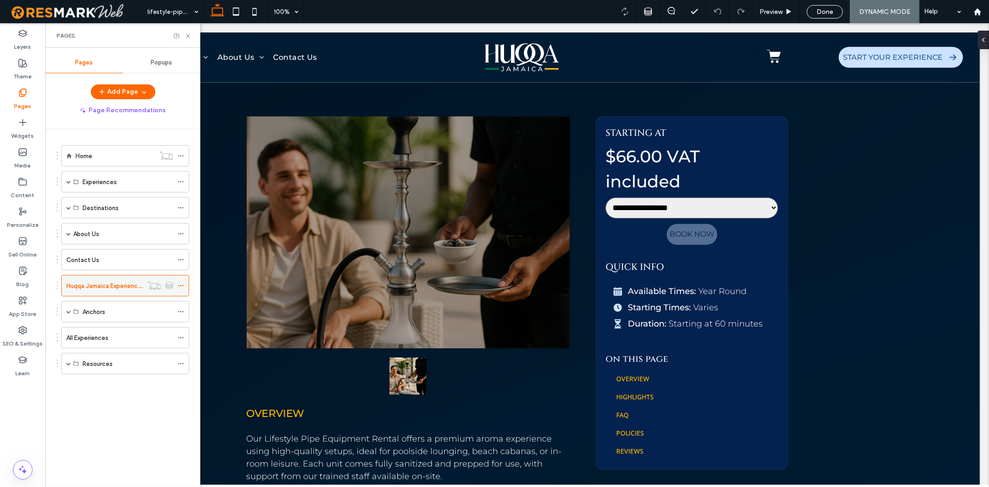
click at [181, 281] on span at bounding box center [181, 286] width 6 height 14
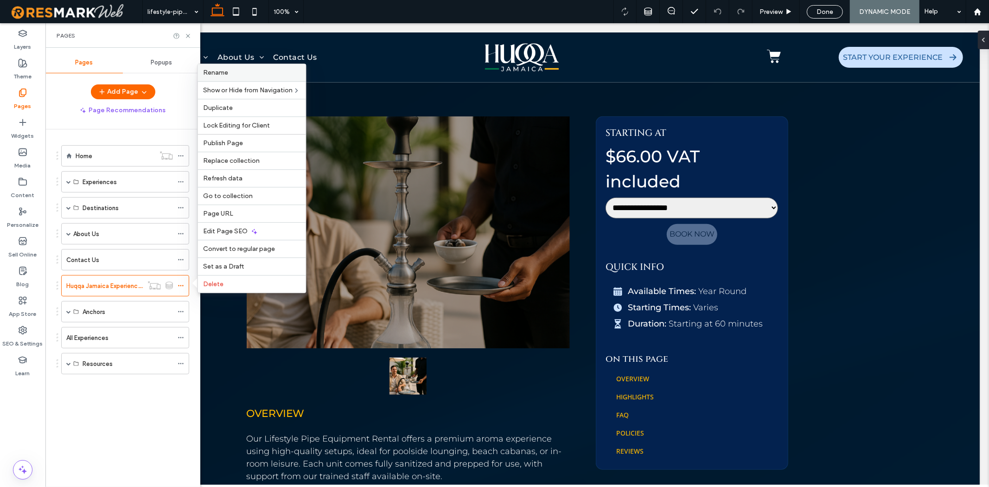
click at [256, 70] on div "Rename" at bounding box center [252, 72] width 108 height 17
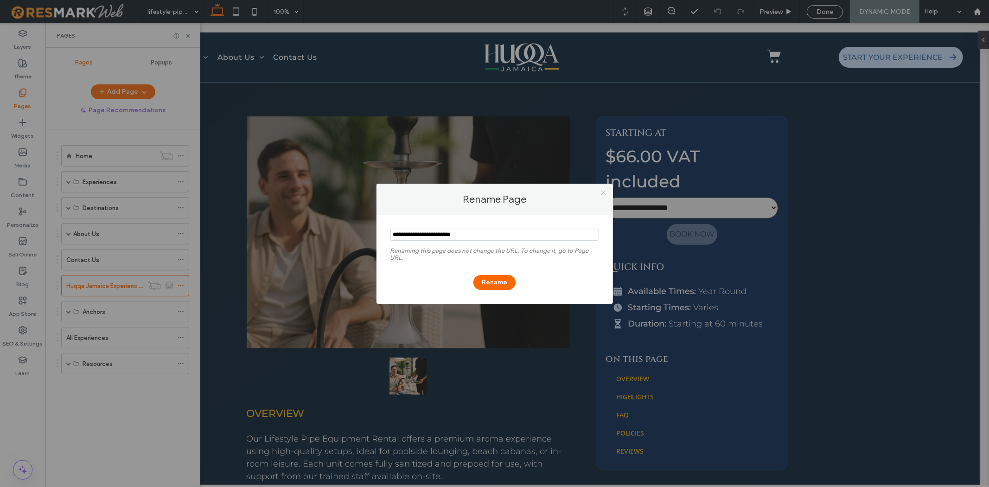
click at [600, 192] on icon at bounding box center [603, 192] width 7 height 7
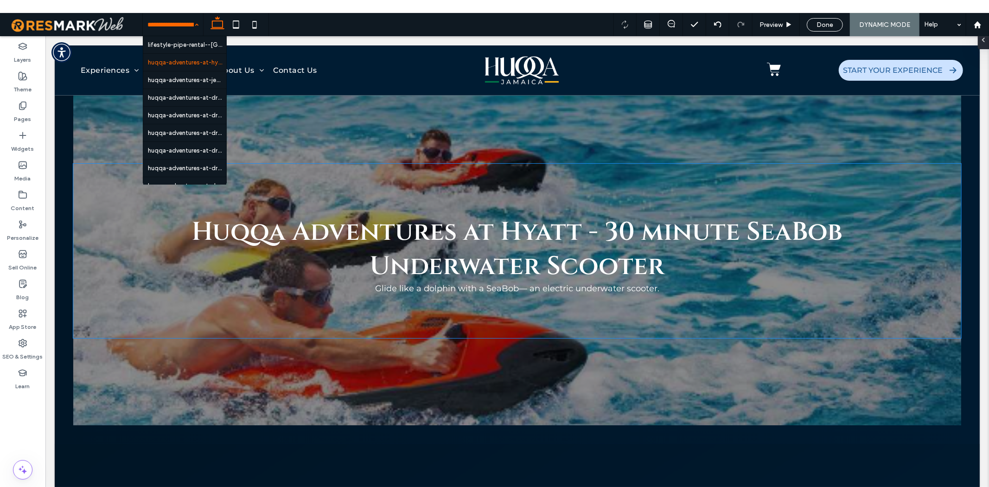
scroll to position [103, 0]
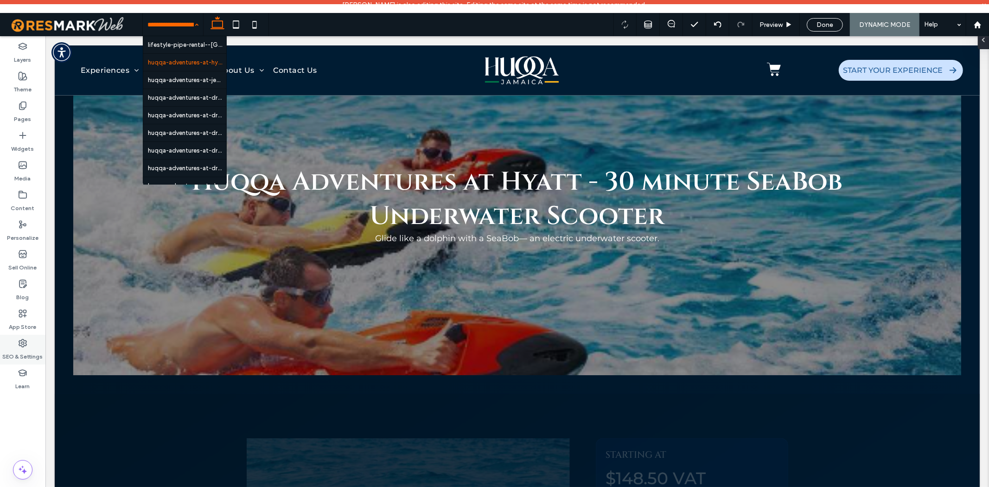
click at [26, 352] on label "SEO & Settings" at bounding box center [23, 354] width 40 height 13
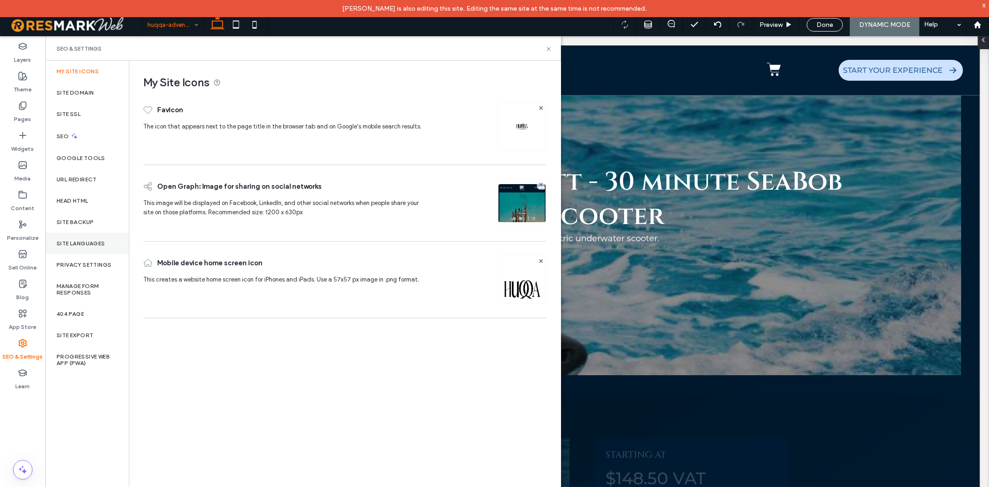
click at [86, 237] on div "Site Languages" at bounding box center [86, 243] width 83 height 21
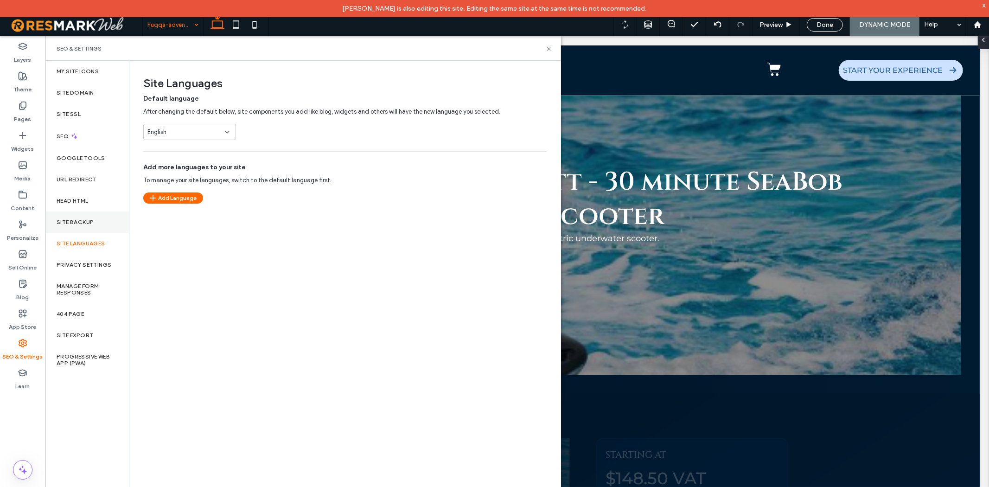
click at [93, 224] on label "Site Backup" at bounding box center [75, 222] width 37 height 6
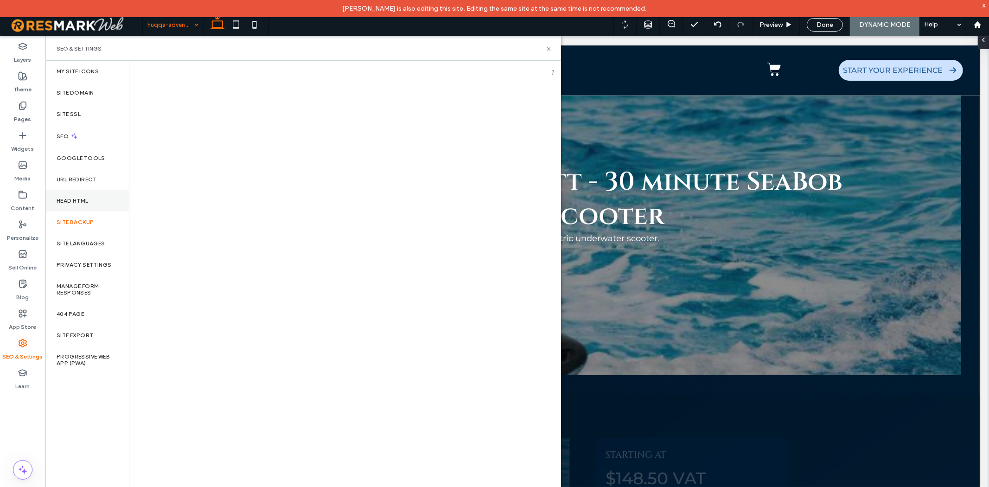
click at [103, 200] on div "Head HTML" at bounding box center [86, 200] width 83 height 21
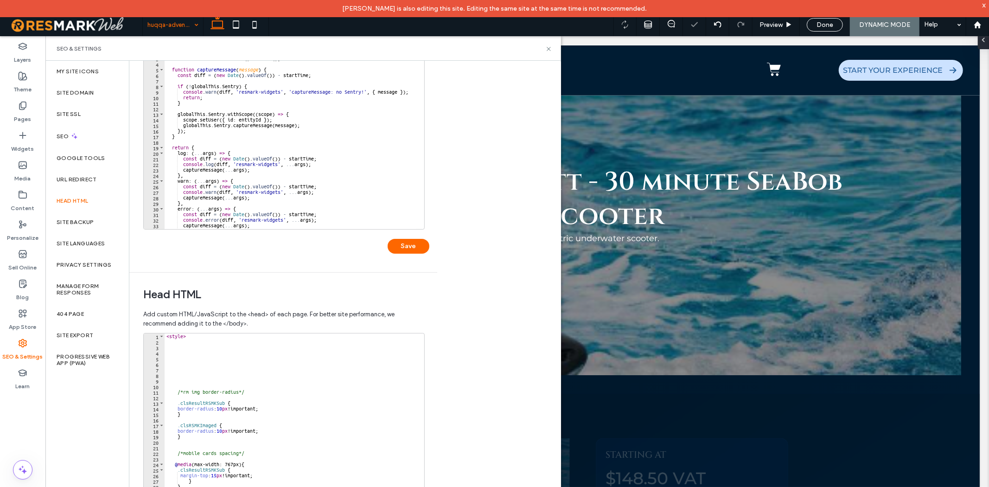
scroll to position [148, 0]
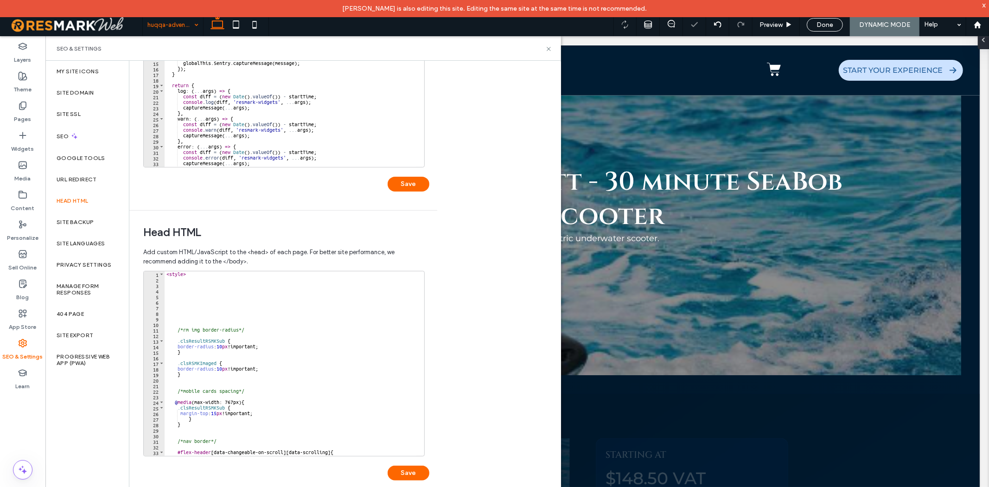
drag, startPoint x: 422, startPoint y: 331, endPoint x: 417, endPoint y: 405, distance: 74.8
click at [417, 405] on div "1 2 3 4 5 6 7 8 9 10 11 12 13 14 15 16 17 18 19 20 21 22 23 24 25 26 27 28 29 3…" at bounding box center [286, 380] width 286 height 219
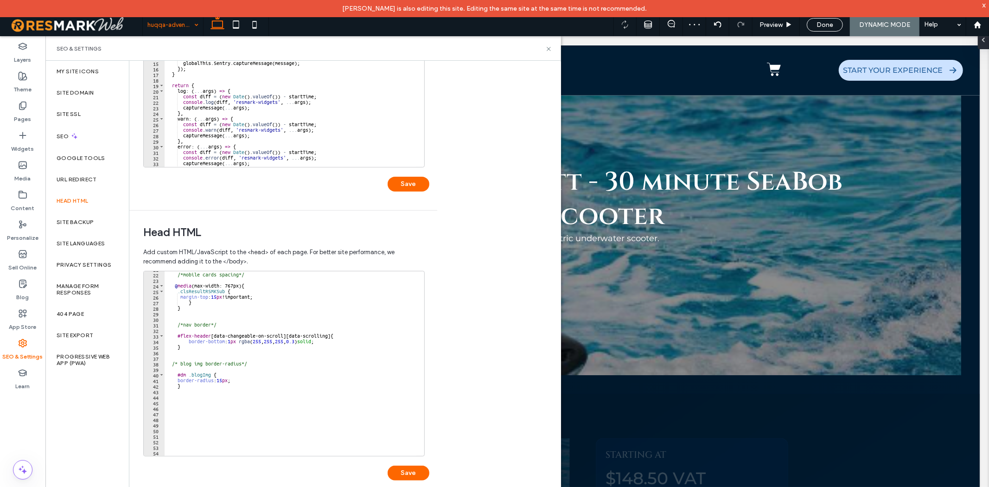
scroll to position [132, 0]
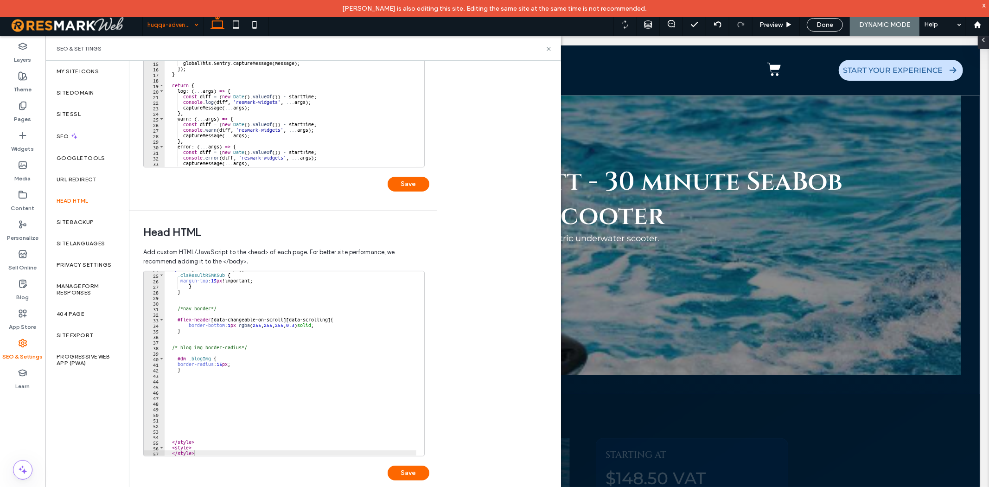
click at [197, 447] on div "@ media (max-width: 767px) { .clsResultRSMKSub { margin-top : 15 px !important;…" at bounding box center [291, 365] width 252 height 196
drag, startPoint x: 198, startPoint y: 452, endPoint x: 174, endPoint y: 452, distance: 23.2
click at [175, 453] on div "@ media (max-width: 767px) { .clsResultRSMKSub { margin-top : 15 px !important;…" at bounding box center [291, 365] width 252 height 196
click at [186, 448] on div "@ media (max-width: 767px) { .clsResultRSMKSub { margin-top : 15 px !important;…" at bounding box center [291, 365] width 252 height 196
click at [188, 448] on div "@ media (max-width: 767px) { .clsResultRSMKSub { margin-top : 15 px !important;…" at bounding box center [291, 365] width 252 height 196
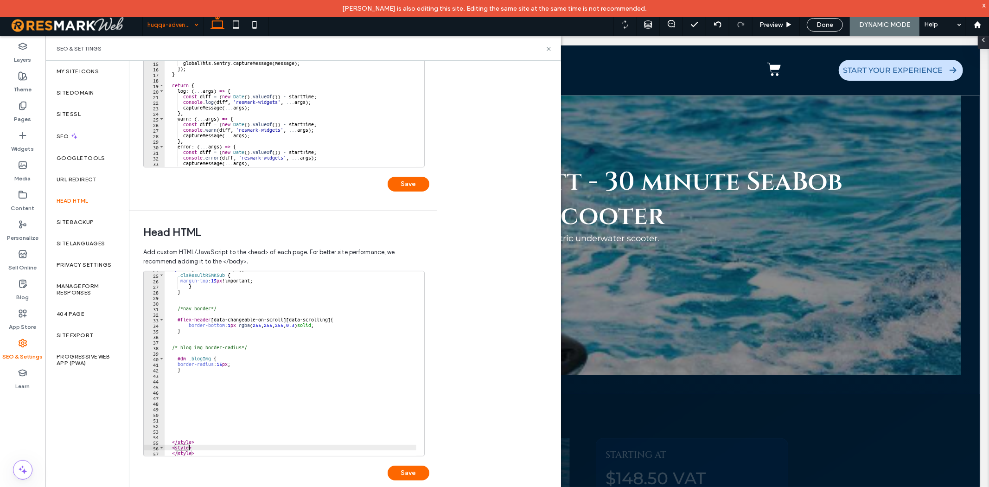
click at [189, 448] on div "@ media (max-width: 767px) { .clsResultRSMKSub { margin-top : 15 px !important;…" at bounding box center [291, 365] width 252 height 196
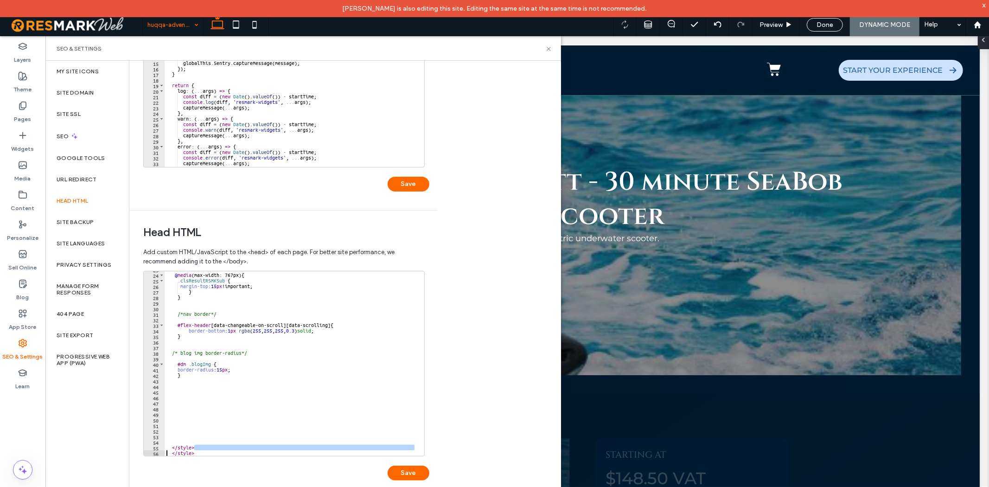
drag, startPoint x: 219, startPoint y: 448, endPoint x: 166, endPoint y: 447, distance: 52.9
click at [156, 451] on div "******** 23 24 25 26 27 28 29 30 31 32 33 34 35 36 37 38 39 40 41 42 43 44 45 4…" at bounding box center [283, 363] width 281 height 185
click at [174, 447] on div "@ media (max-width: 767px) { .clsResultRSMKSub { margin-top : 15 px !important;…" at bounding box center [291, 365] width 252 height 196
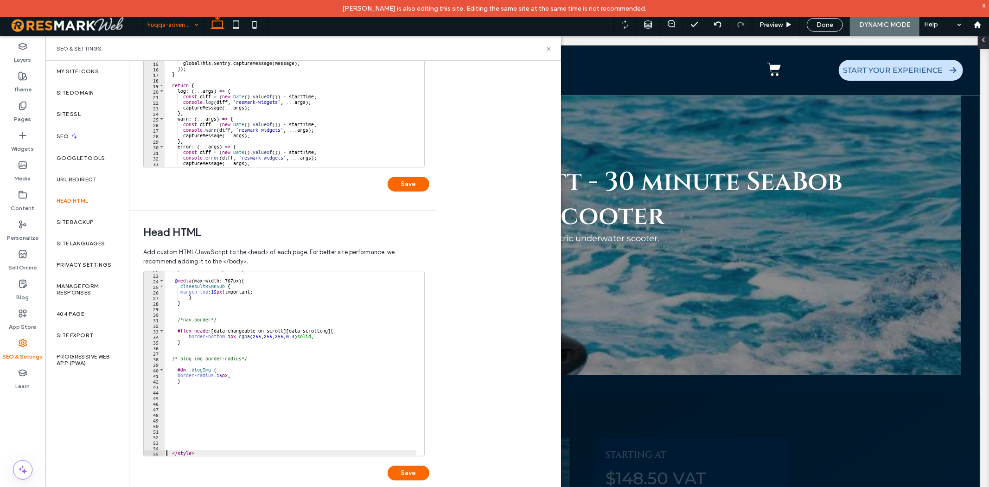
type textarea "********"
click at [187, 407] on div "/*mobile cards spacing*/ @ media (max-width: 767px) { .clsResultRSMKSub { margi…" at bounding box center [291, 365] width 252 height 196
type textarea "**********"
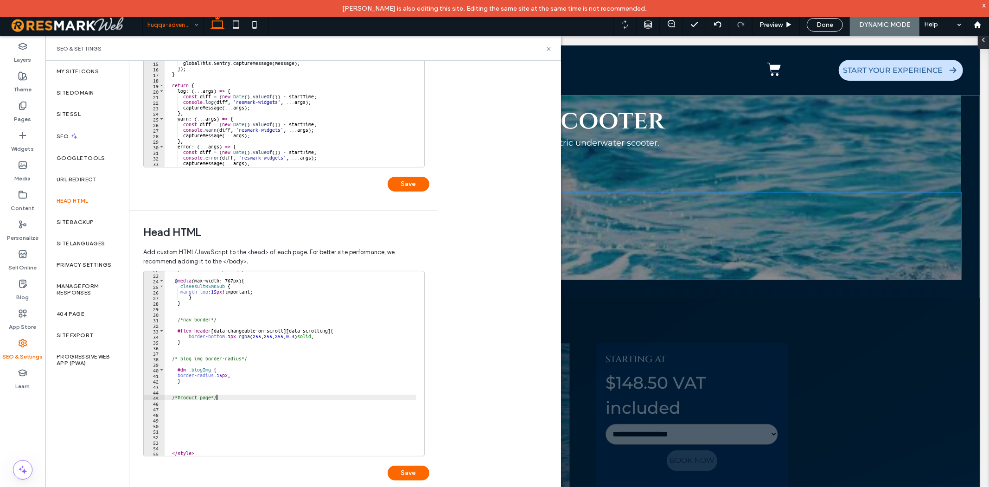
scroll to position [309, 0]
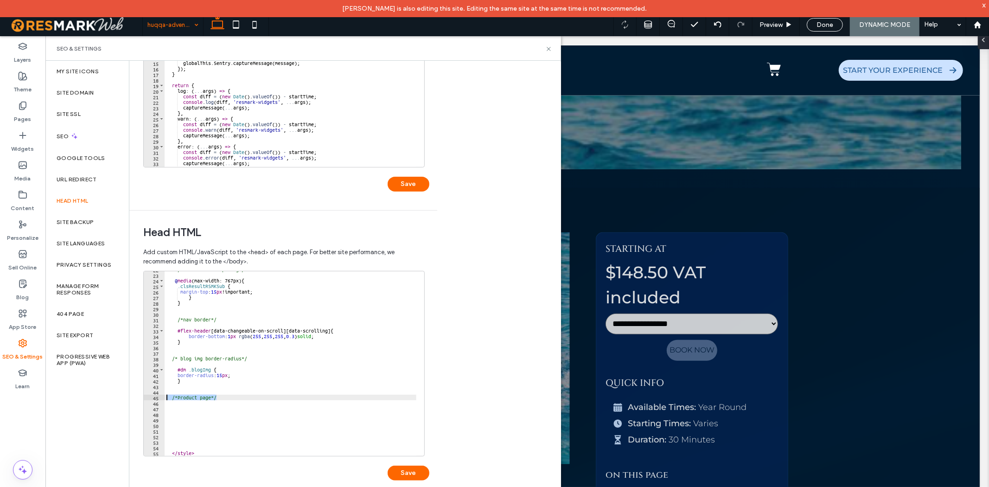
drag, startPoint x: 242, startPoint y: 397, endPoint x: 163, endPoint y: 397, distance: 78.8
click at [163, 397] on div "**********" at bounding box center [283, 363] width 281 height 185
drag, startPoint x: 549, startPoint y: 46, endPoint x: 508, endPoint y: 18, distance: 49.9
click at [549, 46] on icon at bounding box center [548, 48] width 7 height 7
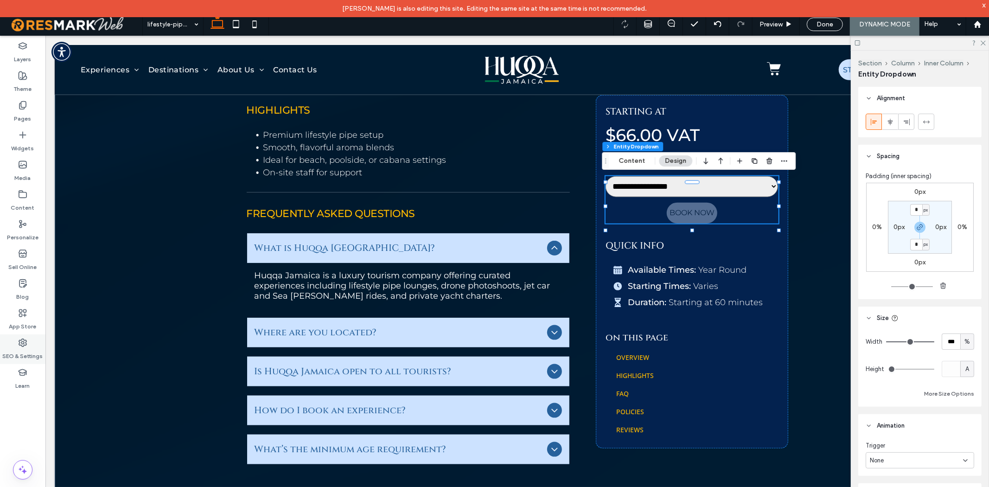
click at [13, 351] on label "SEO & Settings" at bounding box center [23, 353] width 40 height 13
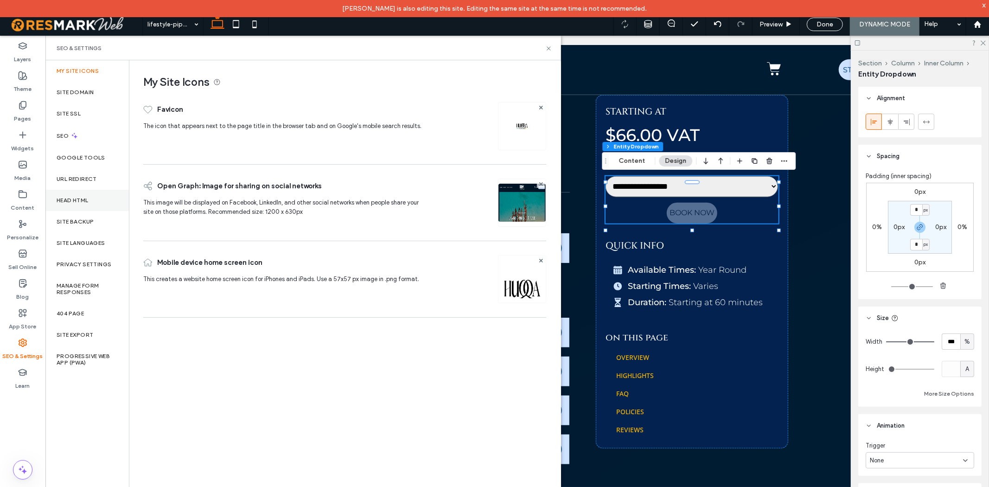
click at [96, 198] on div "Head HTML" at bounding box center [86, 200] width 83 height 21
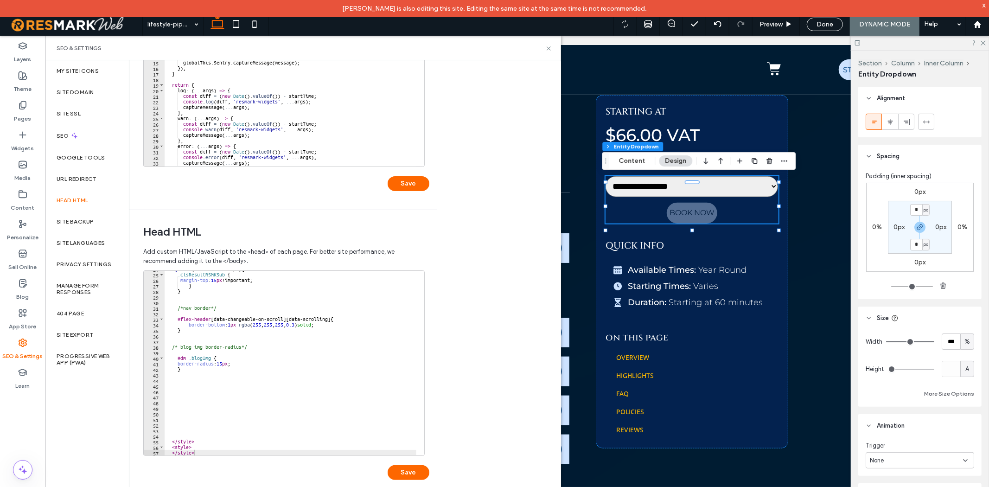
scroll to position [132, 0]
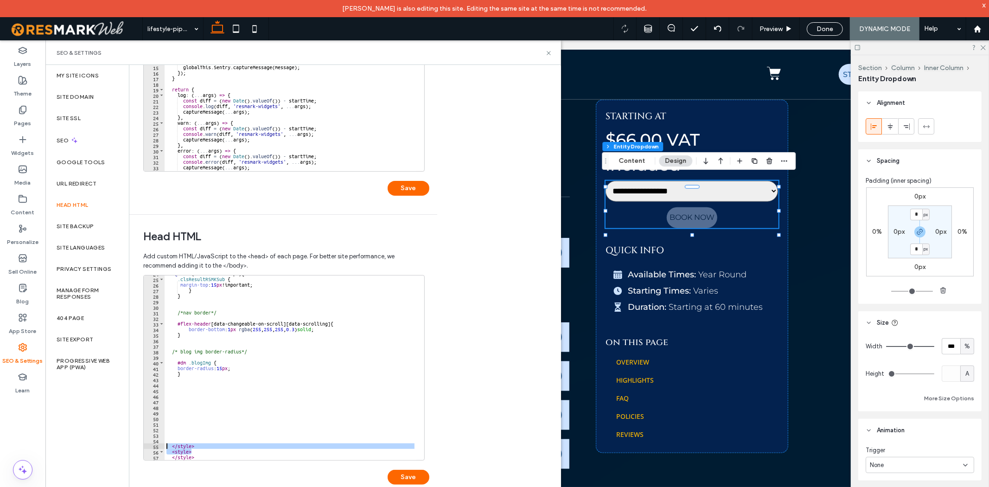
drag, startPoint x: 211, startPoint y: 453, endPoint x: 152, endPoint y: 446, distance: 59.3
click at [152, 446] on div "******* 24 25 26 27 28 29 30 31 32 33 34 35 36 37 38 39 40 41 42 43 44 45 46 47…" at bounding box center [283, 367] width 281 height 185
type textarea "******** *********"
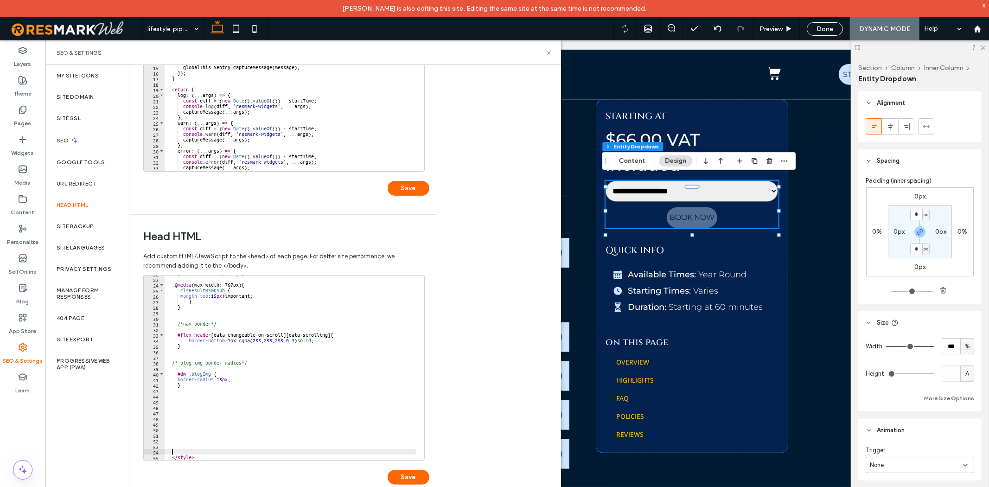
scroll to position [121, 0]
click at [419, 480] on button "Save" at bounding box center [409, 477] width 42 height 15
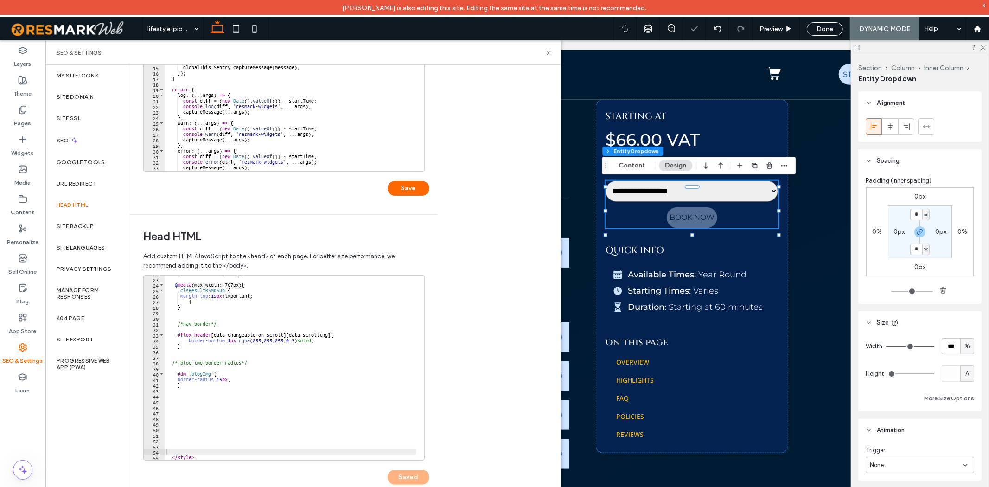
click at [203, 429] on div "/*mobile cards spacing*/ @ media (max-width: 767px) { .clsResultRSMKSub { margi…" at bounding box center [291, 369] width 252 height 196
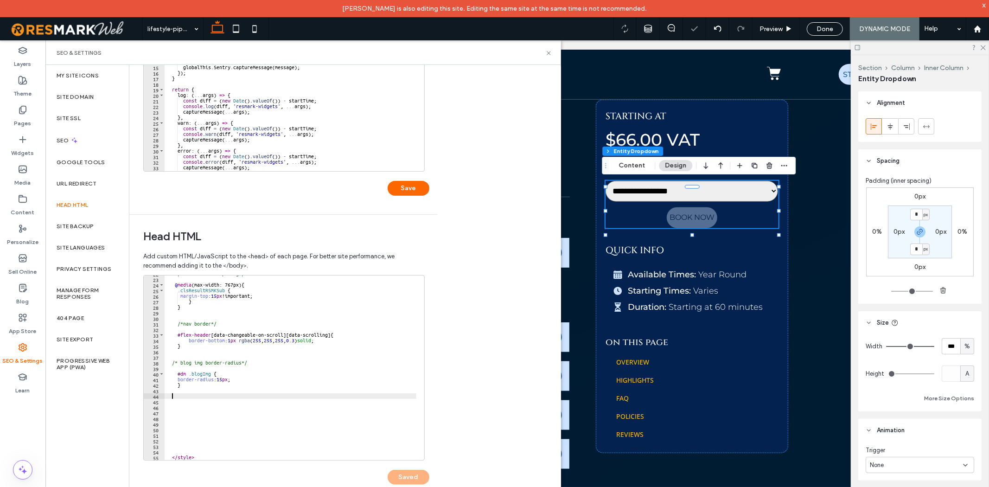
click at [210, 395] on div "/*mobile cards spacing*/ @ media (max-width: 767px) { .clsResultRSMKSub { margi…" at bounding box center [291, 369] width 252 height 196
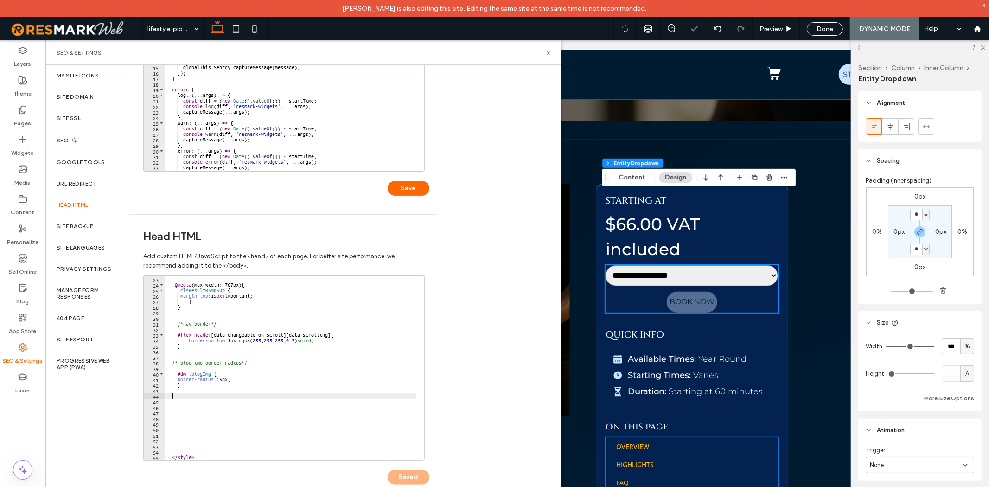
scroll to position [432, 0]
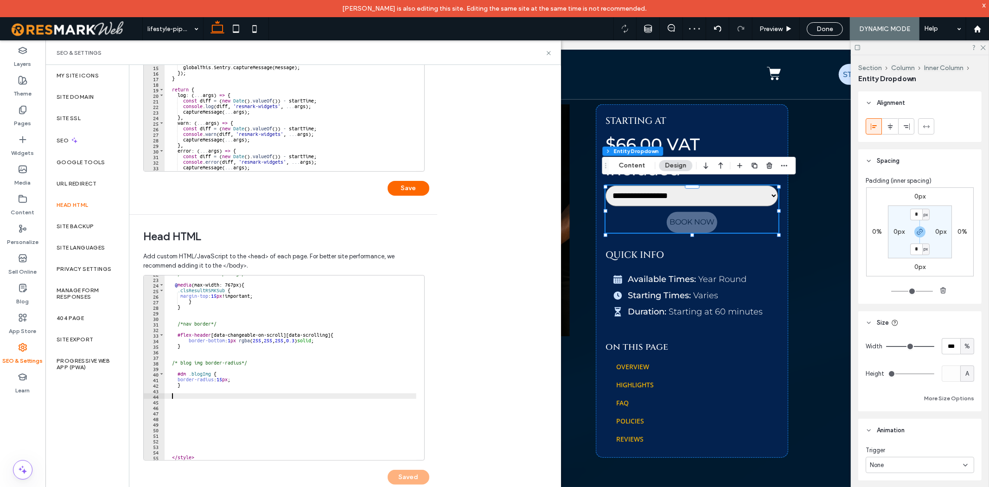
paste textarea "**********"
type textarea "**********"
paste textarea "**********"
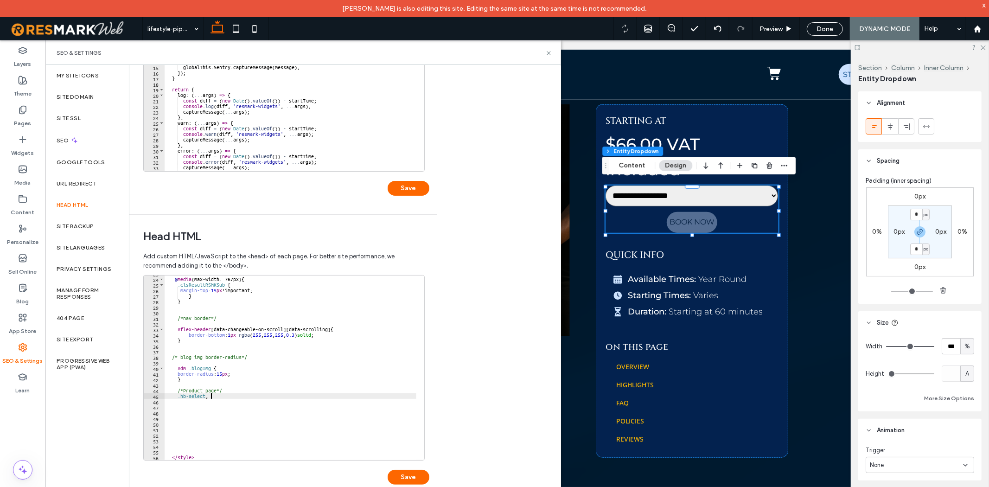
paste textarea "**********"
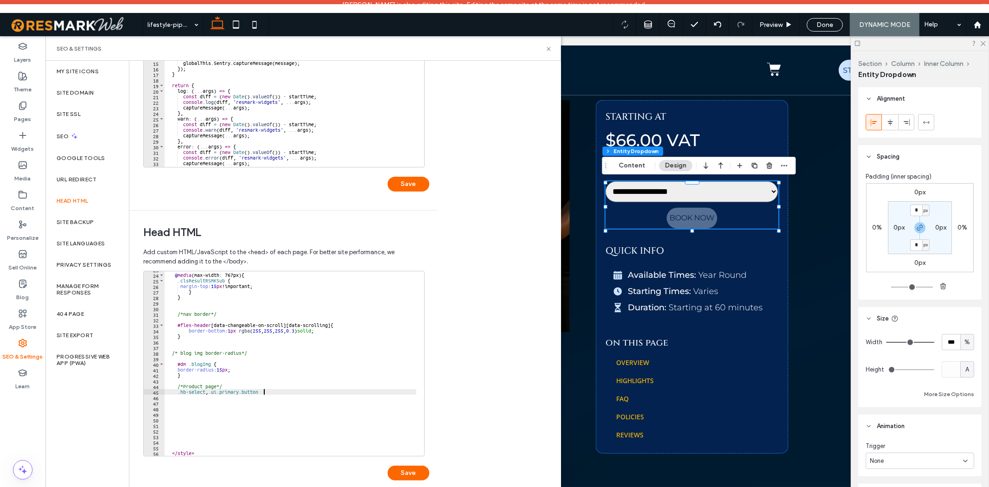
type textarea "**********"
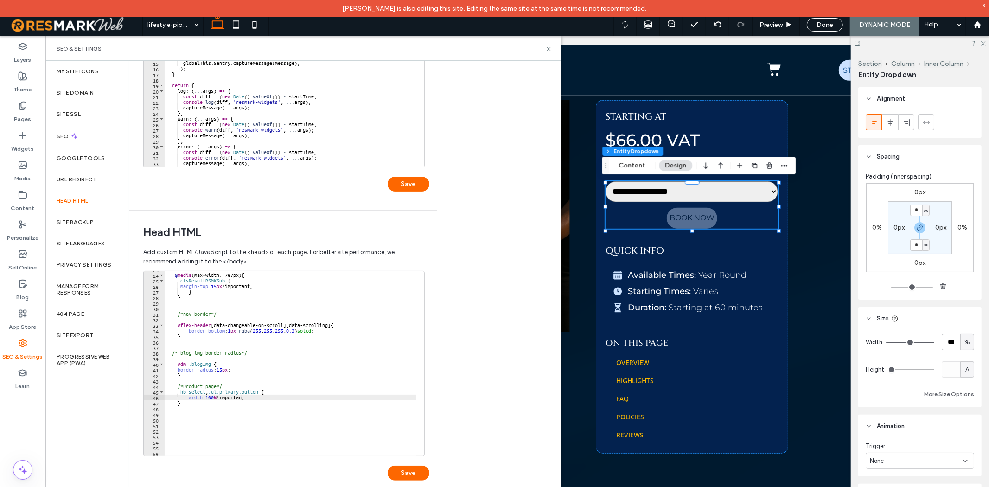
scroll to position [0, 6]
type textarea "**********"
click at [398, 474] on button "Save" at bounding box center [409, 473] width 42 height 15
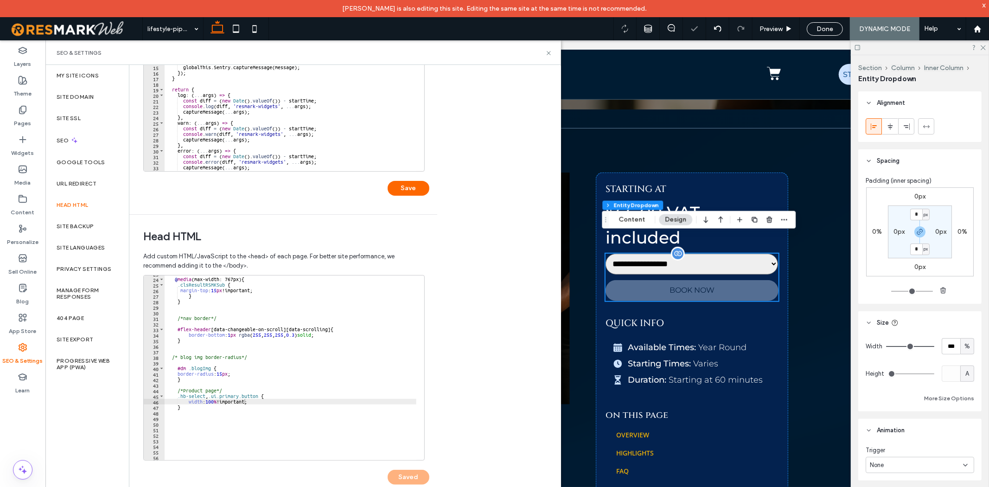
scroll to position [376, 0]
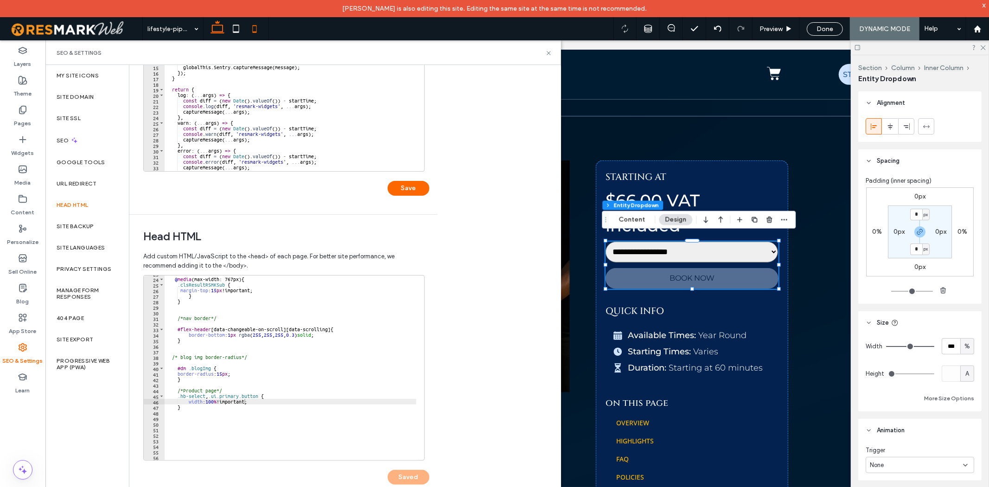
click at [260, 26] on icon at bounding box center [254, 28] width 19 height 19
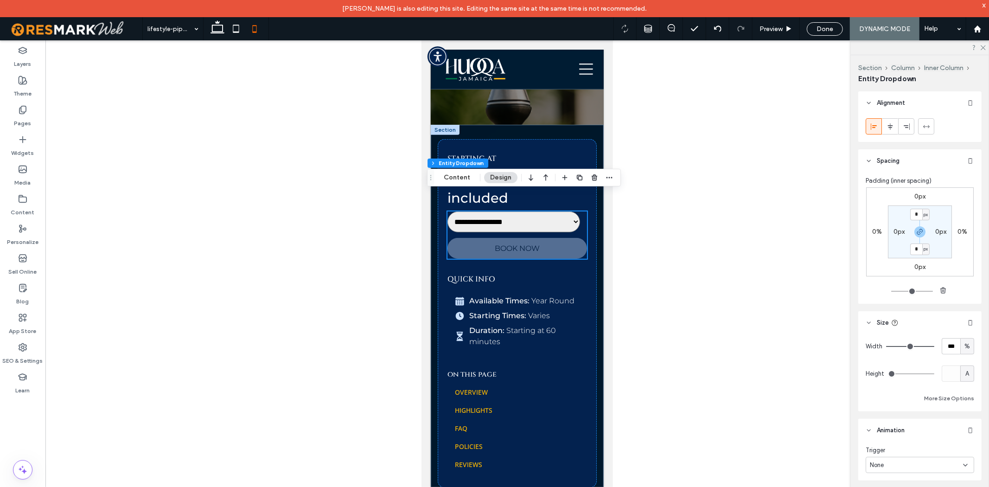
scroll to position [305, 0]
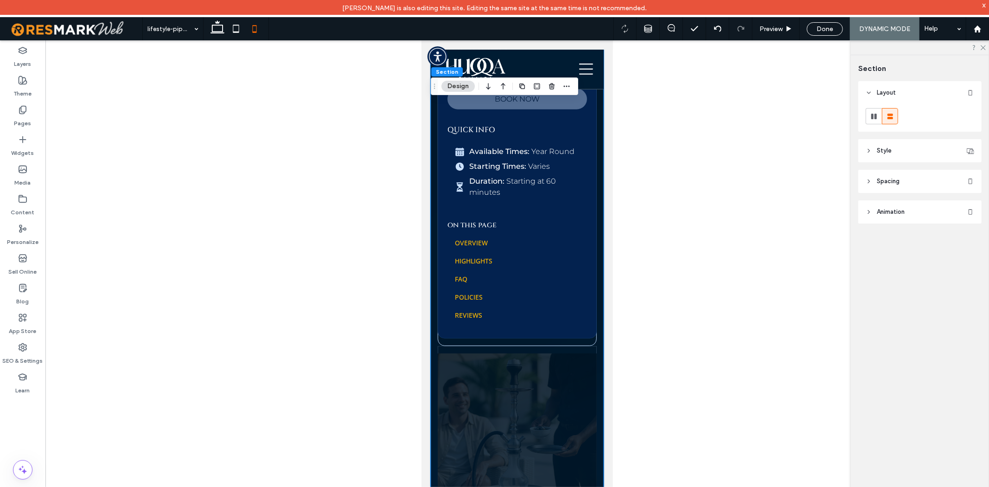
scroll to position [357, 0]
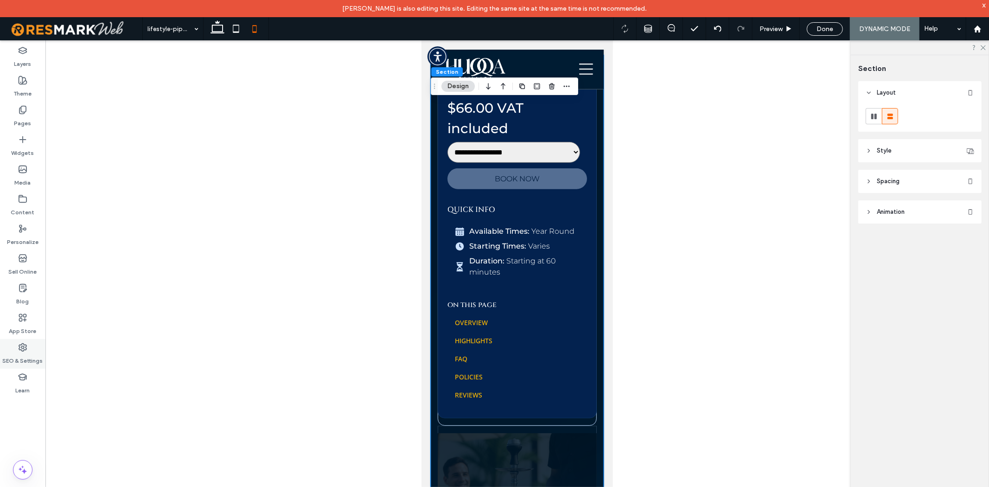
click at [31, 348] on div "SEO & Settings" at bounding box center [22, 354] width 45 height 30
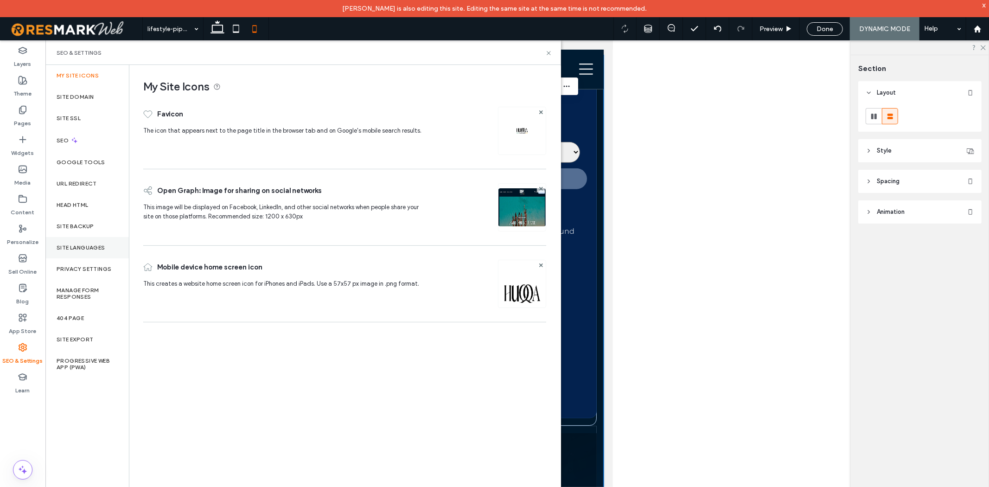
click at [103, 238] on div "Site Languages" at bounding box center [86, 247] width 83 height 21
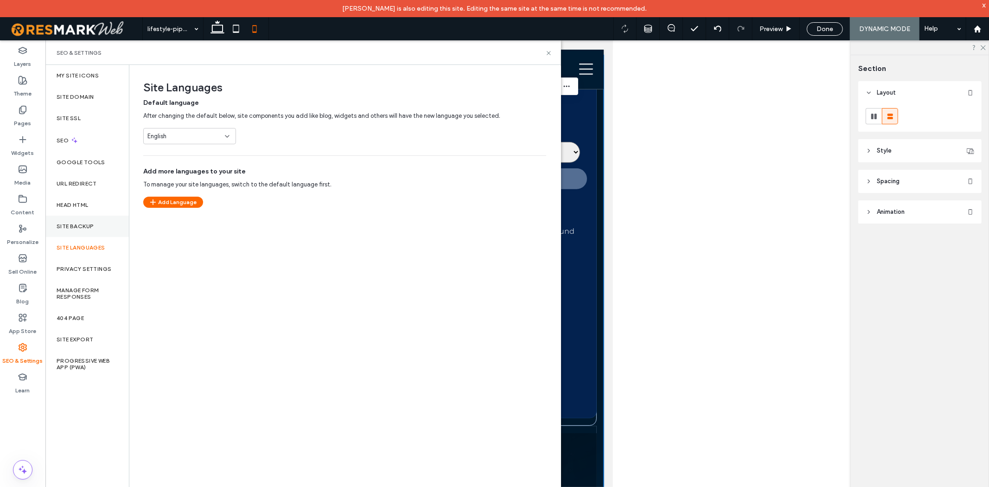
click at [104, 224] on div "Site Backup" at bounding box center [86, 226] width 83 height 21
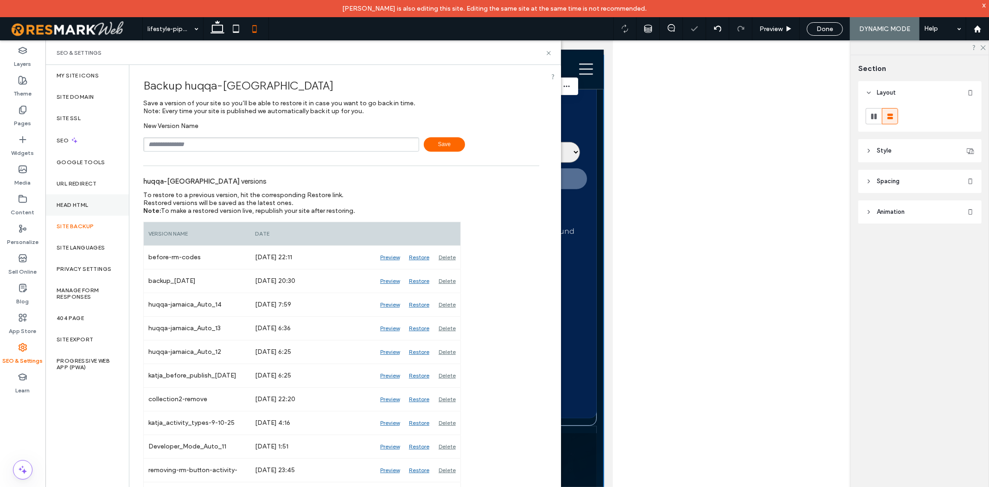
click at [86, 208] on label "Head HTML" at bounding box center [73, 205] width 32 height 6
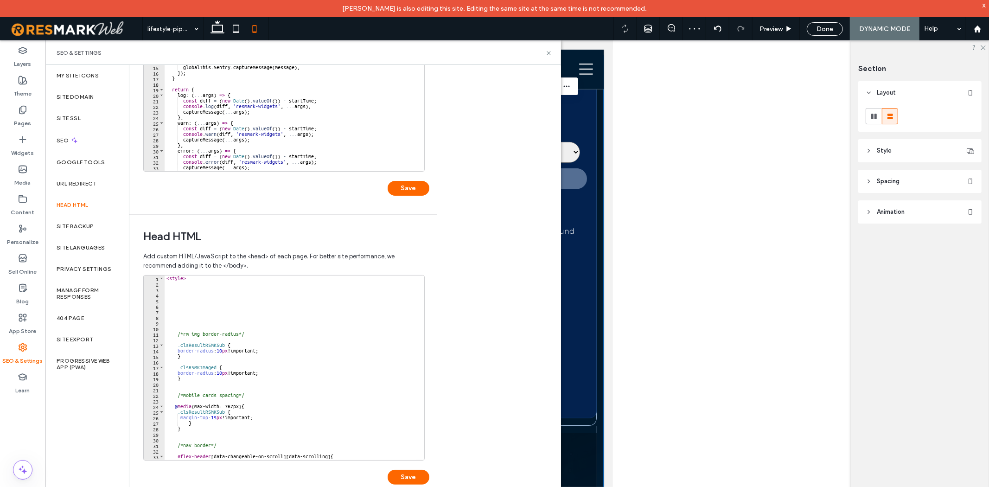
scroll to position [138, 0]
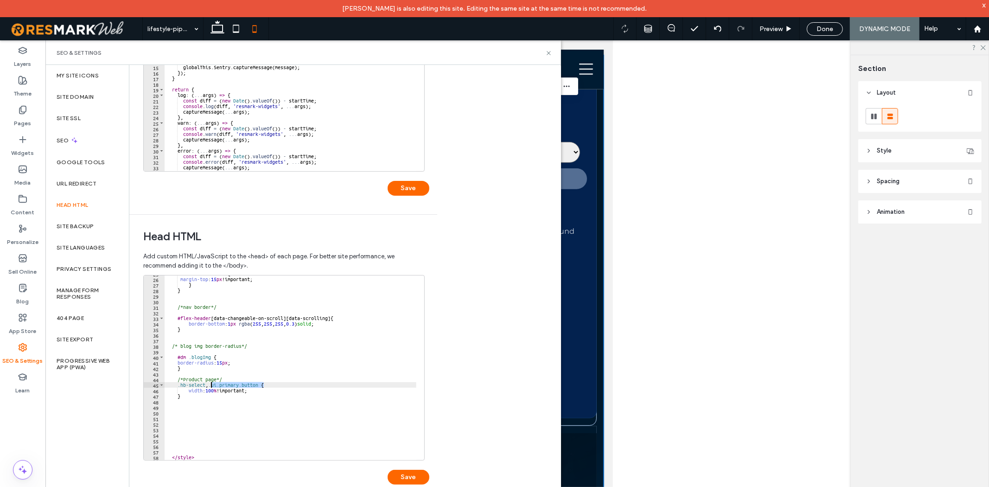
drag, startPoint x: 262, startPoint y: 385, endPoint x: 211, endPoint y: 386, distance: 51.0
click at [211, 386] on div ".clsResultRSMKSub { margin-top : 15 px !important; } } /*nav border*/ #flex-hea…" at bounding box center [291, 369] width 252 height 196
click at [312, 348] on div ".clsResultRSMKSub { margin-top : 15 px !important; } } /*nav border*/ #flex-hea…" at bounding box center [291, 369] width 252 height 196
type textarea "**********"
click at [26, 126] on label "Pages" at bounding box center [22, 121] width 17 height 13
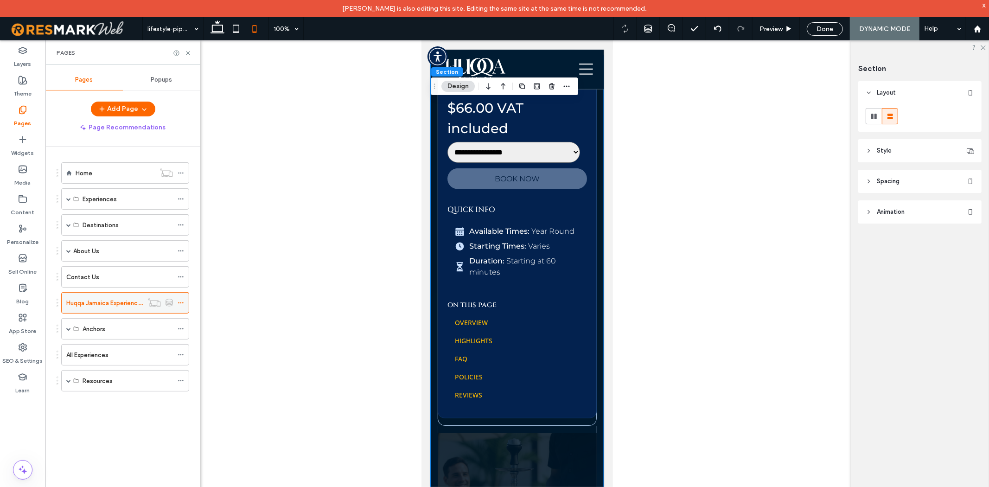
click at [183, 300] on icon at bounding box center [181, 303] width 6 height 6
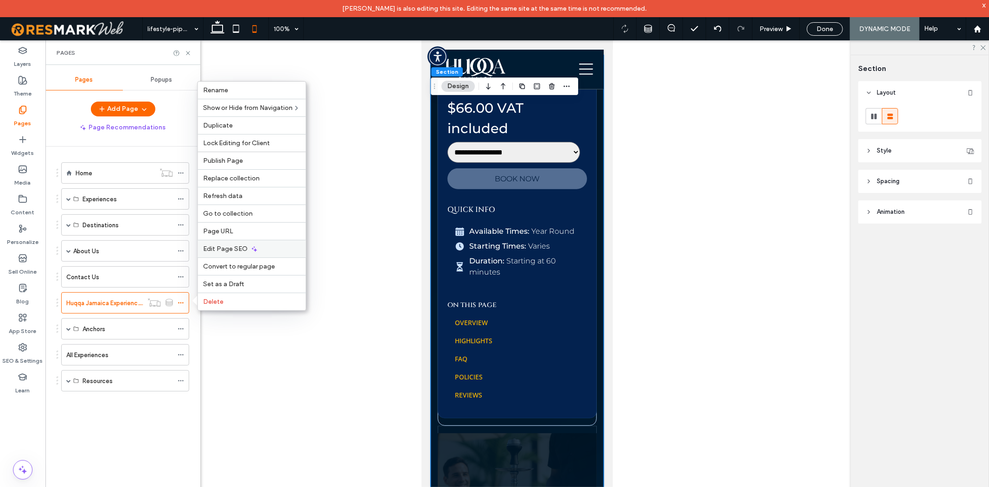
click at [221, 244] on div "Edit Page SEO" at bounding box center [252, 249] width 108 height 18
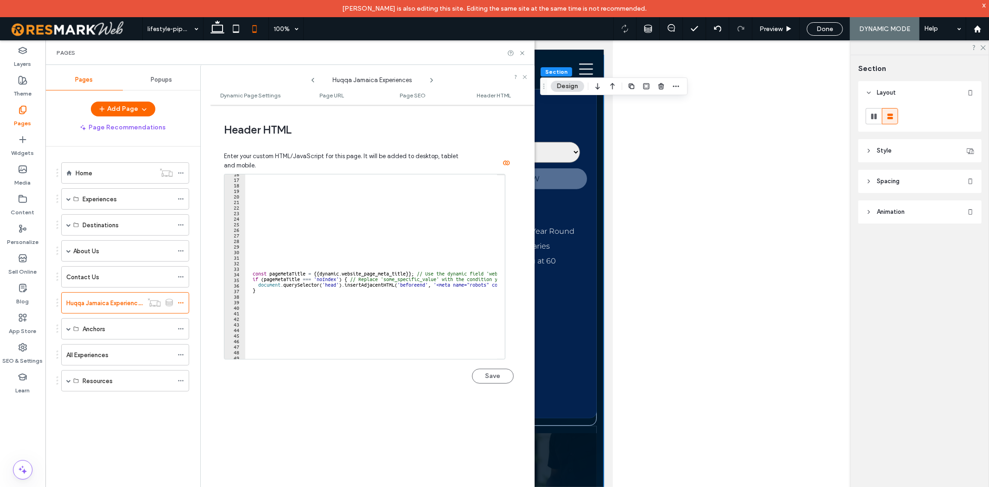
scroll to position [224, 0]
drag, startPoint x: 291, startPoint y: 345, endPoint x: 254, endPoint y: 344, distance: 36.7
click at [254, 344] on div "</ script > < style > </ style >" at bounding box center [423, 267] width 357 height 188
click at [256, 340] on div "</ script > < style > </ style >" at bounding box center [371, 266] width 252 height 185
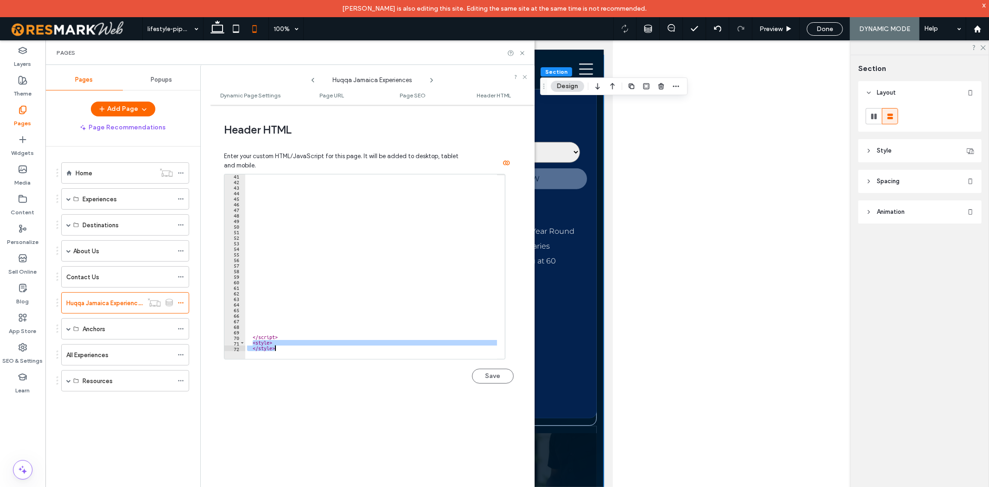
drag, startPoint x: 253, startPoint y: 342, endPoint x: 293, endPoint y: 346, distance: 39.7
click at [293, 346] on div "</ script > < style > </ style >" at bounding box center [423, 267] width 357 height 188
type textarea "**********"
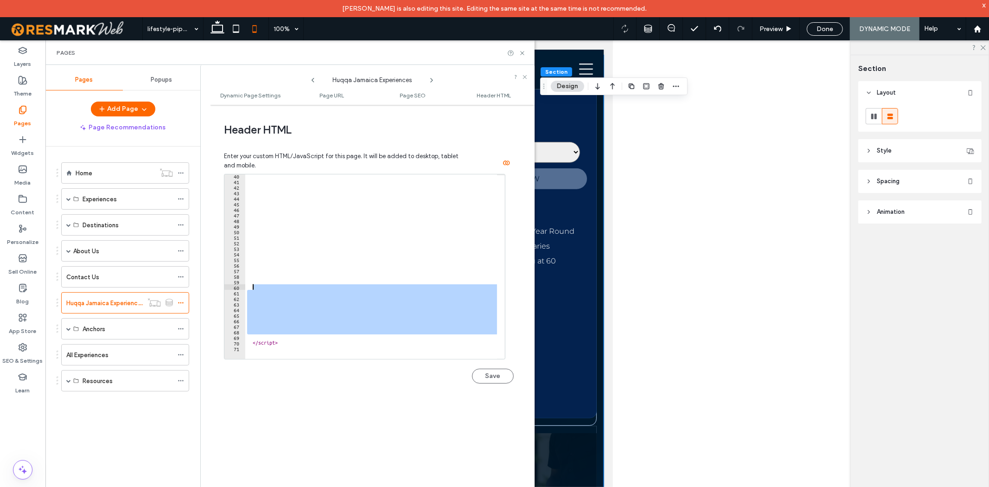
scroll to position [126, 0]
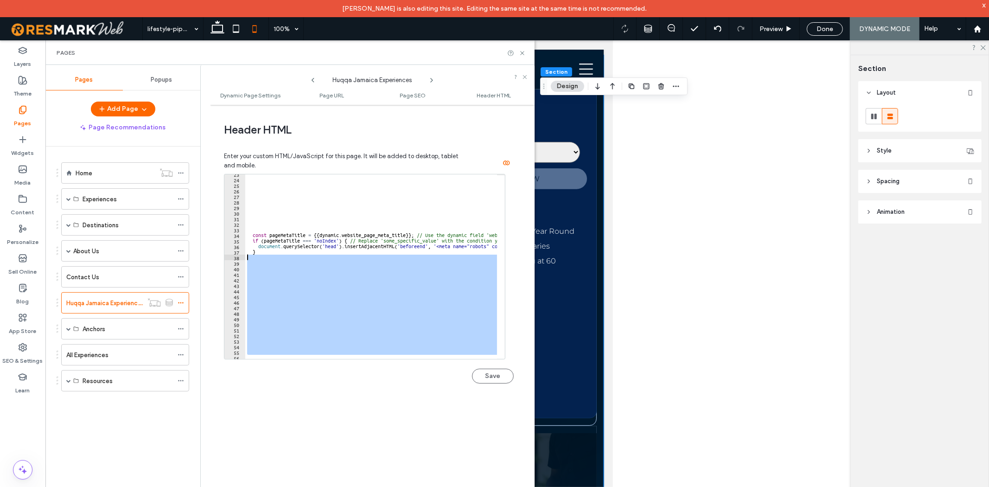
drag, startPoint x: 258, startPoint y: 317, endPoint x: 245, endPoint y: 260, distance: 58.2
click at [245, 260] on div "23 24 25 26 27 28 29 30 31 32 33 34 35 36 37 38 39 40 41 42 43 44 45 46 47 48 4…" at bounding box center [364, 266] width 281 height 185
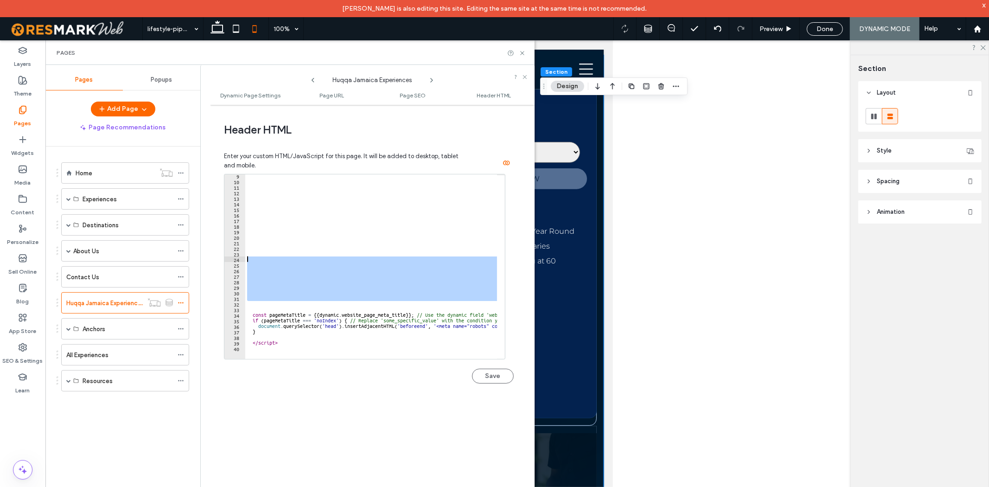
scroll to position [0, 0]
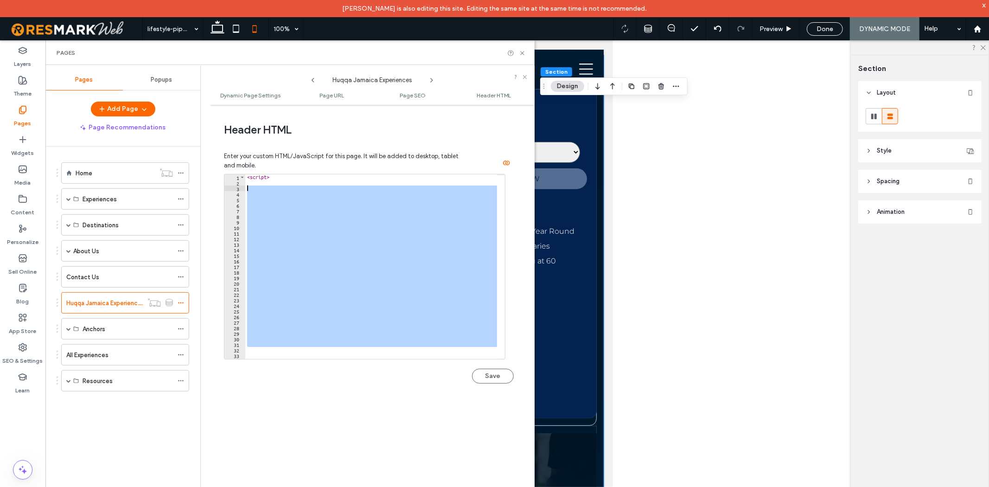
drag, startPoint x: 262, startPoint y: 305, endPoint x: 237, endPoint y: 187, distance: 120.8
click at [237, 187] on div "1 2 3 4 5 6 7 8 9 10 11 12 13 14 15 16 17 18 19 20 21 22 23 24 25 26 27 28 29 3…" at bounding box center [364, 266] width 281 height 185
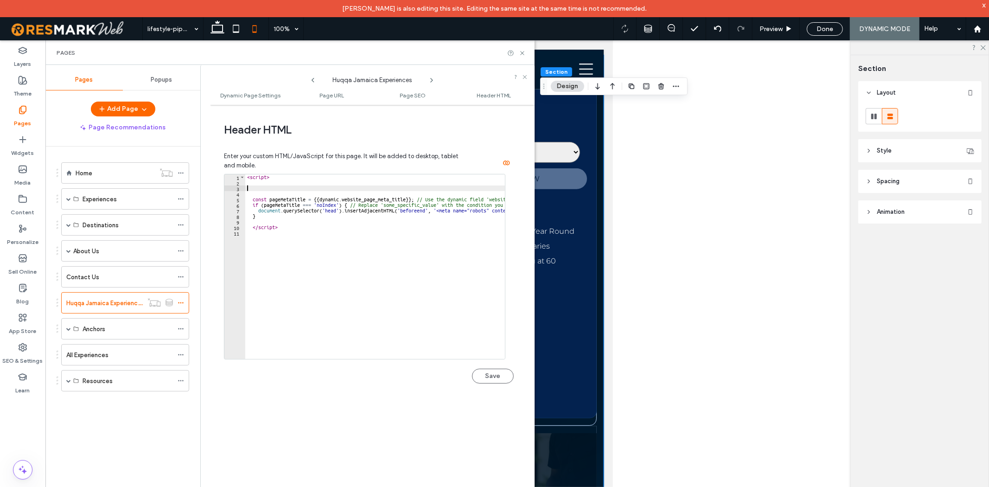
click at [300, 223] on div "< script > const pageMetaTitle = {{ dynamic . website_page_meta_title }} ; // U…" at bounding box center [423, 268] width 357 height 188
click at [272, 238] on div "< script > const pageMetaTitle = {{ dynamic . website_page_meta_title }} ; // U…" at bounding box center [423, 268] width 357 height 188
click at [256, 246] on div "< script > const pageMetaTitle = {{ dynamic . website_page_meta_title }} ; // U…" at bounding box center [423, 268] width 357 height 188
paste textarea "*********"
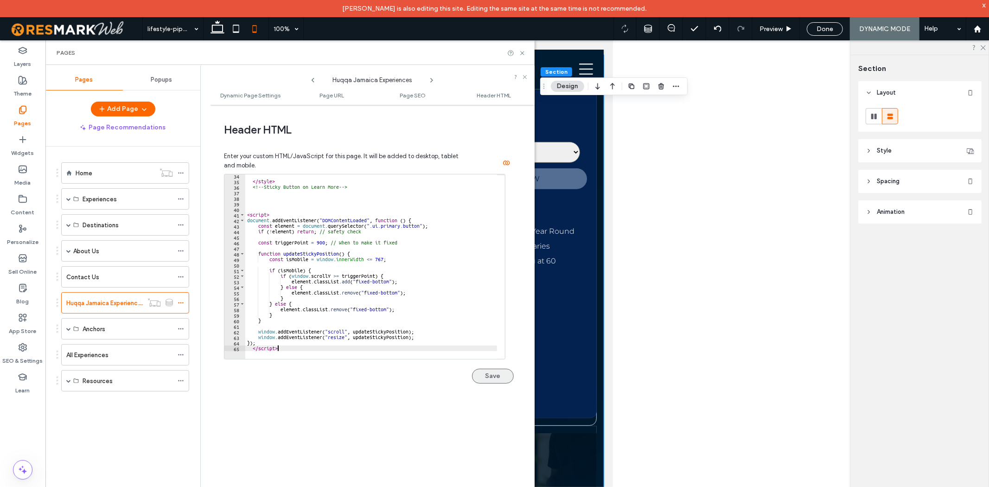
click at [488, 378] on button "Save" at bounding box center [493, 376] width 42 height 15
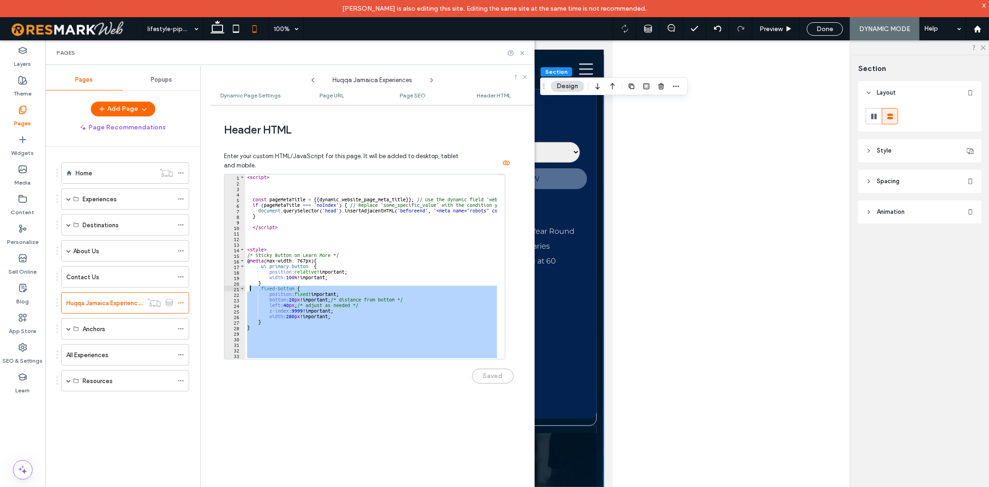
scroll to position [822, 0]
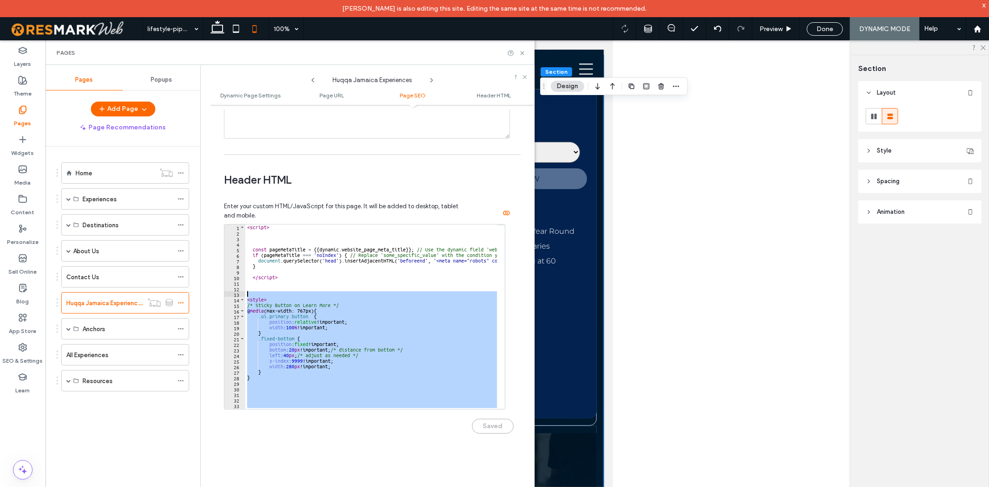
drag, startPoint x: 281, startPoint y: 347, endPoint x: 237, endPoint y: 298, distance: 65.7
click at [237, 298] on div "********* 1 2 3 4 5 6 7 8 9 10 11 12 13 14 15 16 17 18 19 20 21 22 23 24 25 26 …" at bounding box center [364, 316] width 281 height 185
paste textarea "**"
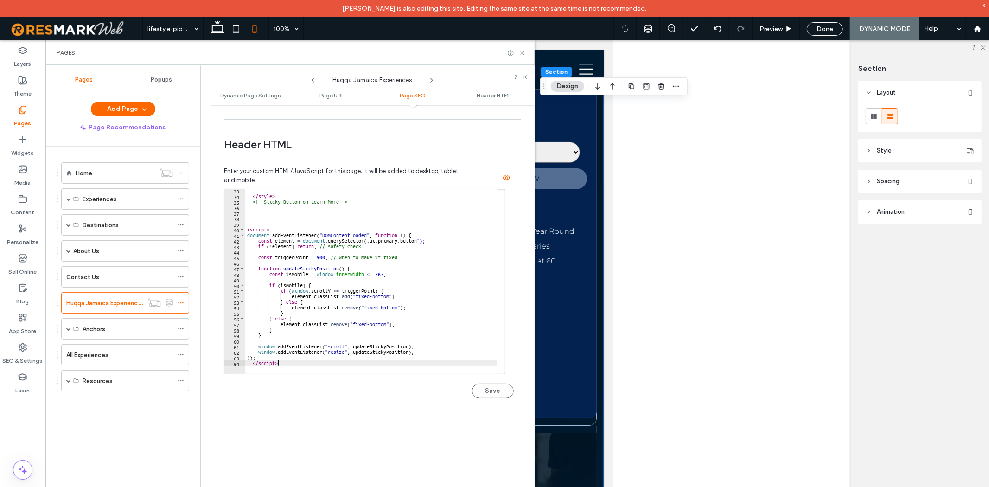
scroll to position [873, 0]
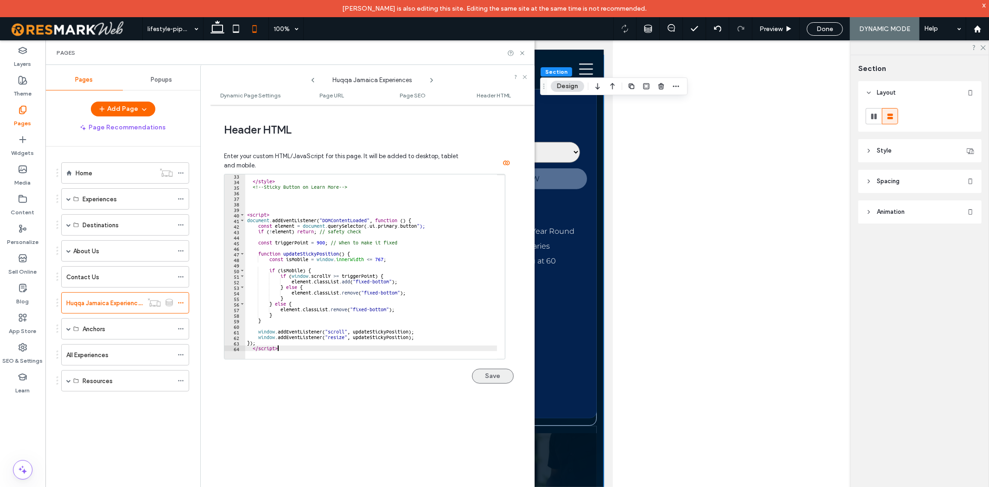
click at [481, 372] on button "Save" at bounding box center [493, 376] width 42 height 15
click at [282, 345] on div "</ style > <!-- Sticky Button on Learn More --> < script > document . addEventL…" at bounding box center [423, 267] width 357 height 188
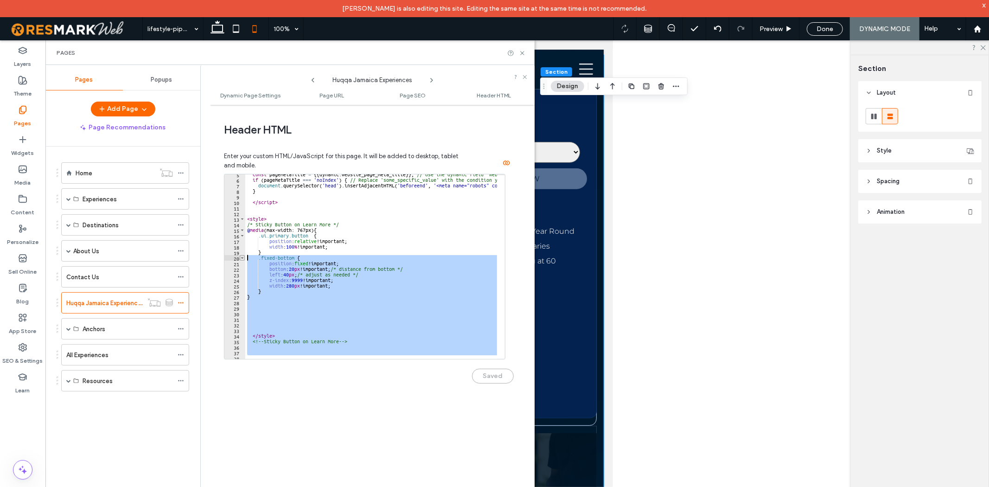
scroll to position [25, 0]
drag, startPoint x: 283, startPoint y: 348, endPoint x: 242, endPoint y: 251, distance: 105.1
click at [242, 255] on div "*** 5 6 7 8 9 10 11 12 13 14 15 16 17 18 19 20 21 22 23 24 25 26 27 28 29 30 31…" at bounding box center [364, 266] width 281 height 185
click at [242, 243] on div "17" at bounding box center [234, 241] width 21 height 6
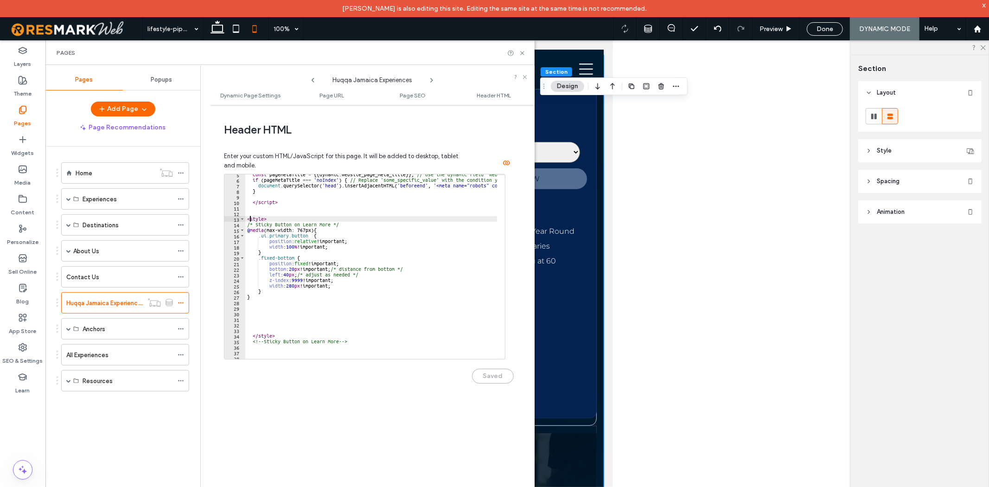
click at [249, 217] on div "const pageMetaTitle = {{ dynamic . website_page_meta_title }} ; // Use the dyna…" at bounding box center [423, 266] width 357 height 188
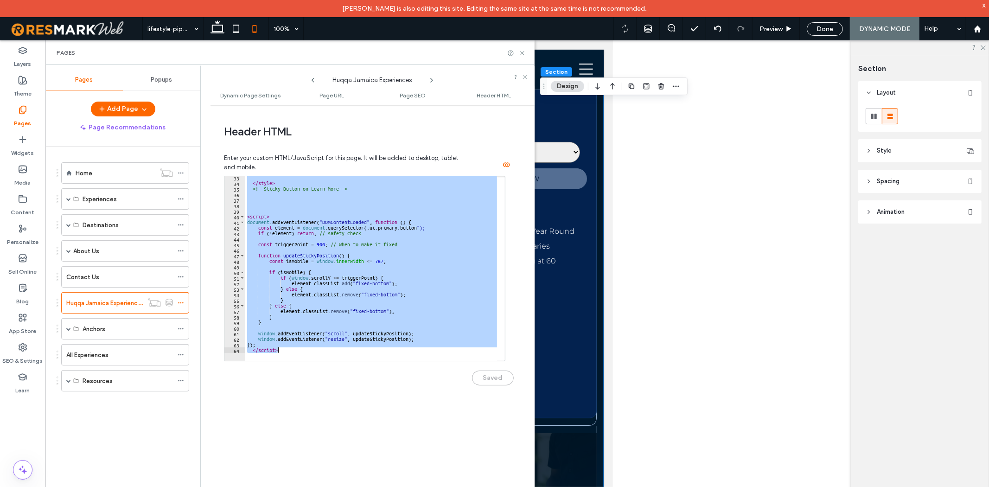
scroll to position [873, 0]
drag, startPoint x: 247, startPoint y: 346, endPoint x: 324, endPoint y: 351, distance: 76.7
click at [324, 351] on div "******* 33 34 35 36 37 38 39 40 41 42 43 44 45 46 47 48 49 50 51 52 53 54 55 56…" at bounding box center [364, 266] width 281 height 185
paste textarea "Cursor at row 64"
type textarea "*********"
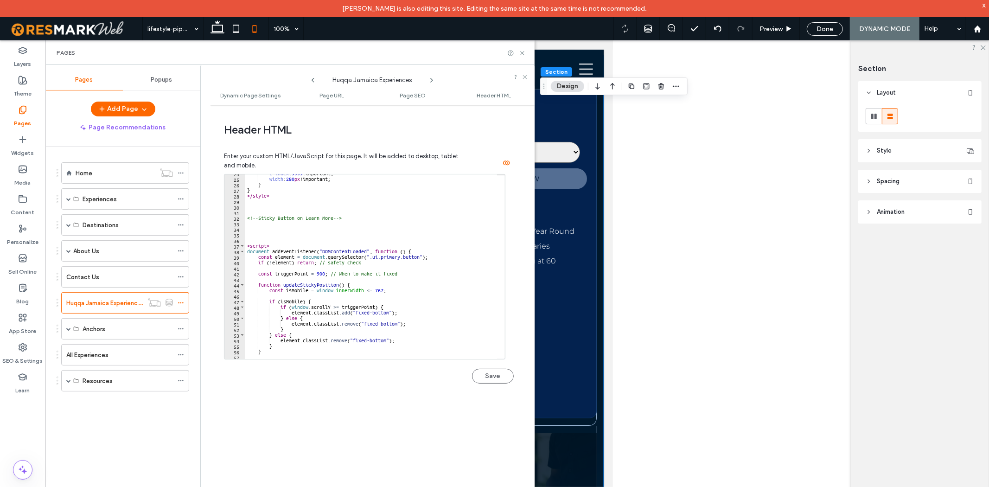
scroll to position [132, 0]
click at [495, 377] on button "Save" at bounding box center [493, 376] width 42 height 15
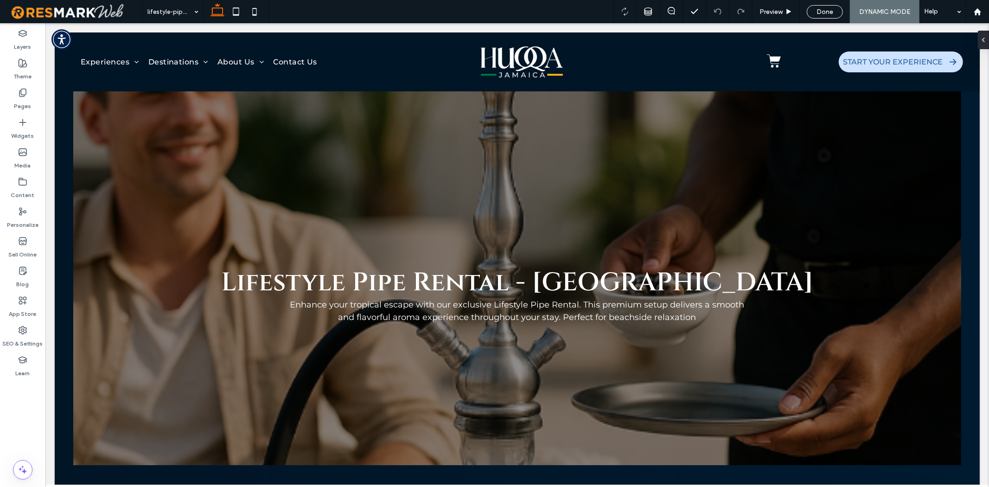
click at [45, 102] on div "Layers Theme Pages Widgets Media Content Personalize Sell Online Blog App Store…" at bounding box center [23, 255] width 46 height 464
click at [32, 98] on div "Pages" at bounding box center [22, 99] width 45 height 30
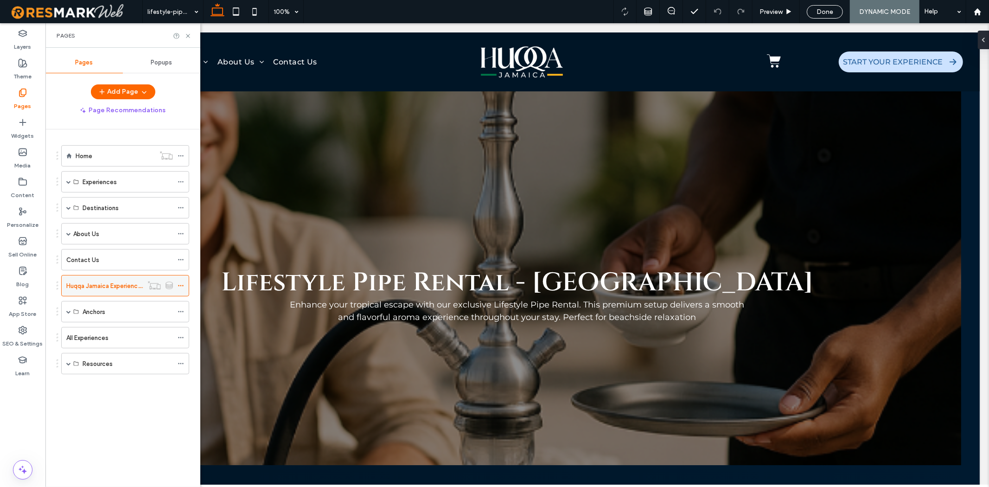
click at [178, 284] on icon at bounding box center [181, 285] width 6 height 6
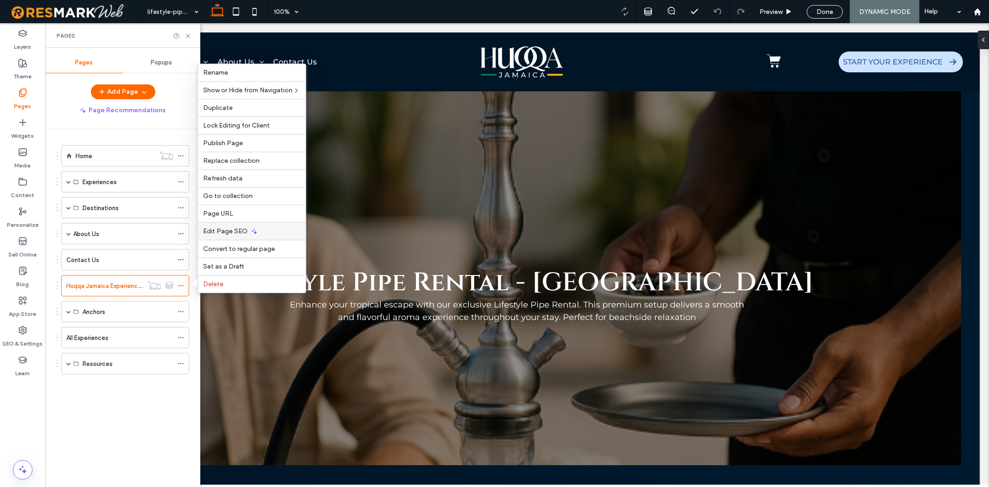
click at [228, 235] on span "Edit Page SEO" at bounding box center [226, 231] width 45 height 8
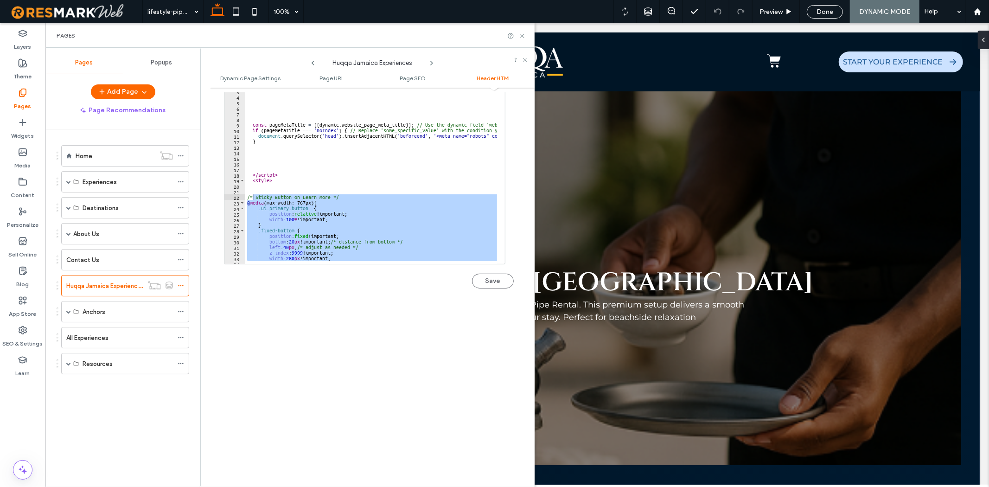
scroll to position [2, 0]
drag, startPoint x: 300, startPoint y: 255, endPoint x: 244, endPoint y: 183, distance: 91.2
click at [244, 183] on div "1 2 3 4 5 6 7 8 9 10 11 12 13 14 15 16 17 18 19 20 21 22 23 24 25 26 27 28 29 3…" at bounding box center [364, 171] width 281 height 185
click at [262, 221] on div "< script > const pageMetaTitle = {{ dynamic . website_page_meta_title }} ; // U…" at bounding box center [371, 171] width 252 height 185
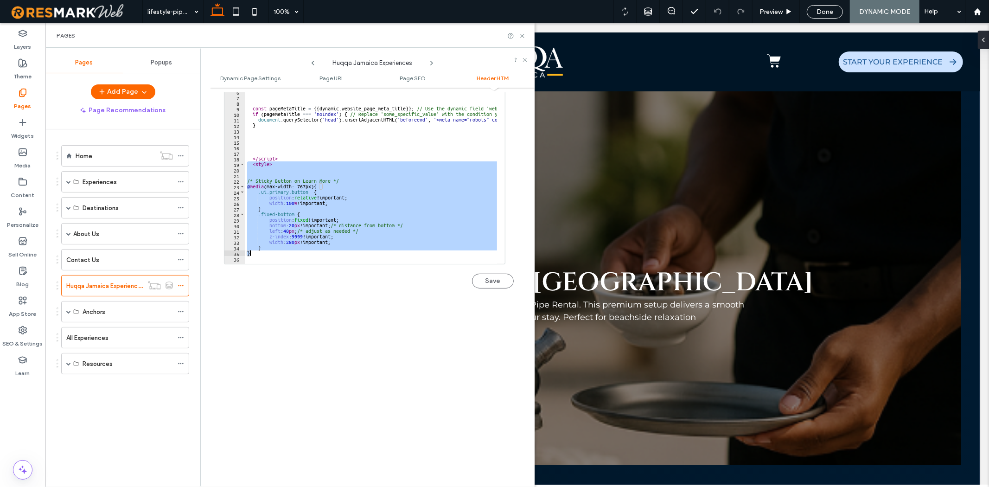
scroll to position [218, 0]
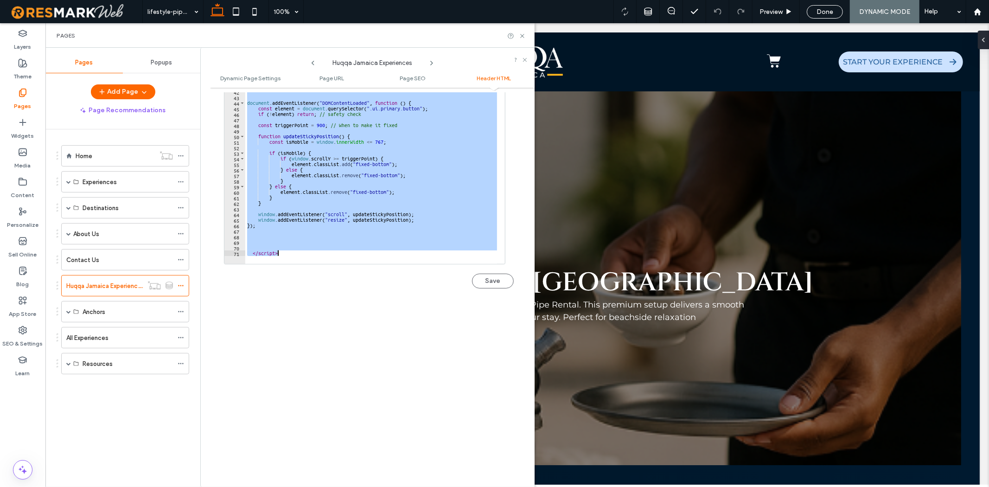
drag, startPoint x: 248, startPoint y: 181, endPoint x: 400, endPoint y: 317, distance: 203.3
click at [400, 317] on div "Dynamic Page Settings Dynamic pages enable you to design a page once and use it…" at bounding box center [372, 287] width 325 height 390
type textarea "*********"
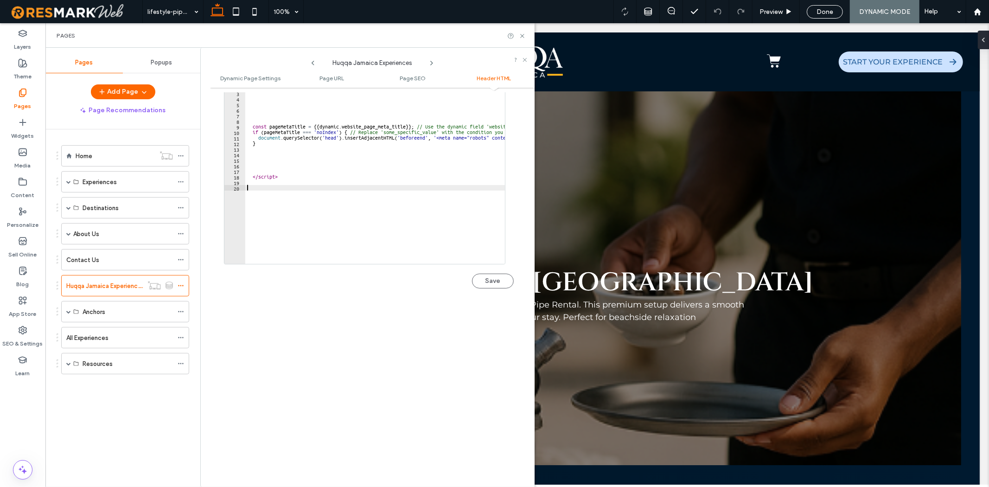
scroll to position [196, 0]
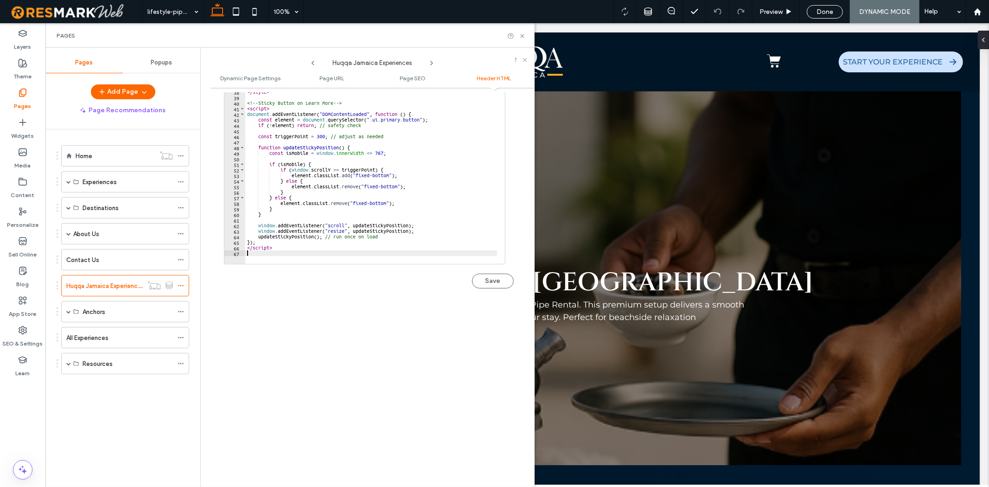
click at [498, 277] on button "Save" at bounding box center [493, 281] width 42 height 15
click at [493, 291] on div "36 37 38 39 40 41 42 43 44 45 46 47 48 49 50 51 52 53 54 55 56 57 58 59 60 61 6…" at bounding box center [369, 188] width 290 height 219
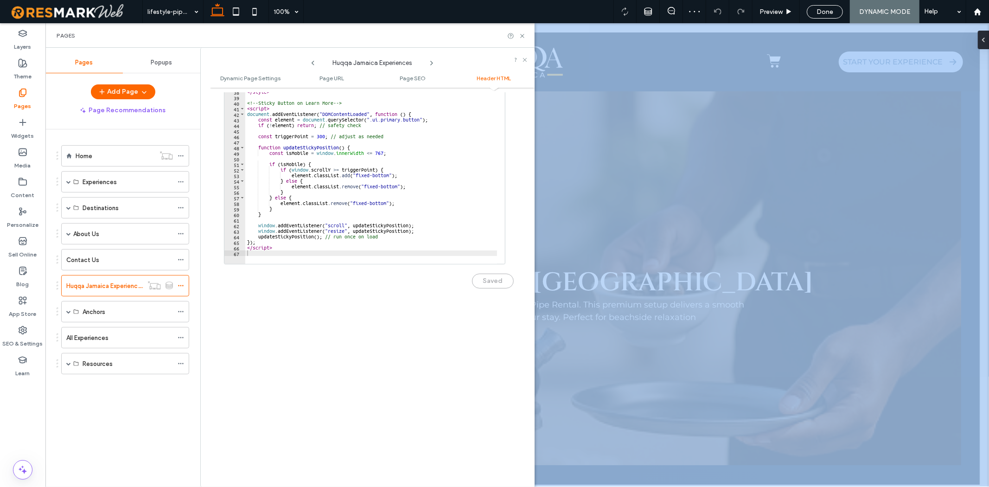
click at [493, 291] on div "36 37 38 39 40 41 42 43 44 45 46 47 48 49 50 51 52 53 54 55 56 57 58 59 60 61 6…" at bounding box center [369, 188] width 290 height 219
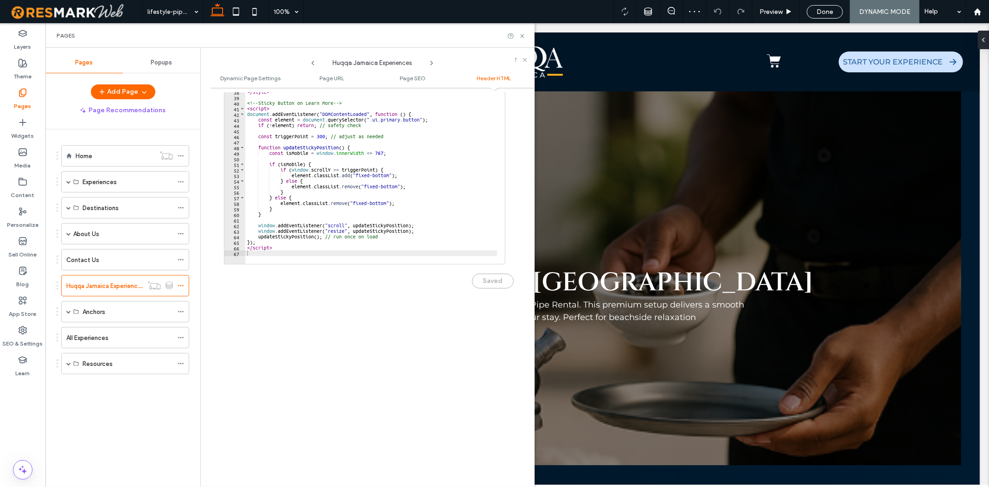
drag, startPoint x: 493, startPoint y: 284, endPoint x: 486, endPoint y: 289, distance: 8.7
click at [493, 284] on div "Saved" at bounding box center [369, 276] width 290 height 24
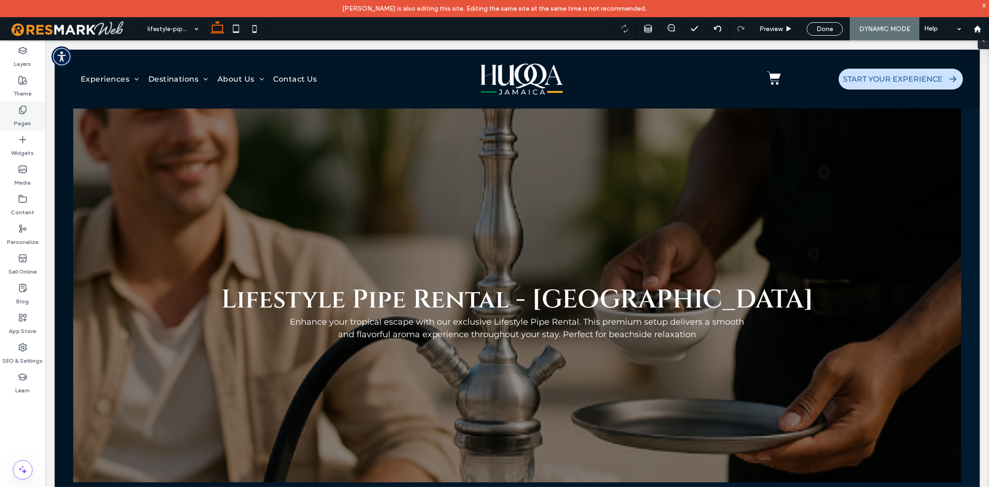
click at [29, 107] on div "Pages" at bounding box center [22, 117] width 45 height 30
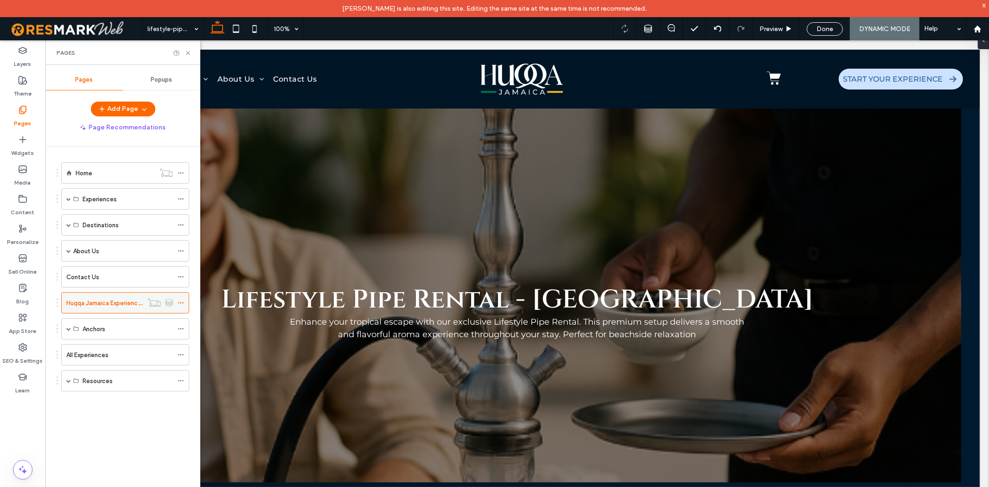
click at [182, 300] on icon at bounding box center [181, 303] width 6 height 6
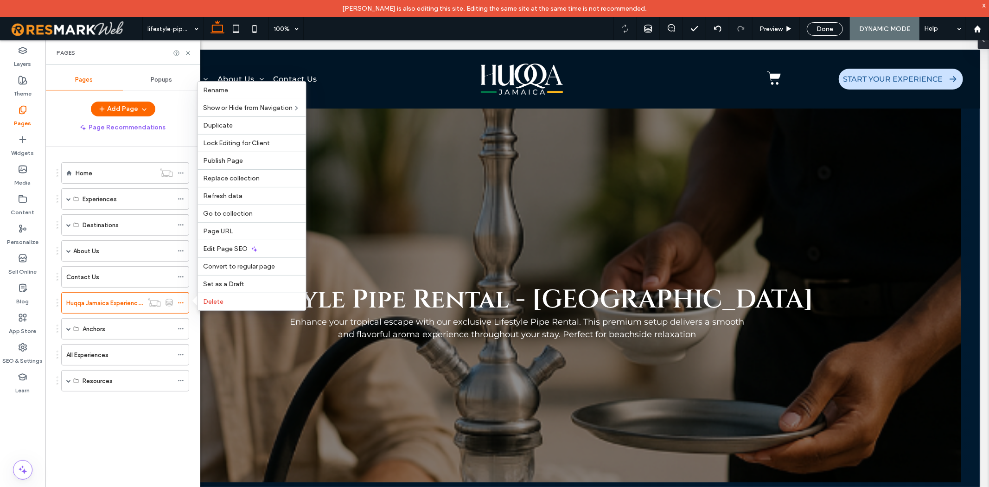
drag, startPoint x: 221, startPoint y: 249, endPoint x: 224, endPoint y: 0, distance: 248.6
click at [221, 248] on span "Edit Page SEO" at bounding box center [226, 249] width 45 height 8
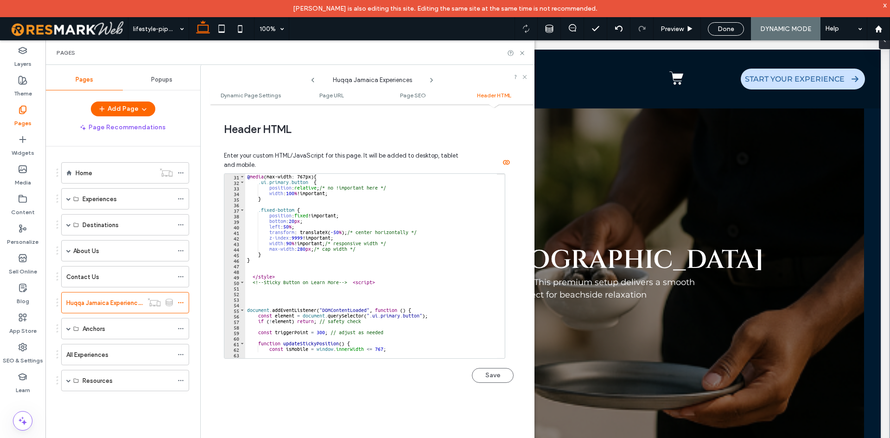
scroll to position [278, 0]
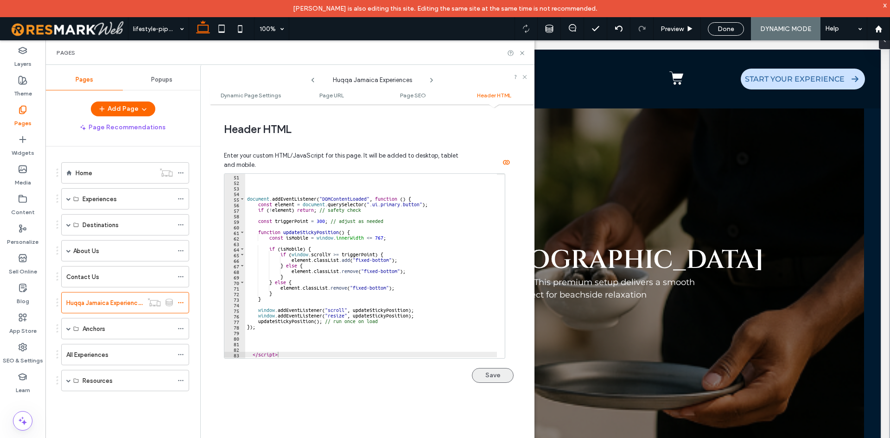
click at [485, 377] on button "Save" at bounding box center [493, 375] width 42 height 15
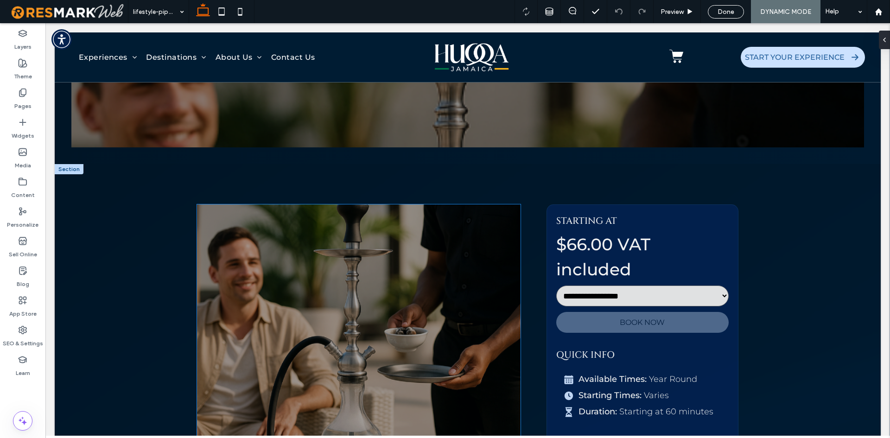
scroll to position [417, 0]
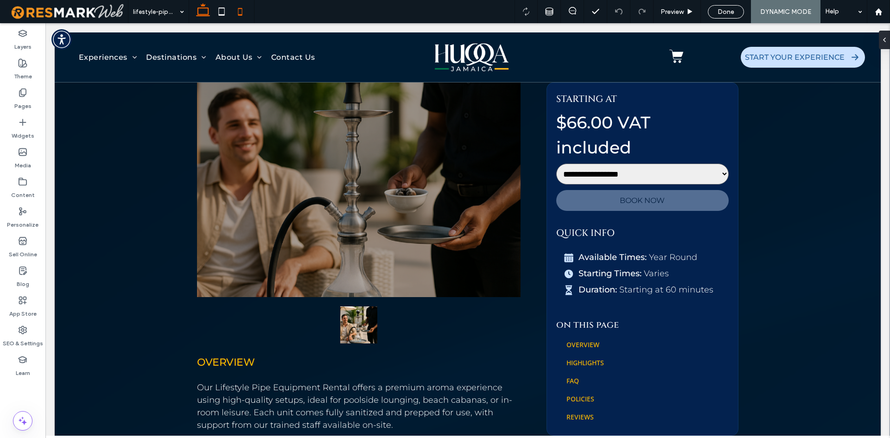
click at [245, 11] on icon at bounding box center [240, 11] width 19 height 19
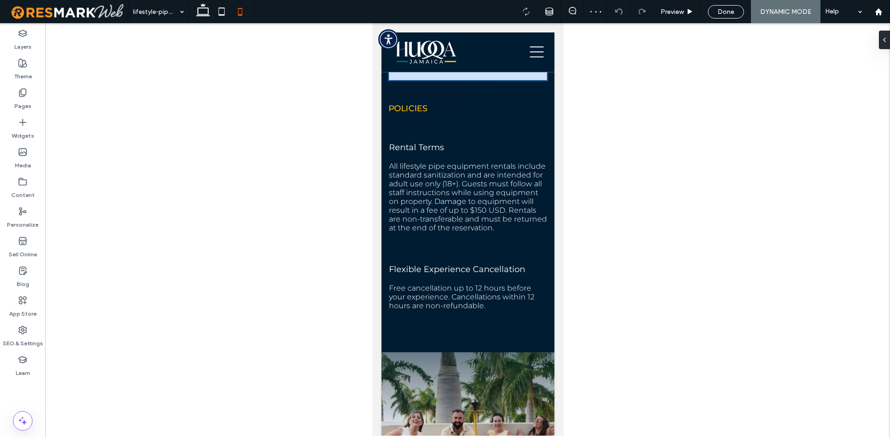
scroll to position [1484, 0]
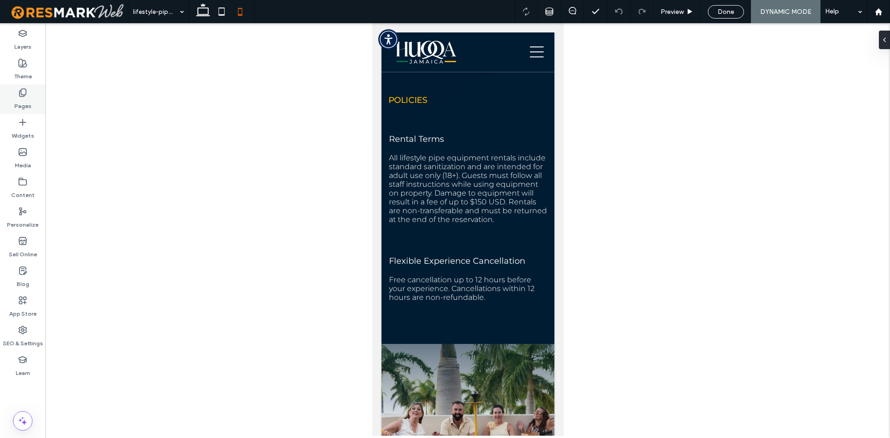
click at [25, 96] on icon at bounding box center [22, 92] width 9 height 9
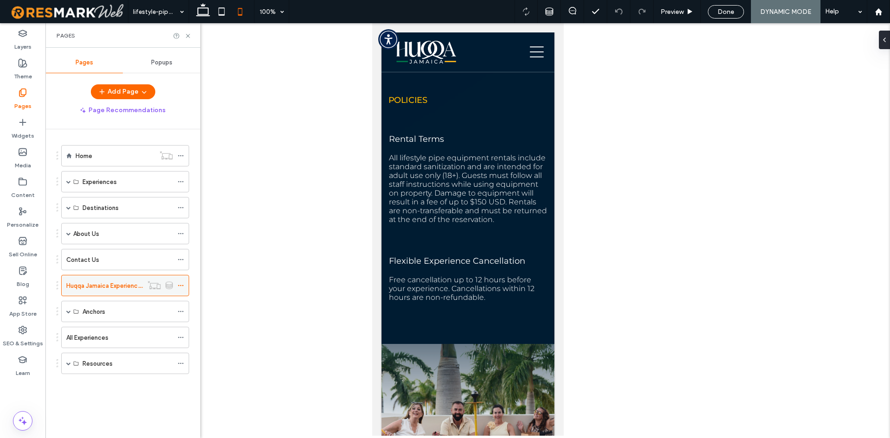
click at [183, 281] on span at bounding box center [181, 286] width 6 height 14
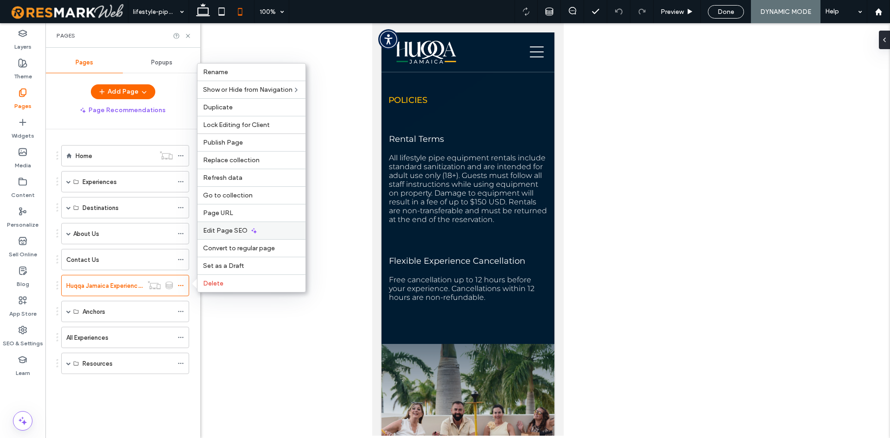
click at [234, 231] on span "Edit Page SEO" at bounding box center [225, 231] width 45 height 8
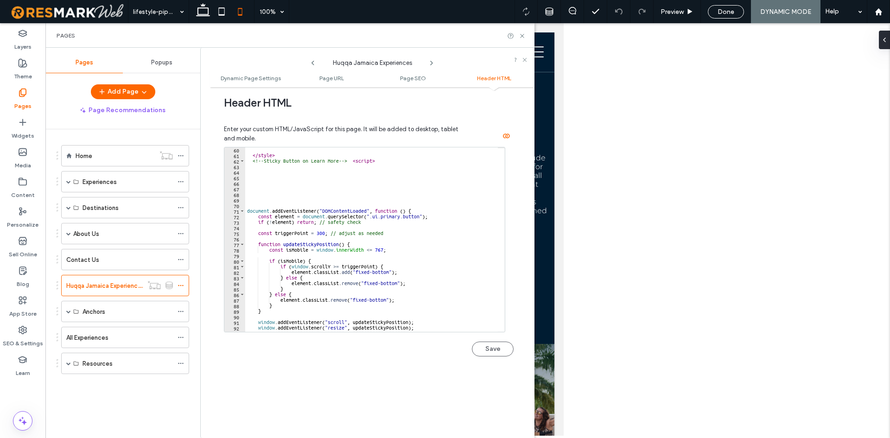
scroll to position [396, 0]
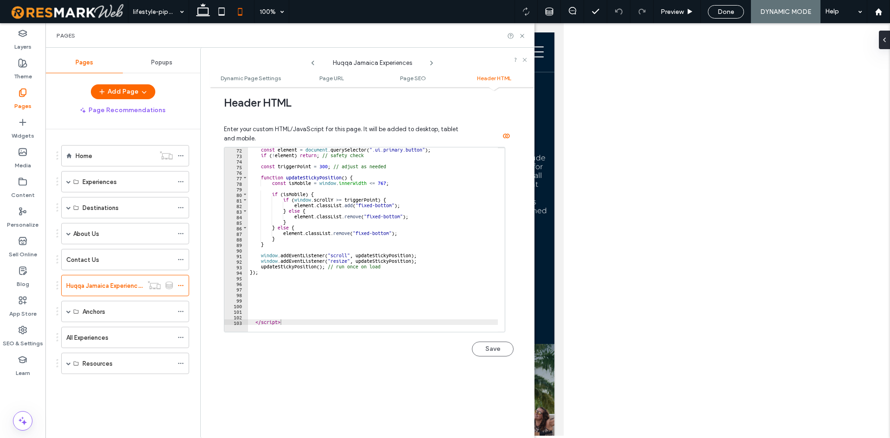
drag, startPoint x: 322, startPoint y: 168, endPoint x: 315, endPoint y: 191, distance: 23.8
click at [322, 168] on div "const element = document . querySelector ( ".ui.primary.button" ) ; if ( ! elem…" at bounding box center [426, 241] width 357 height 189
click at [483, 353] on button "Save" at bounding box center [493, 349] width 42 height 15
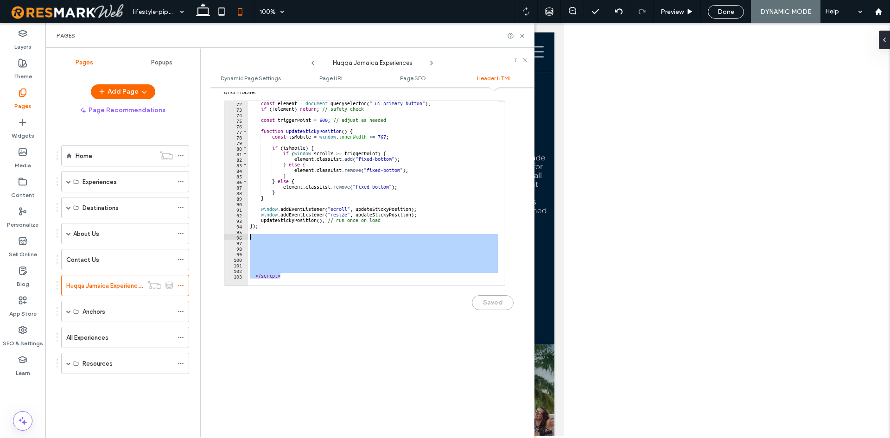
scroll to position [340, 0]
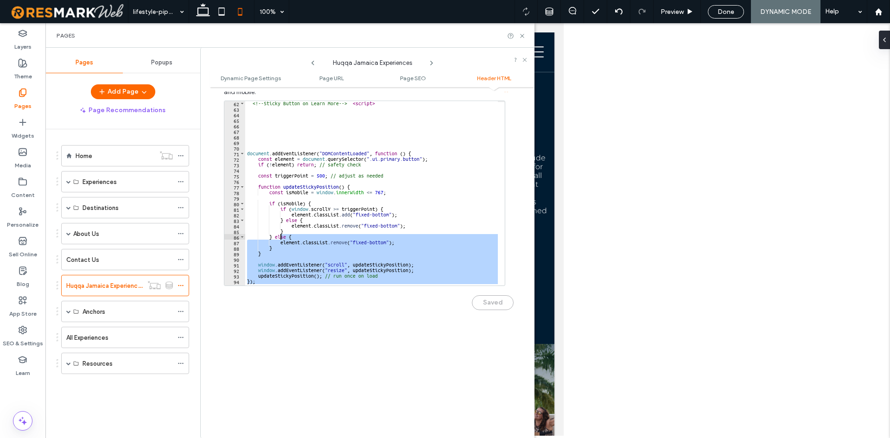
drag, startPoint x: 304, startPoint y: 275, endPoint x: 279, endPoint y: 240, distance: 43.0
click at [279, 240] on div "<!-- Sticky Button on Learn More --> < script > document . addEventListener ( "…" at bounding box center [423, 195] width 357 height 189
type textarea "**********"
click at [29, 328] on div "SEO & Settings" at bounding box center [22, 337] width 45 height 30
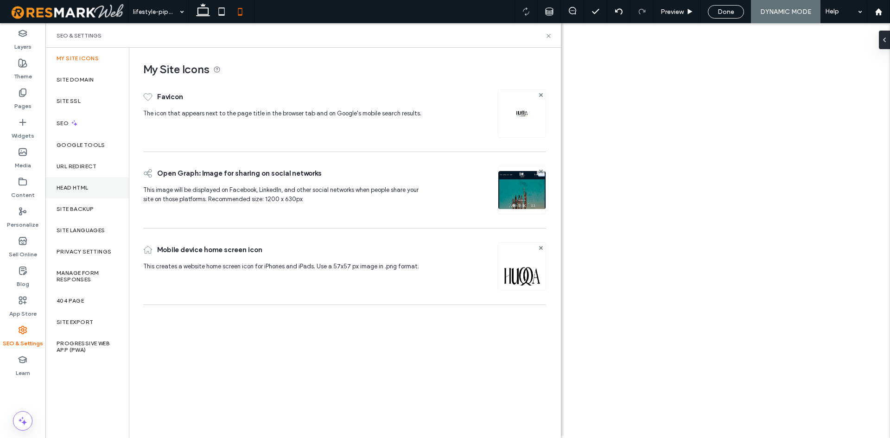
click at [97, 182] on div "Head HTML" at bounding box center [86, 187] width 83 height 21
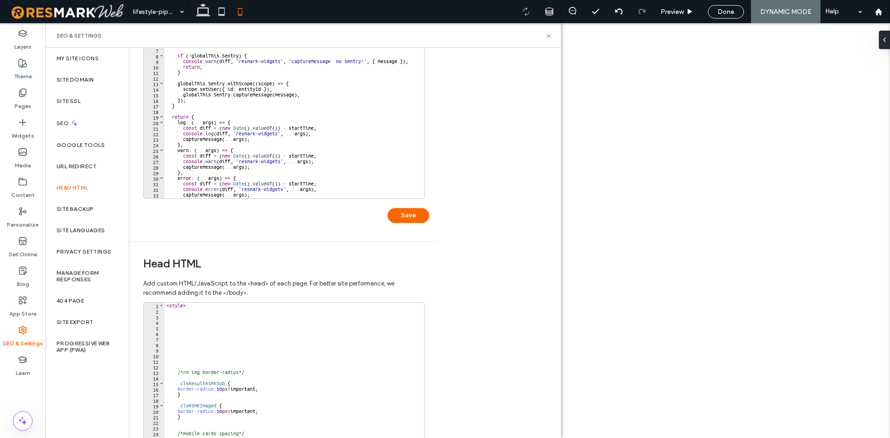
scroll to position [197, 0]
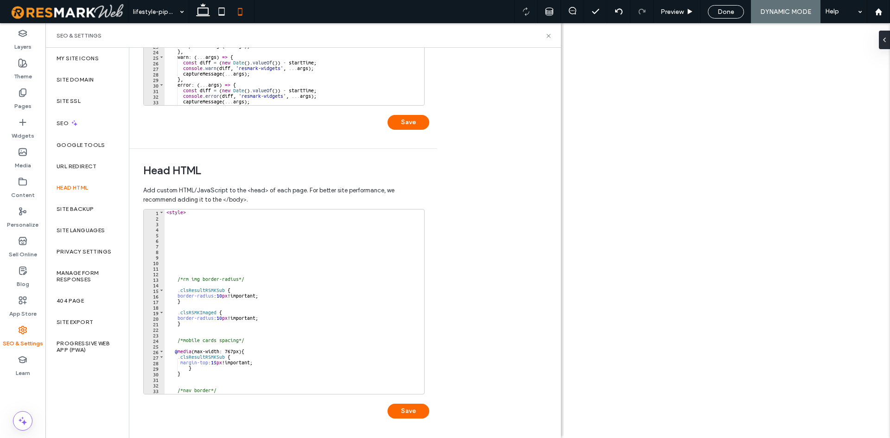
drag, startPoint x: 427, startPoint y: 276, endPoint x: 424, endPoint y: 291, distance: 15.1
click at [424, 291] on div "1 2 3 4 5 6 7 8 9 10 11 12 13 14 15 16 17 18 19 20 21 22 23 24 25 26 27 28 29 3…" at bounding box center [286, 318] width 286 height 219
drag, startPoint x: 425, startPoint y: 296, endPoint x: 408, endPoint y: 369, distance: 74.5
click at [408, 369] on div "1 2 3 4 5 6 7 8 9 10 11 12 13 14 15 16 17 18 19 20 21 22 23 24 25 26 27 28 29 3…" at bounding box center [286, 318] width 286 height 219
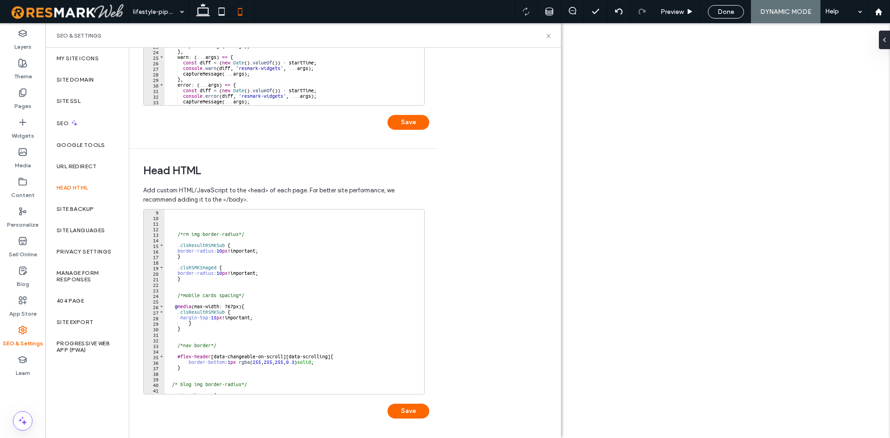
scroll to position [155, 0]
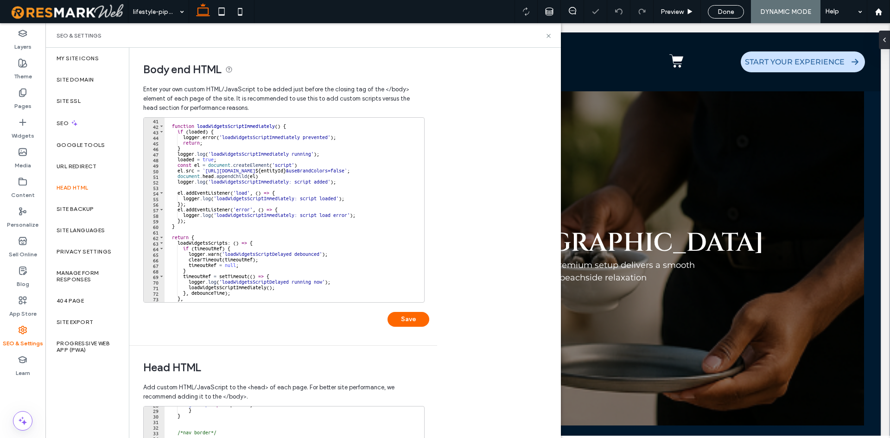
scroll to position [155, 0]
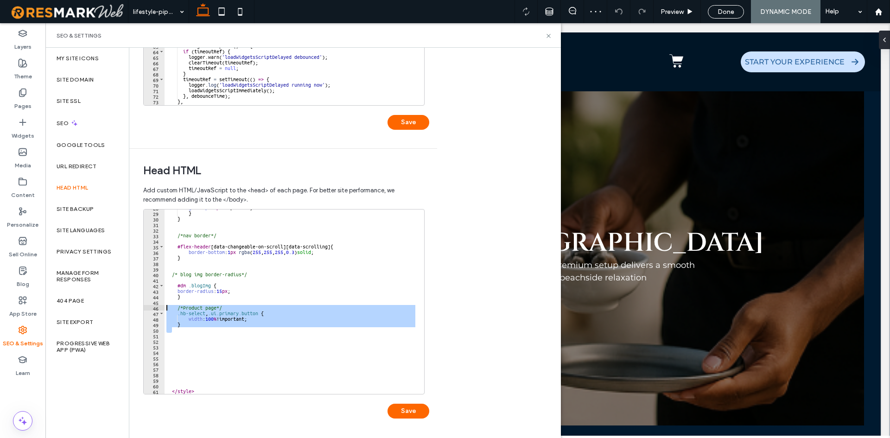
drag, startPoint x: 186, startPoint y: 328, endPoint x: 147, endPoint y: 307, distance: 44.2
click at [147, 307] on div "28 29 30 31 32 33 34 35 36 37 38 39 40 41 42 43 44 45 46 47 48 49 50 51 52 53 5…" at bounding box center [283, 301] width 281 height 185
type textarea "**********"
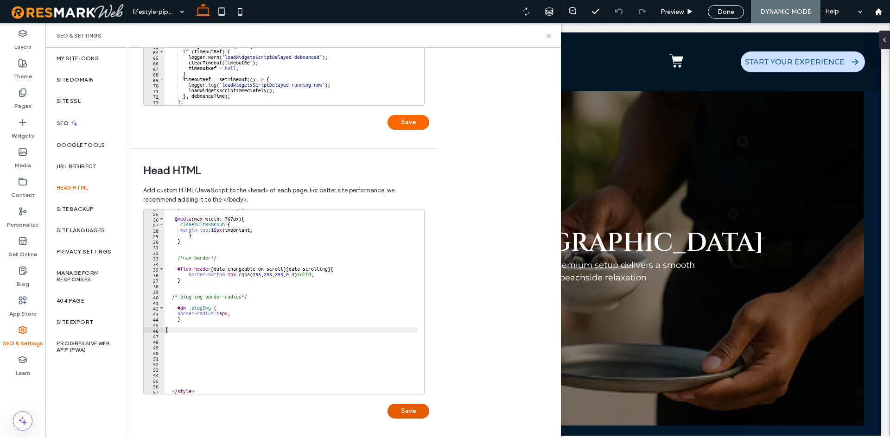
click at [420, 413] on button "Save" at bounding box center [409, 411] width 42 height 15
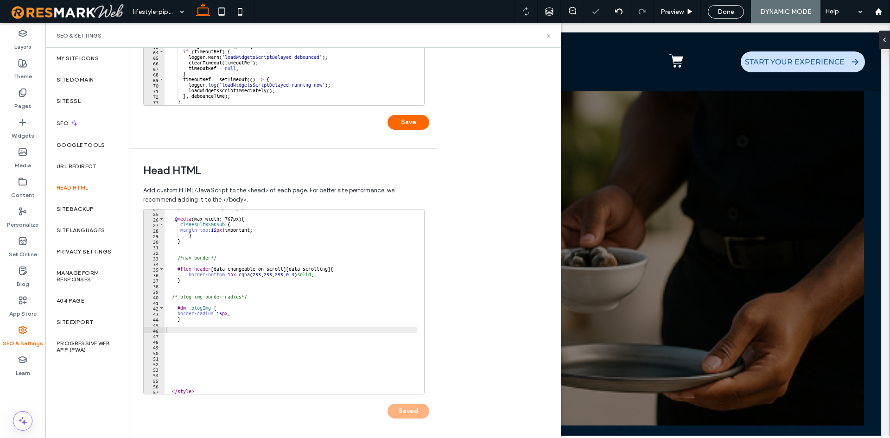
scroll to position [0, 0]
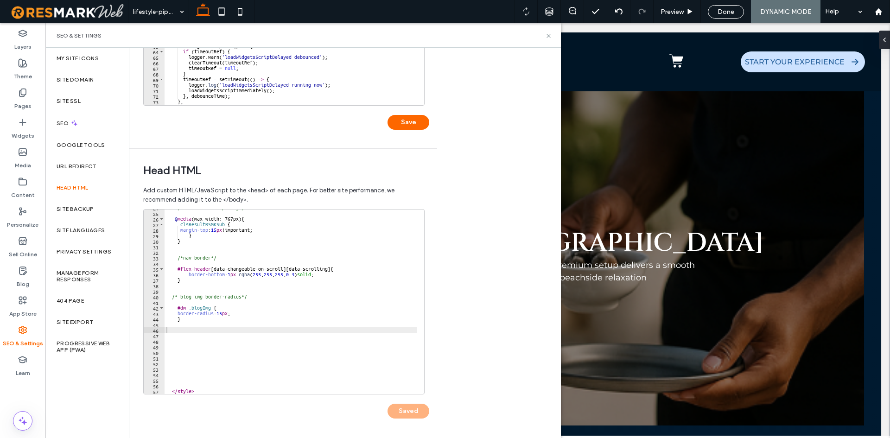
click at [406, 416] on div "Saved" at bounding box center [286, 407] width 286 height 24
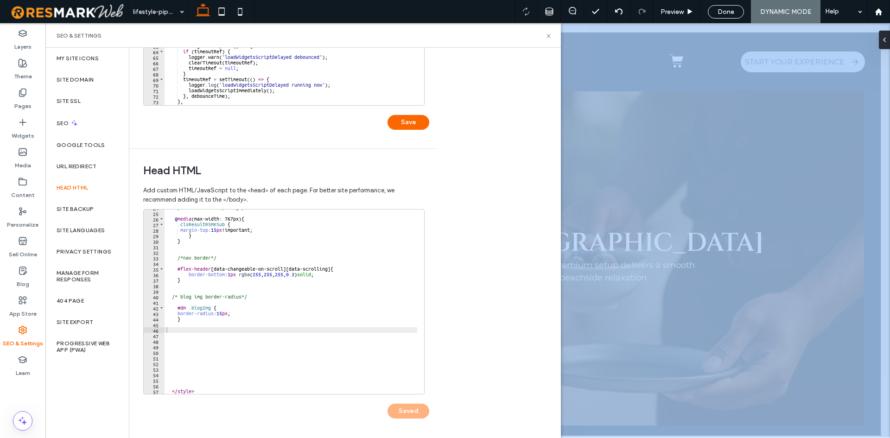
click at [407, 416] on div "Saved" at bounding box center [286, 407] width 286 height 24
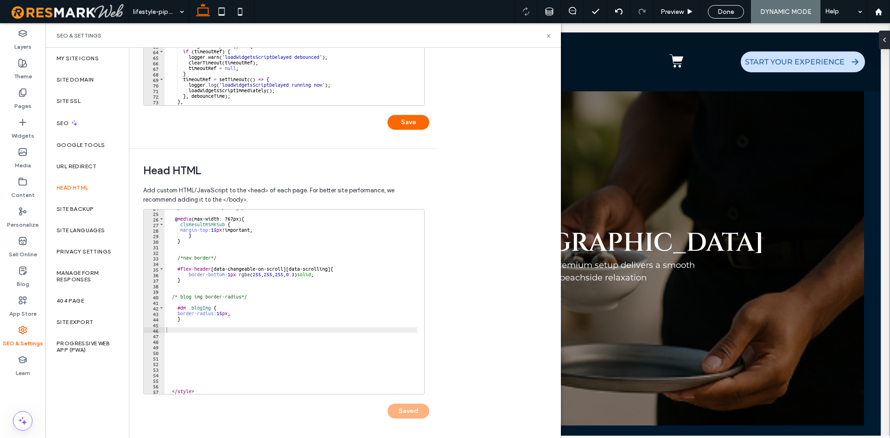
click at [405, 413] on div "Saved" at bounding box center [286, 407] width 286 height 24
click at [15, 96] on div "Pages" at bounding box center [22, 99] width 45 height 30
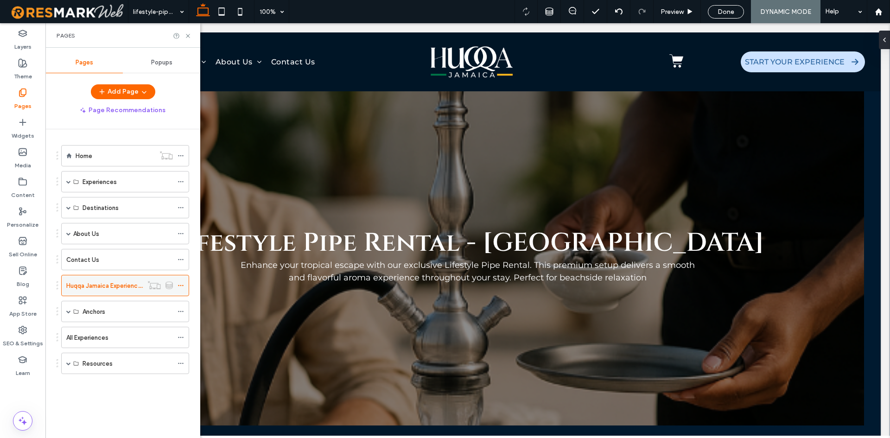
click at [179, 283] on icon at bounding box center [181, 285] width 6 height 6
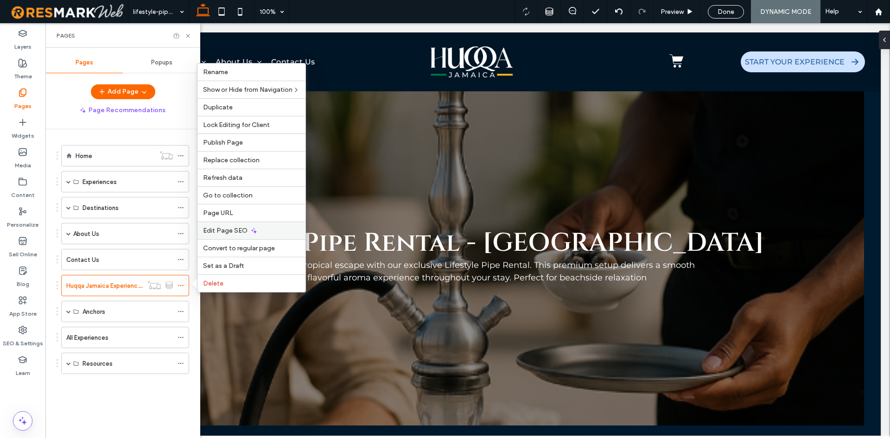
click at [232, 229] on span "Edit Page SEO" at bounding box center [225, 231] width 45 height 8
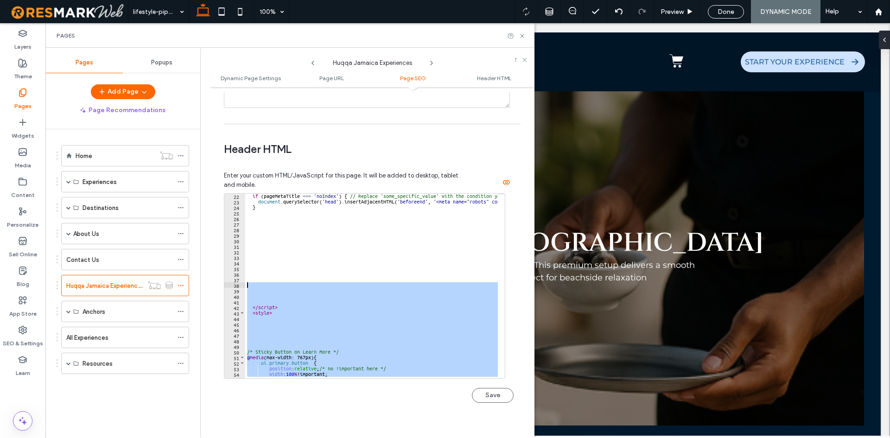
scroll to position [117, 0]
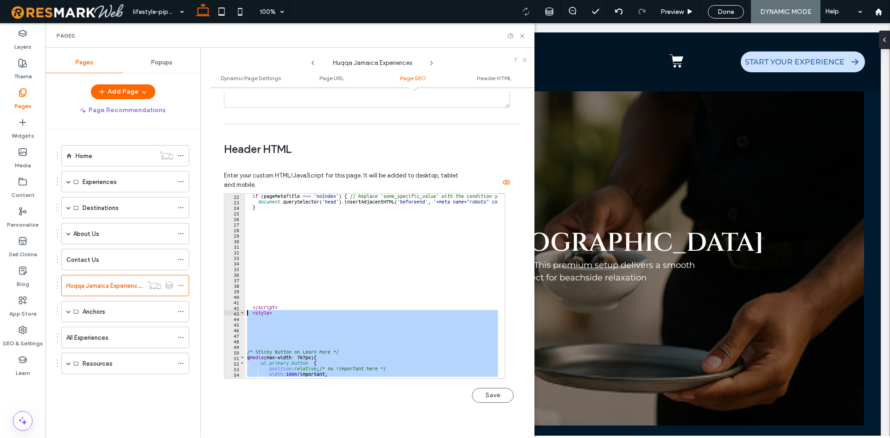
drag, startPoint x: 310, startPoint y: 368, endPoint x: 239, endPoint y: 315, distance: 88.9
click at [239, 315] on div "********* 22 23 24 25 26 27 28 29 30 31 32 33 34 35 36 37 38 39 40 41 42 43 44 …" at bounding box center [364, 285] width 281 height 185
type textarea "*******"
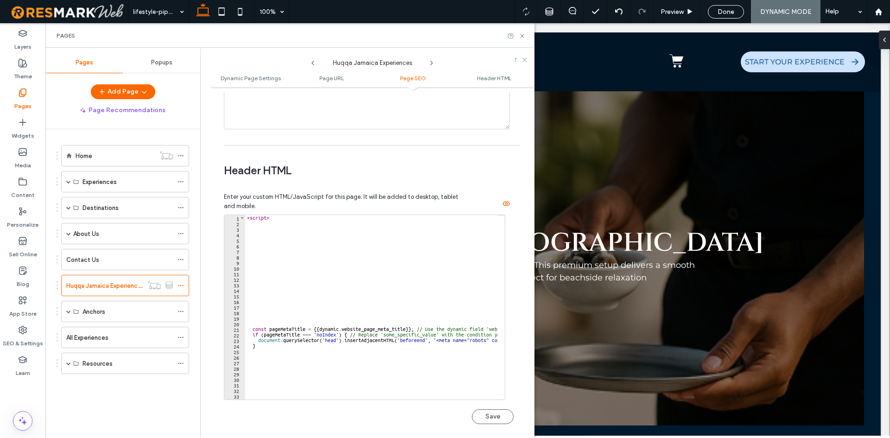
scroll to position [835, 0]
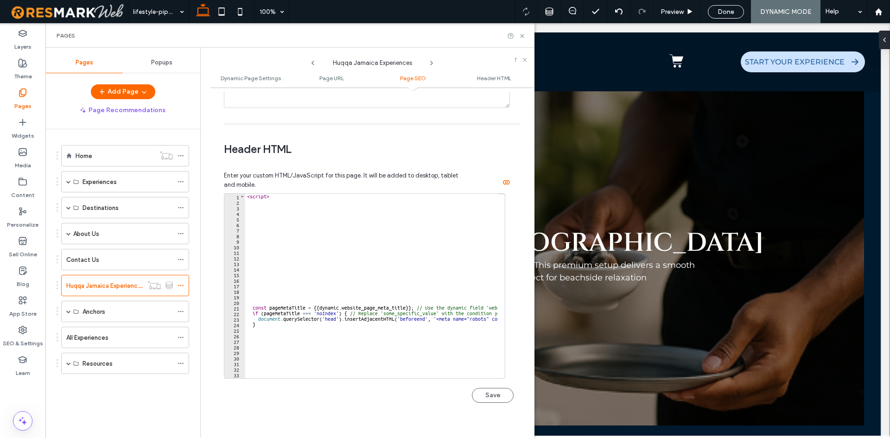
click at [499, 391] on button "Save" at bounding box center [493, 395] width 42 height 15
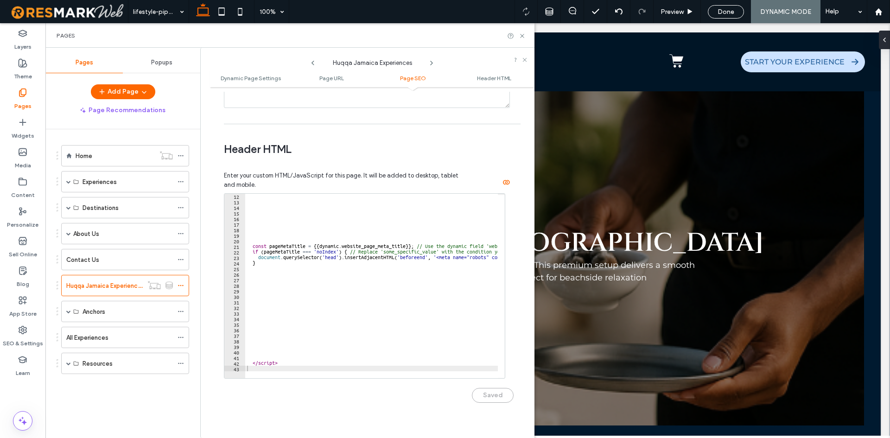
scroll to position [872, 0]
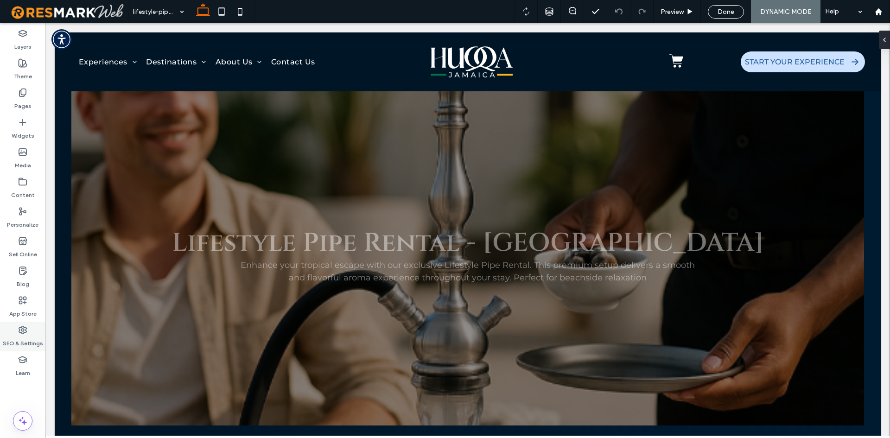
drag, startPoint x: 25, startPoint y: 333, endPoint x: 26, endPoint y: 329, distance: 4.7
click at [25, 333] on icon at bounding box center [22, 330] width 9 height 9
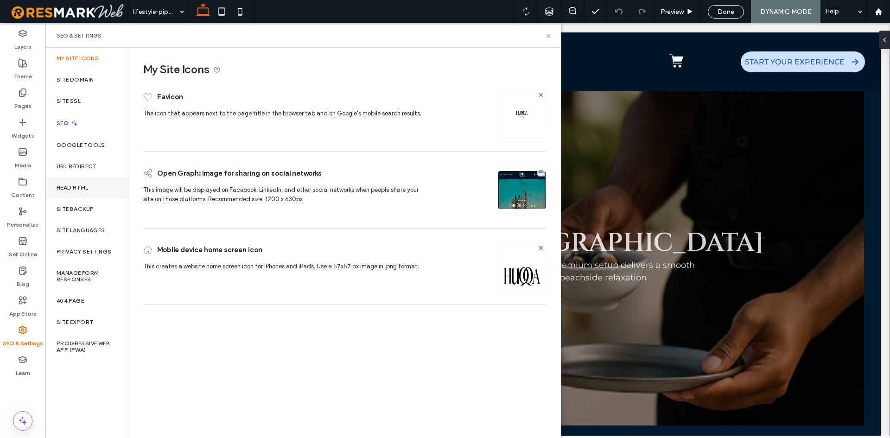
click at [96, 196] on div "Head HTML" at bounding box center [86, 187] width 83 height 21
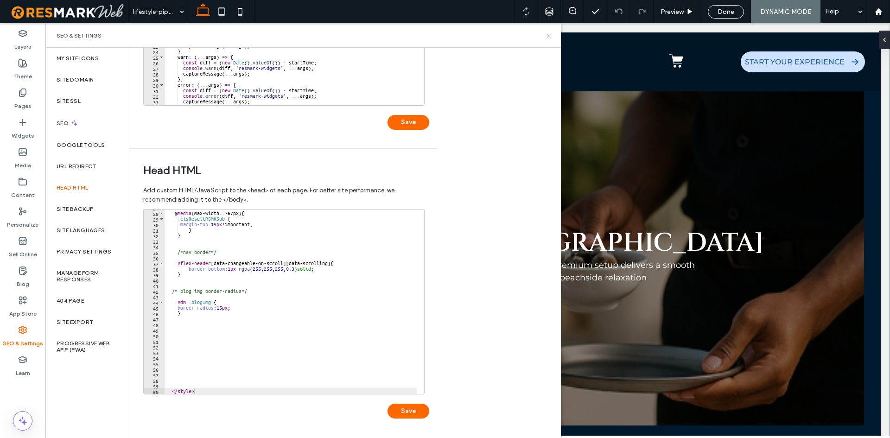
scroll to position [149, 0]
click at [231, 0] on span at bounding box center [240, 11] width 19 height 23
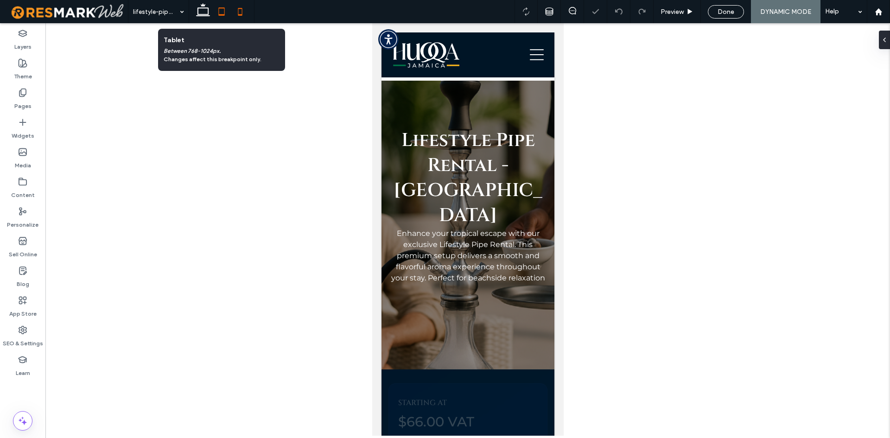
click at [225, 11] on use at bounding box center [222, 11] width 6 height 8
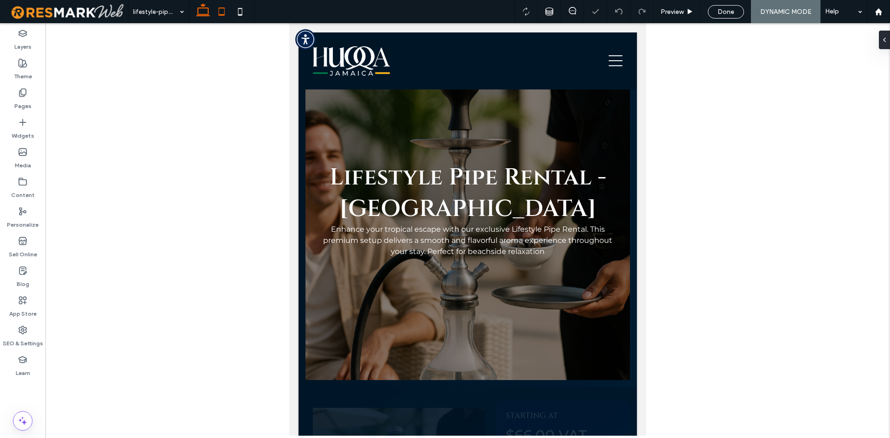
click at [201, 10] on icon at bounding box center [203, 11] width 19 height 19
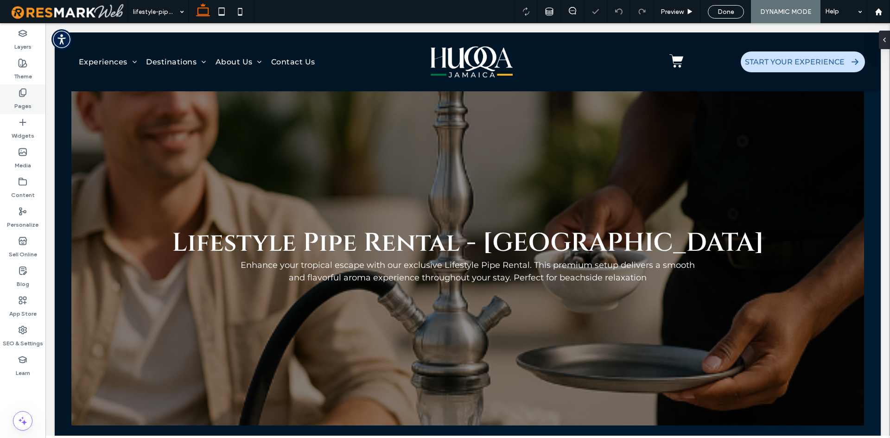
click at [32, 96] on div "Pages" at bounding box center [22, 99] width 45 height 30
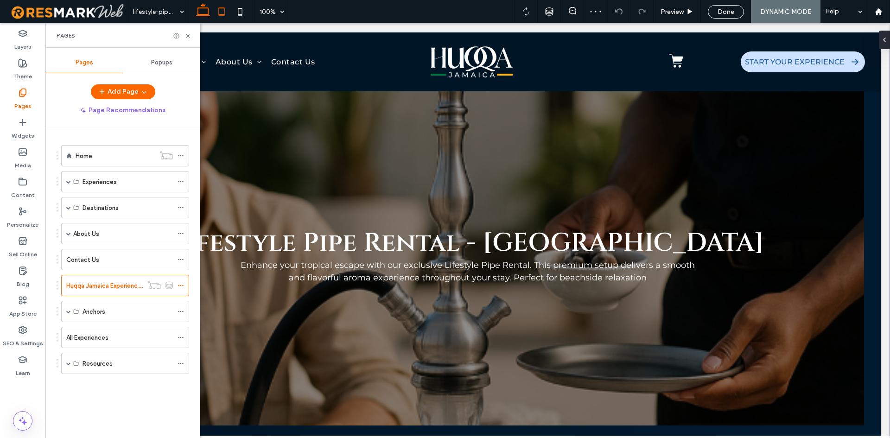
click at [224, 9] on icon at bounding box center [221, 11] width 19 height 19
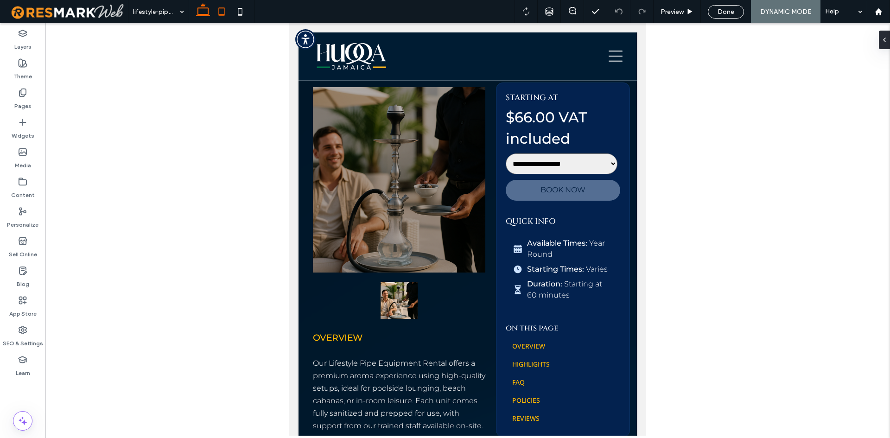
click at [199, 13] on icon at bounding box center [203, 11] width 19 height 19
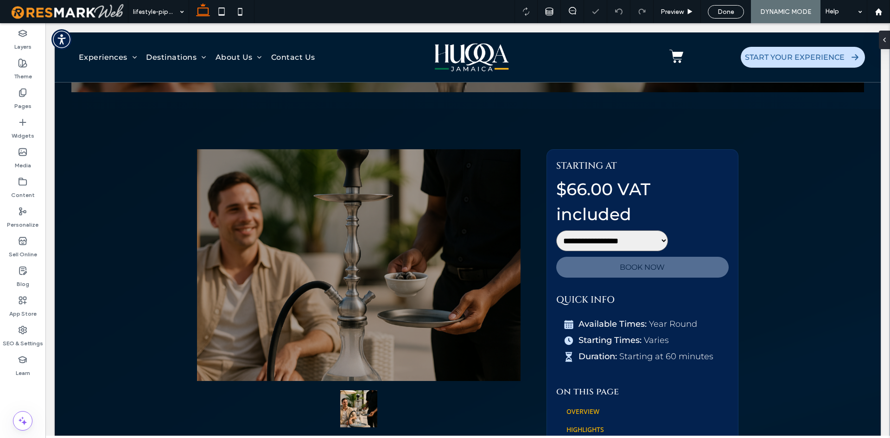
scroll to position [351, 0]
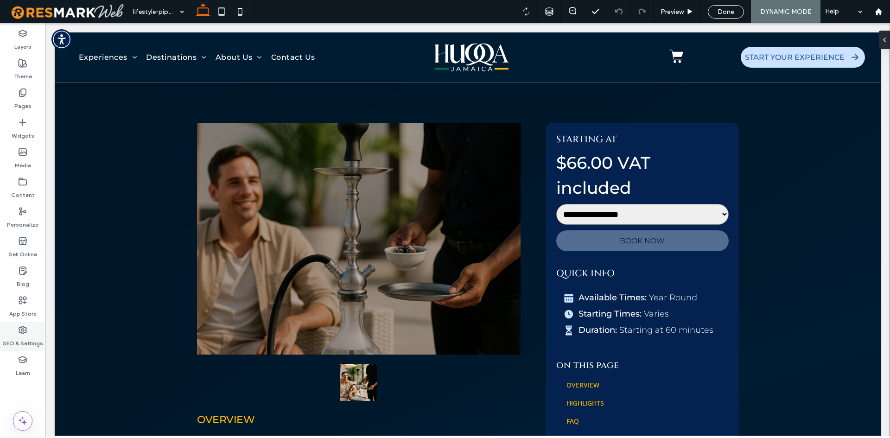
click at [24, 333] on use at bounding box center [22, 329] width 7 height 7
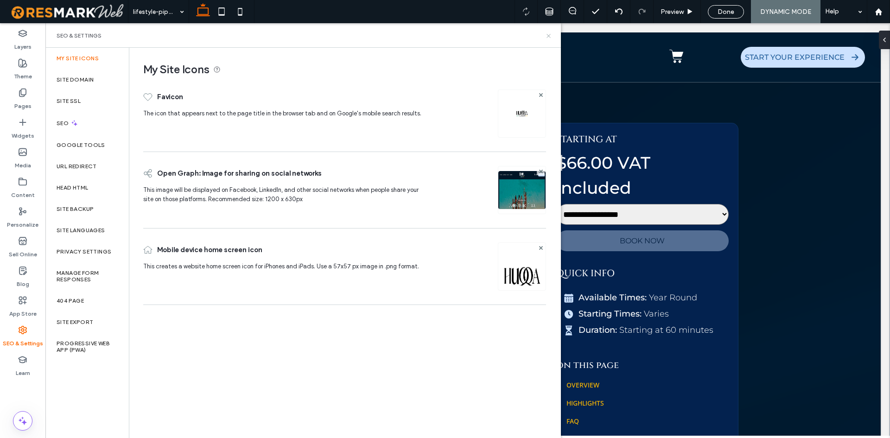
click at [547, 36] on icon at bounding box center [548, 35] width 7 height 7
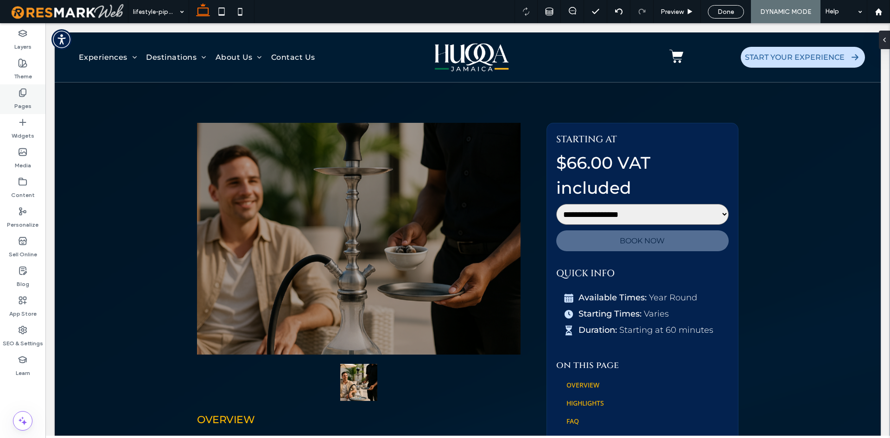
click at [31, 94] on div "Pages" at bounding box center [22, 99] width 45 height 30
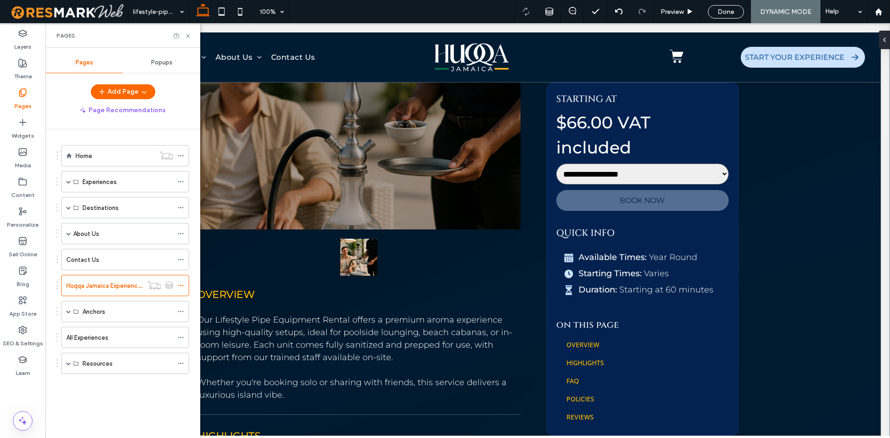
scroll to position [490, 0]
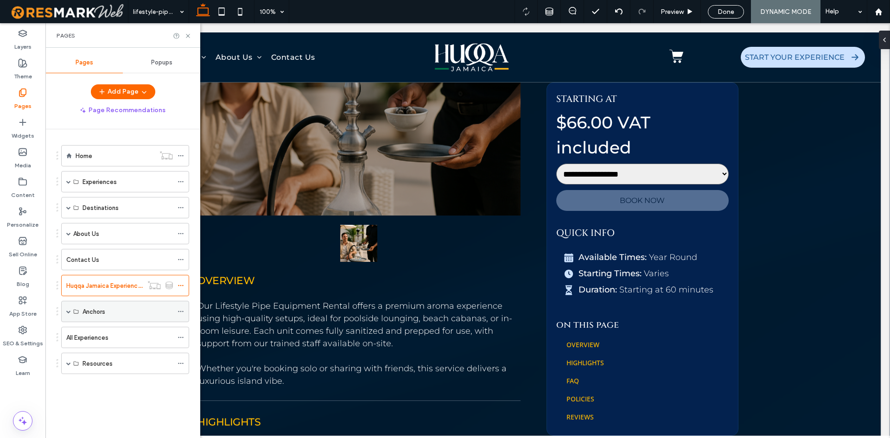
click at [67, 307] on span at bounding box center [68, 311] width 5 height 20
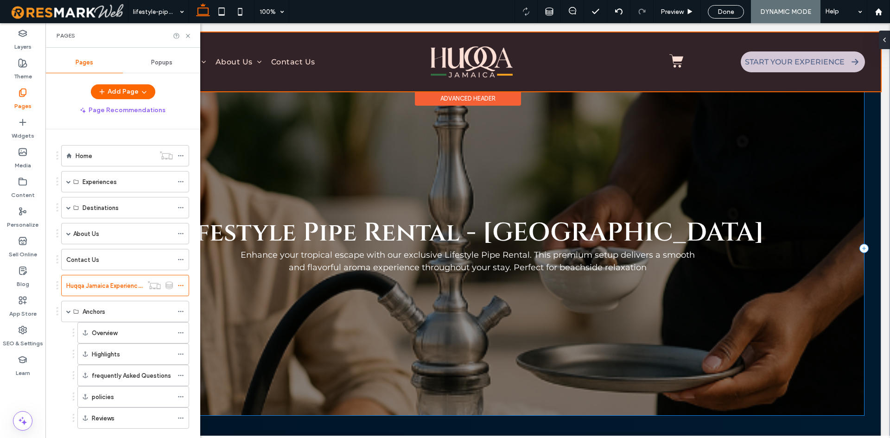
scroll to position [0, 0]
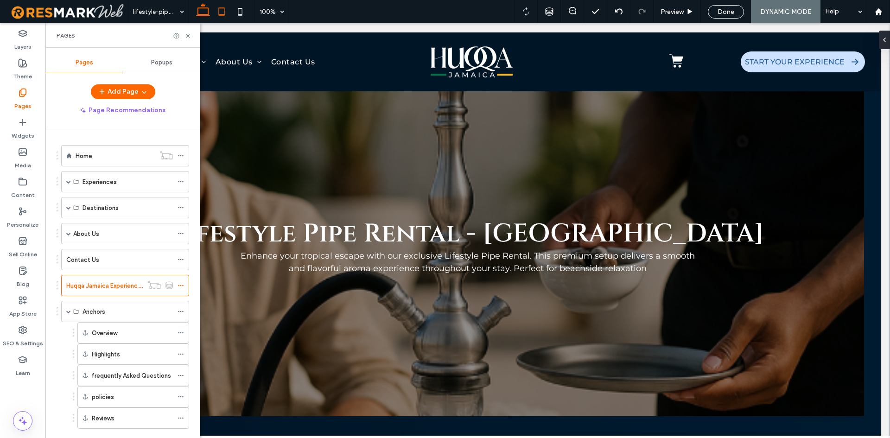
click at [220, 20] on icon at bounding box center [221, 11] width 19 height 19
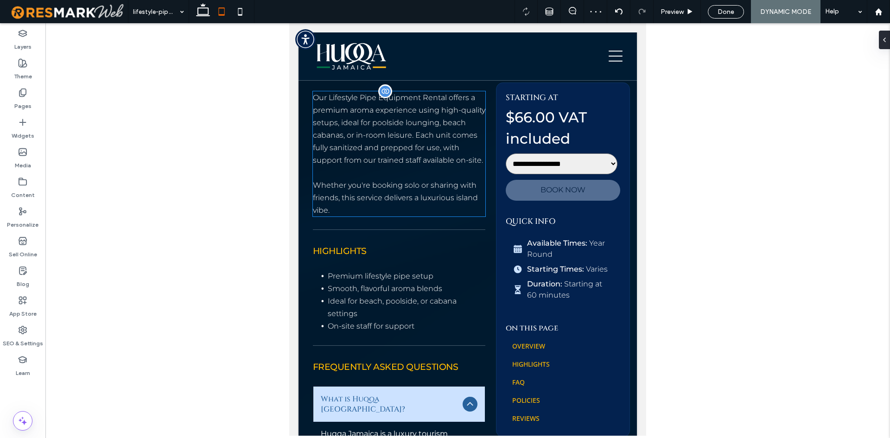
scroll to position [603, 0]
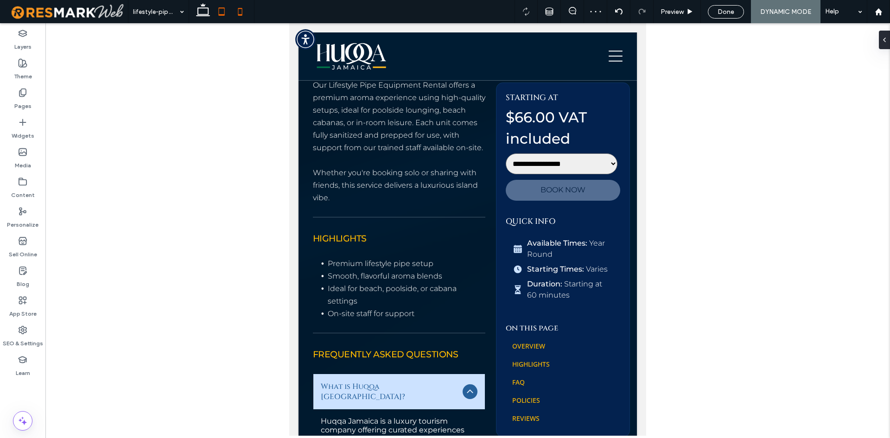
click at [235, 13] on icon at bounding box center [240, 11] width 19 height 19
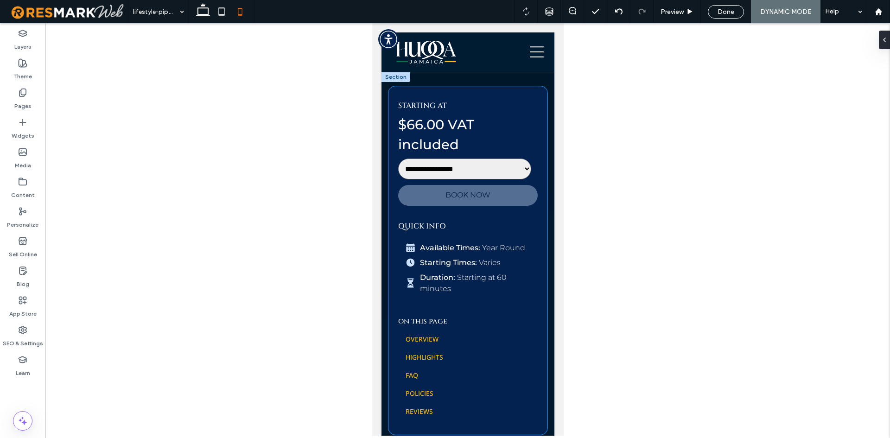
click at [493, 168] on select "**********" at bounding box center [464, 169] width 133 height 21
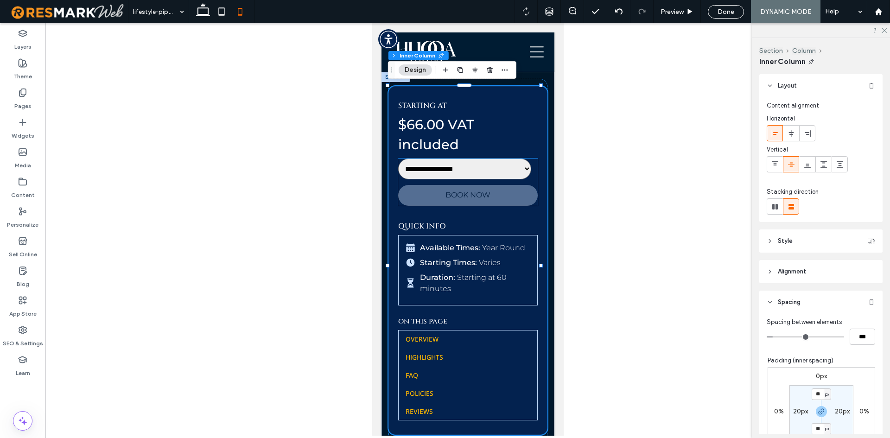
click at [482, 167] on select "**********" at bounding box center [464, 169] width 133 height 21
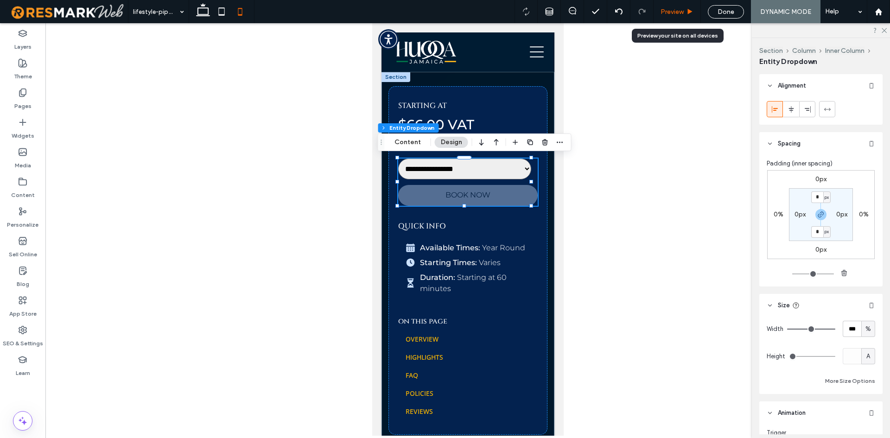
click at [674, 15] on span "Preview" at bounding box center [672, 12] width 23 height 8
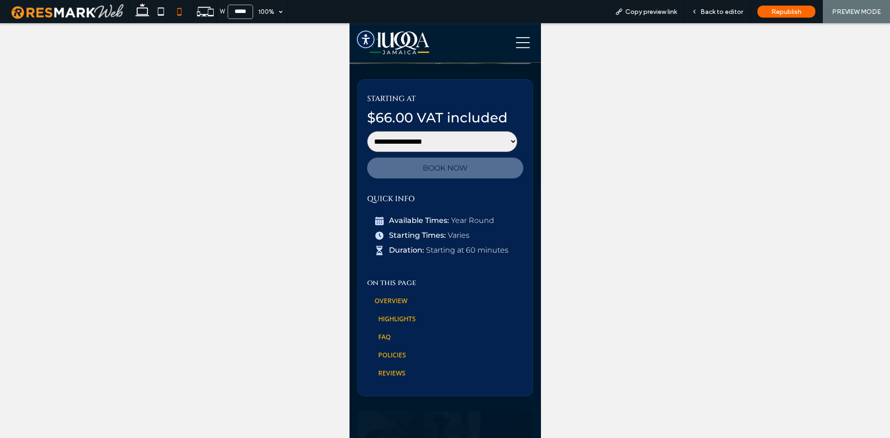
scroll to position [281, 0]
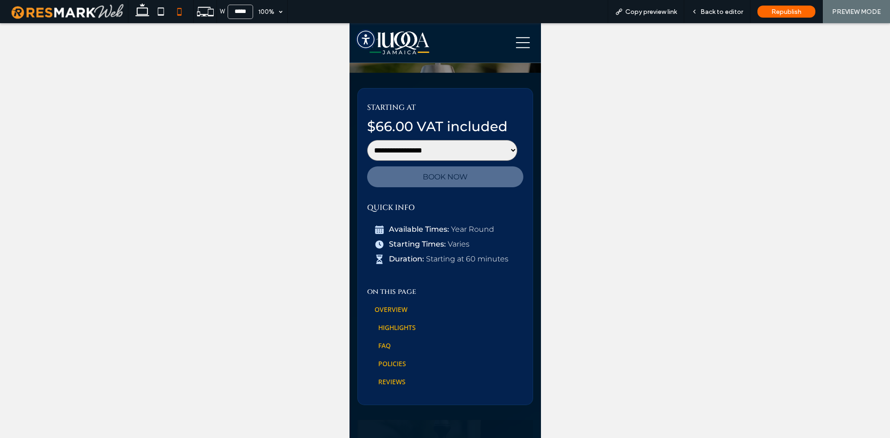
click at [468, 155] on select "**********" at bounding box center [442, 150] width 150 height 21
select select "Choose your hotel"
click at [367, 140] on select "**********" at bounding box center [442, 150] width 150 height 21
click at [701, 12] on div "Back to editor" at bounding box center [717, 12] width 66 height 8
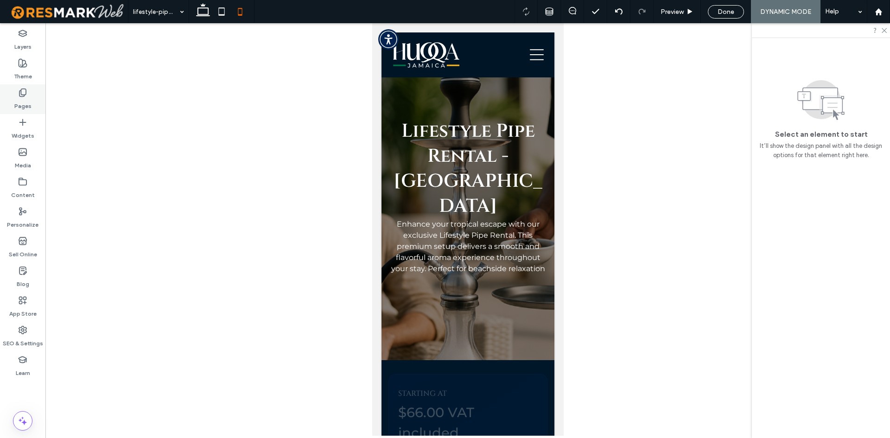
click at [19, 97] on icon at bounding box center [22, 92] width 9 height 9
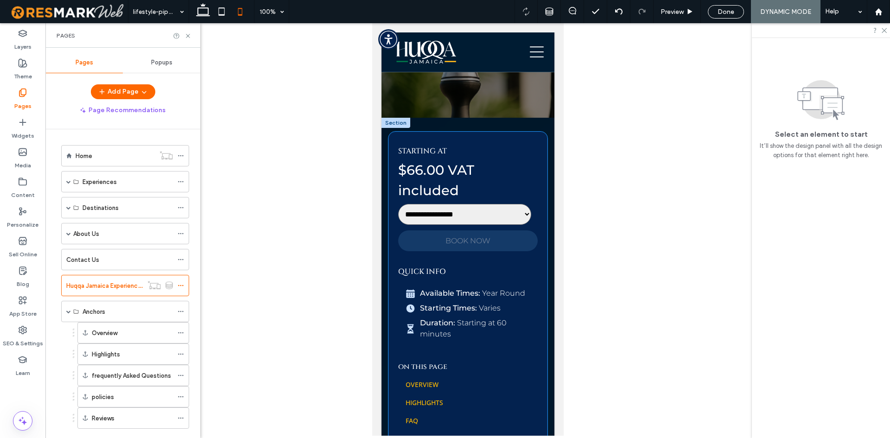
scroll to position [232, 0]
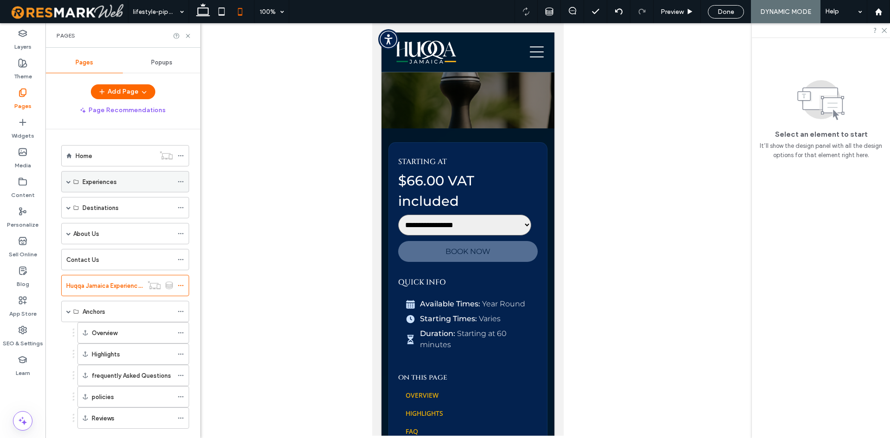
click at [63, 180] on div "Experiences" at bounding box center [125, 181] width 128 height 21
click at [67, 180] on span at bounding box center [68, 181] width 5 height 5
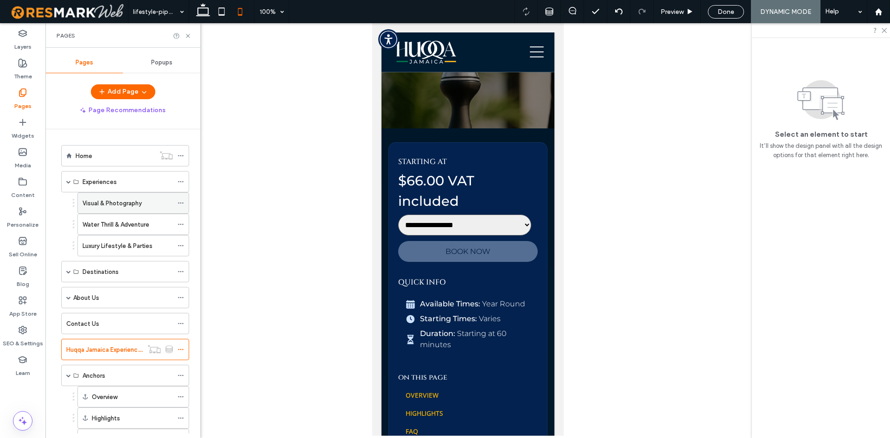
click at [101, 203] on label "Visual & Photography" at bounding box center [112, 203] width 59 height 16
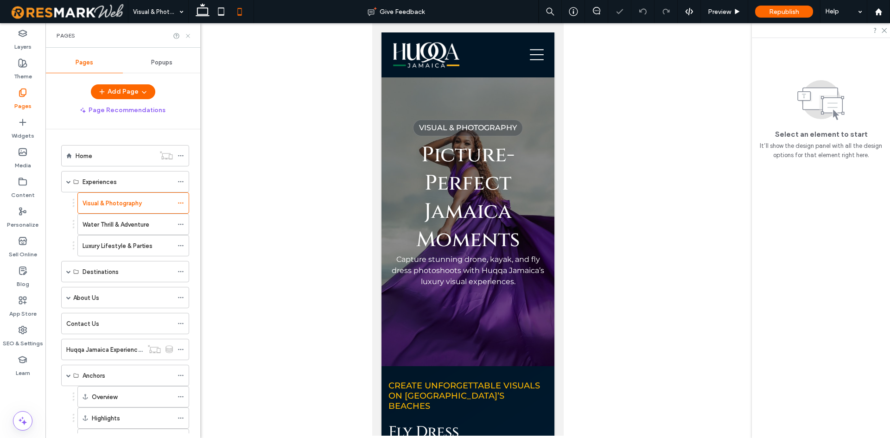
click at [187, 38] on icon at bounding box center [188, 35] width 7 height 7
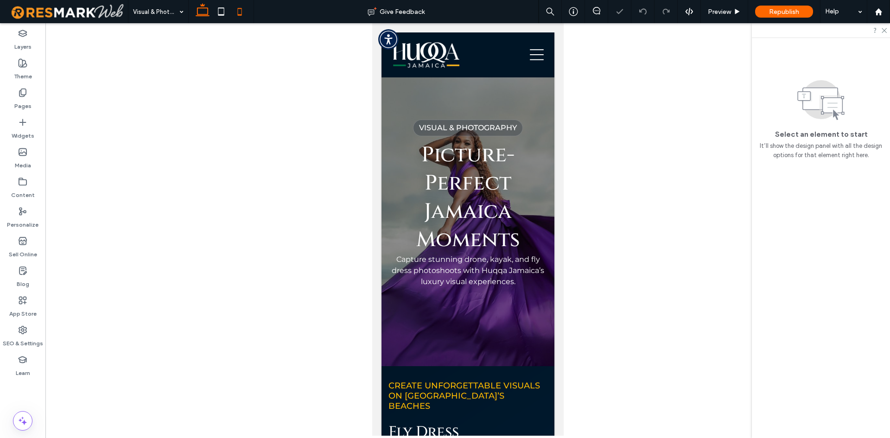
click at [202, 16] on use at bounding box center [203, 9] width 14 height 13
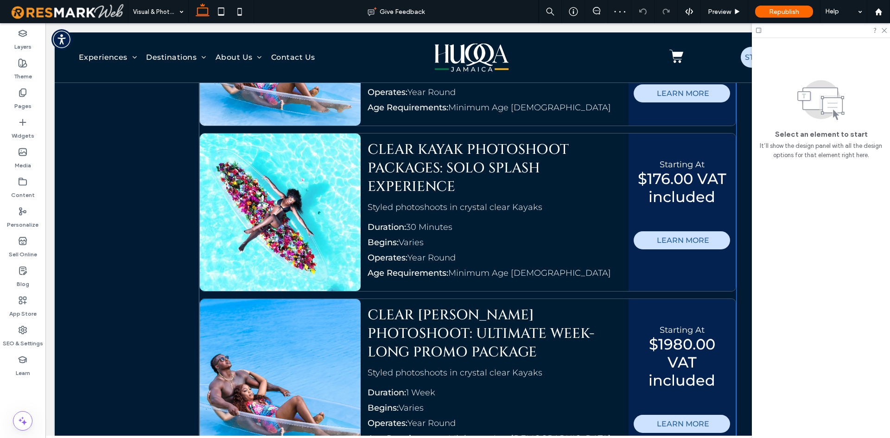
scroll to position [1267, 0]
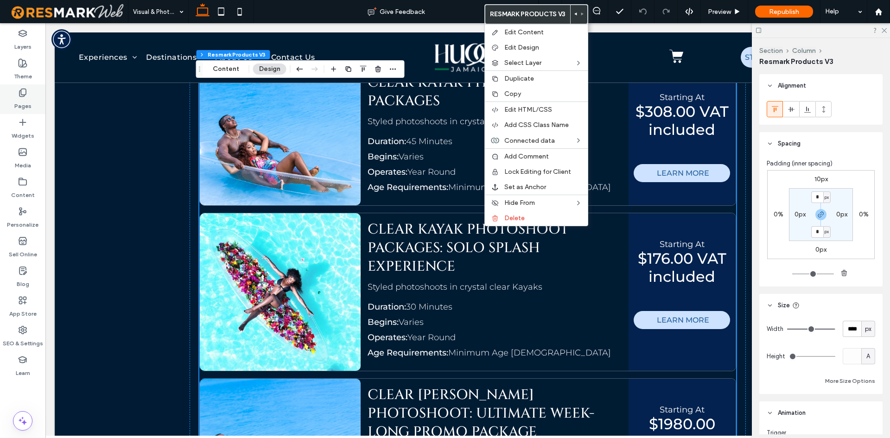
click at [35, 98] on div "Pages" at bounding box center [22, 99] width 45 height 30
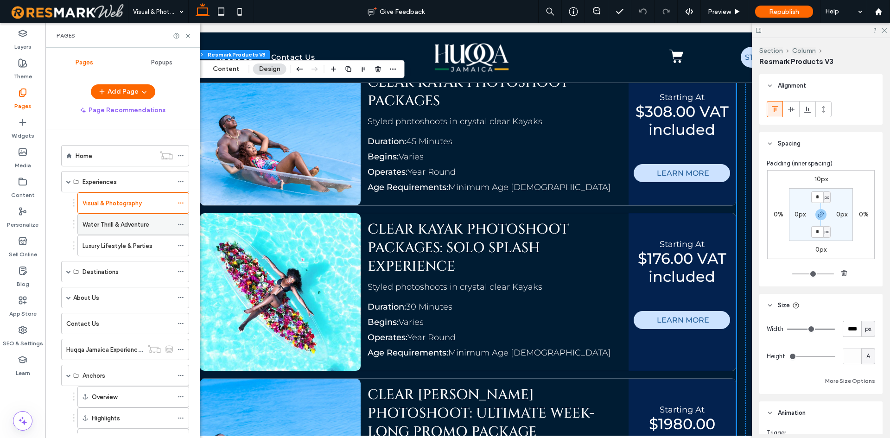
click at [111, 224] on label "Water Thrill & Adventure" at bounding box center [116, 225] width 67 height 16
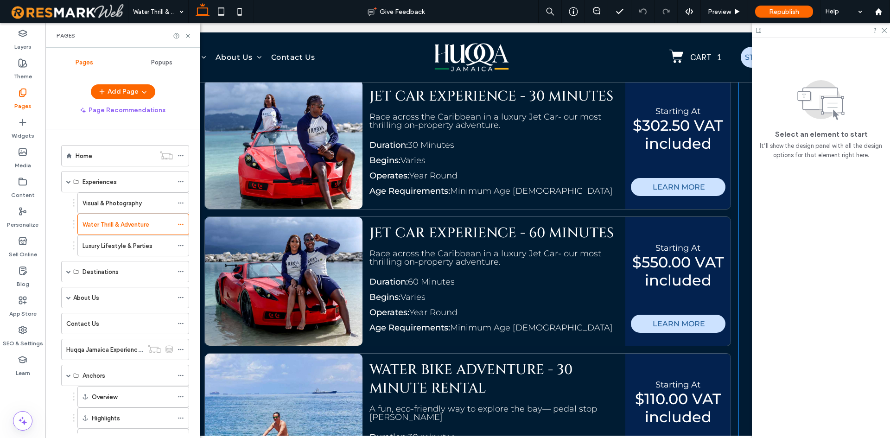
scroll to position [1530, 0]
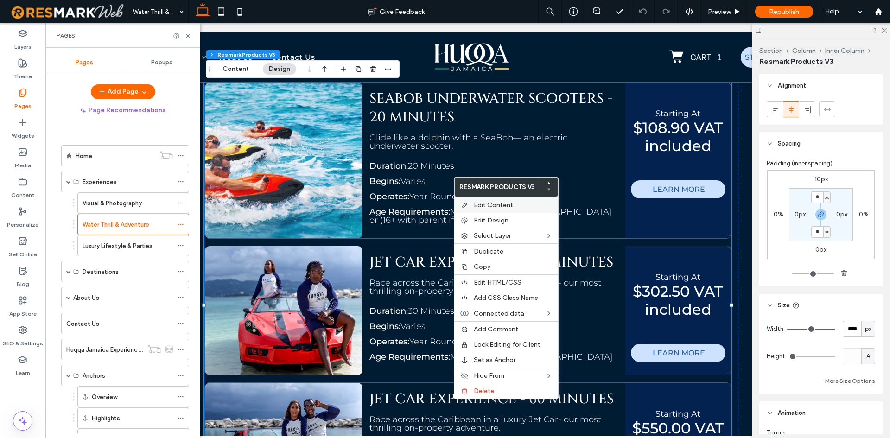
click at [480, 202] on span "Edit Content" at bounding box center [493, 205] width 39 height 8
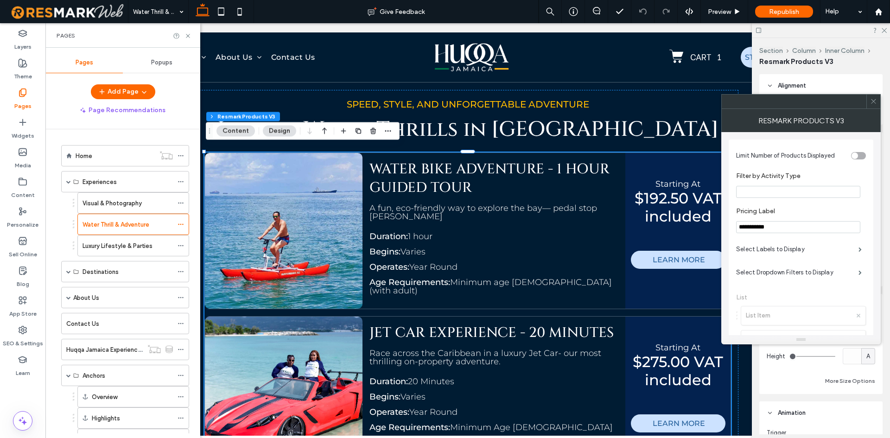
scroll to position [93, 0]
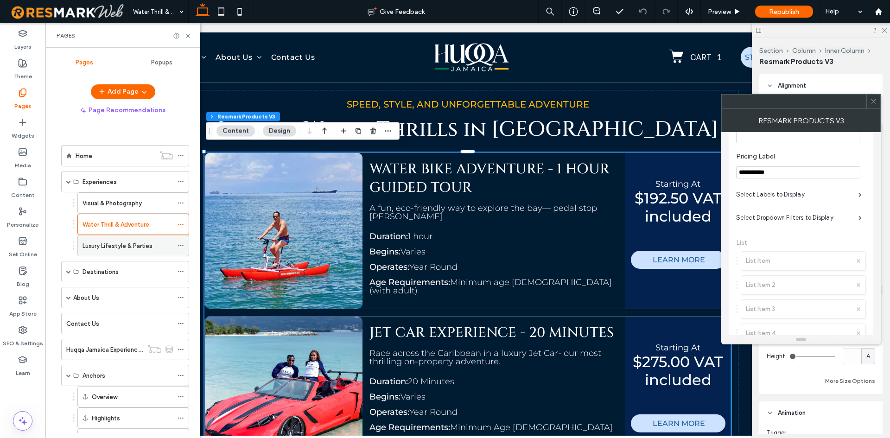
click at [140, 248] on label "Luxury Lifestyle & Parties" at bounding box center [118, 246] width 70 height 16
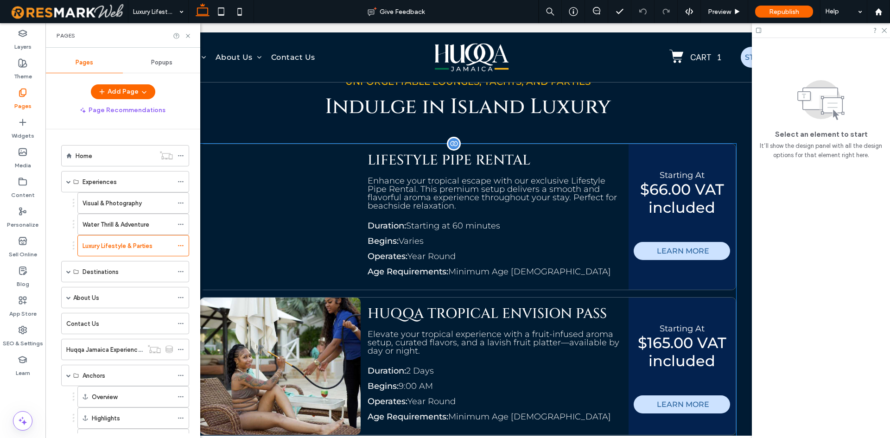
scroll to position [1163, 0]
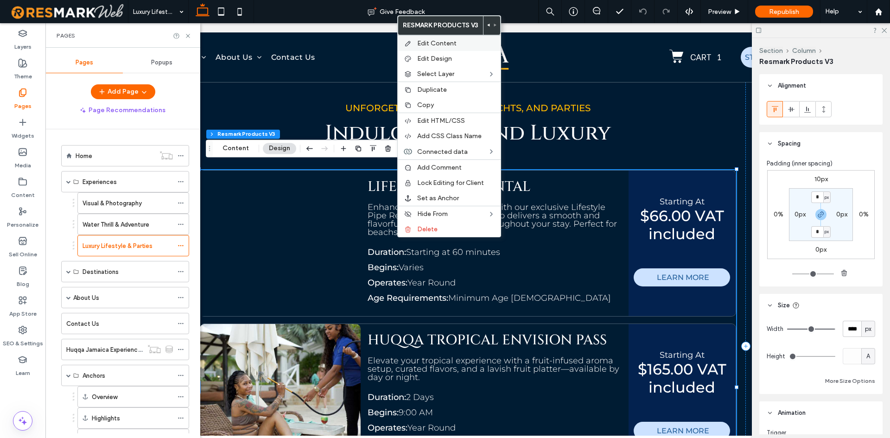
click at [448, 46] on span "Edit Content" at bounding box center [436, 43] width 39 height 8
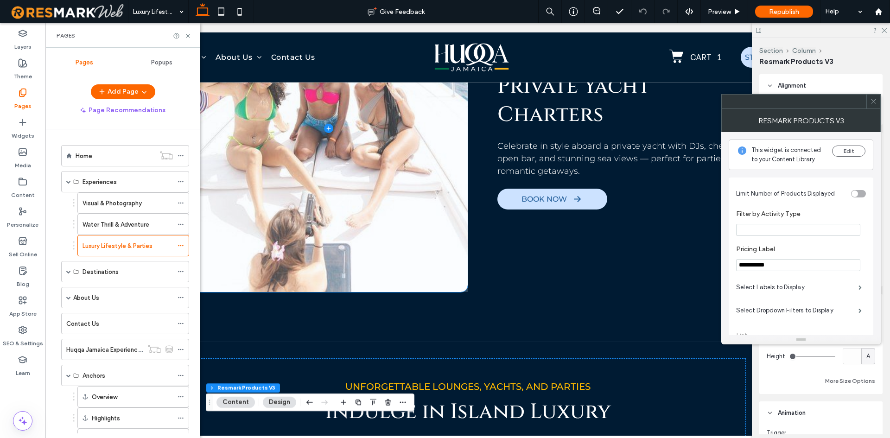
scroll to position [838, 0]
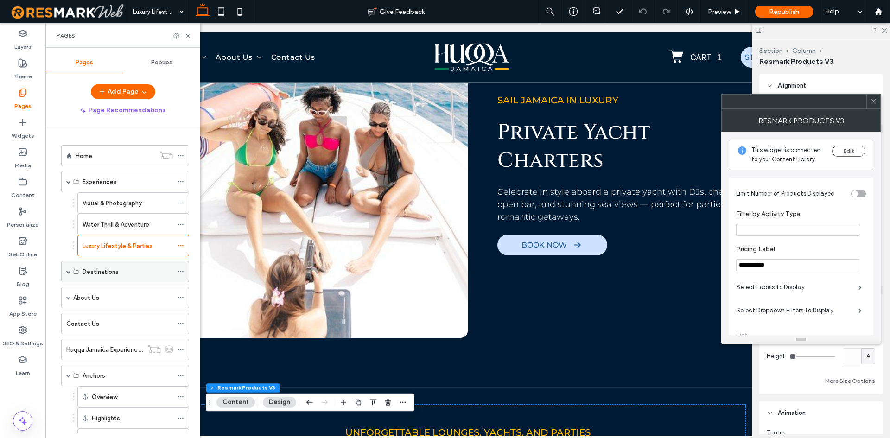
click at [71, 276] on div "Destinations" at bounding box center [125, 271] width 128 height 21
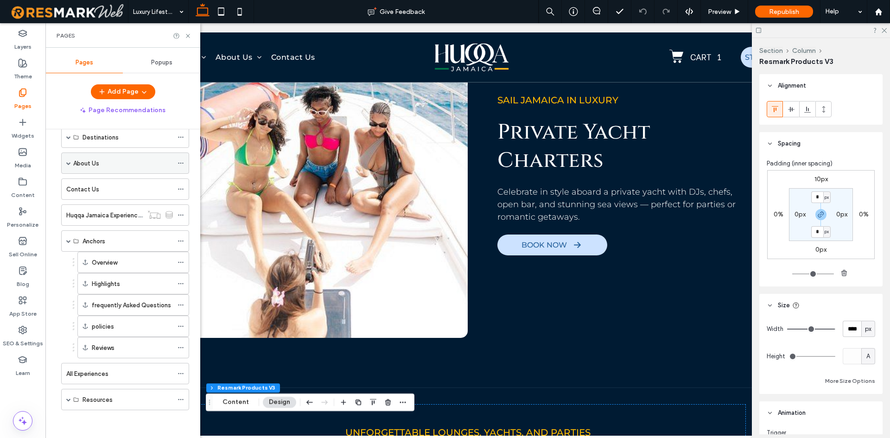
scroll to position [88, 0]
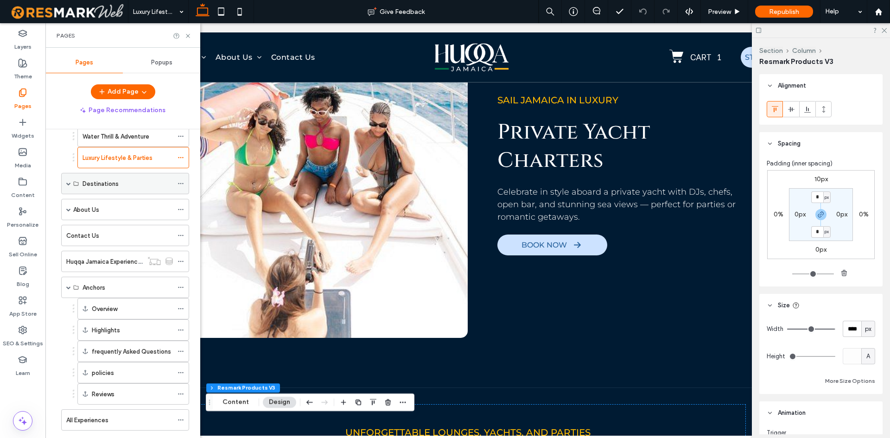
click at [63, 180] on div "Destinations" at bounding box center [125, 183] width 128 height 21
click at [68, 183] on span at bounding box center [68, 183] width 5 height 5
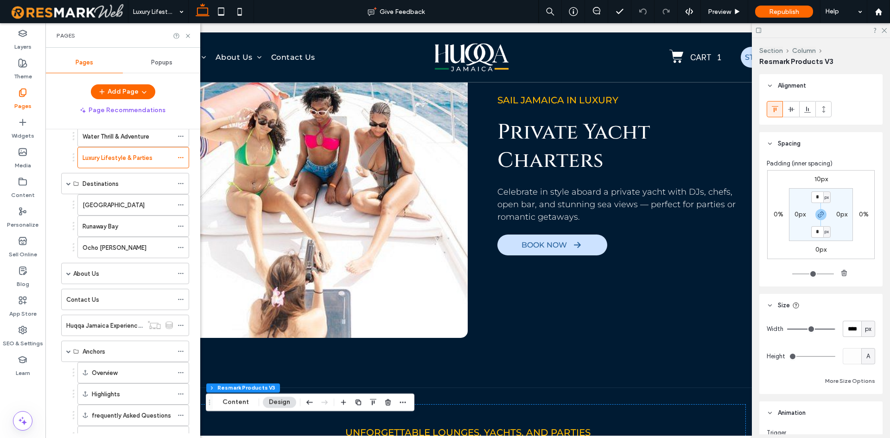
click at [93, 207] on label "Montego Bay" at bounding box center [114, 205] width 62 height 16
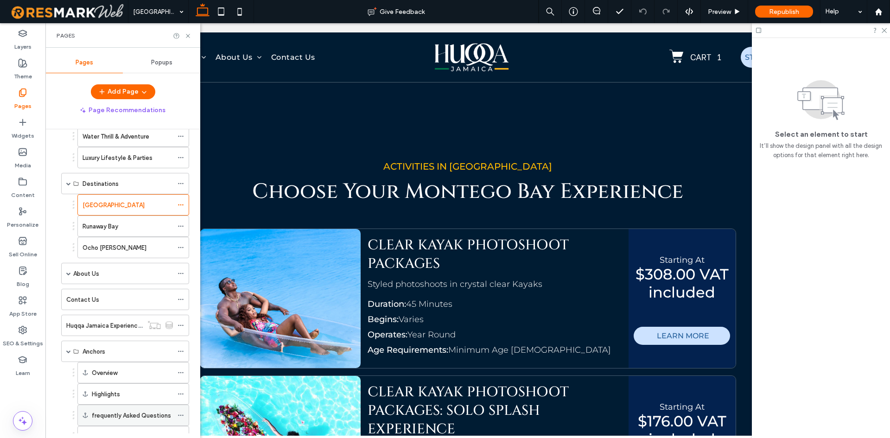
scroll to position [198, 0]
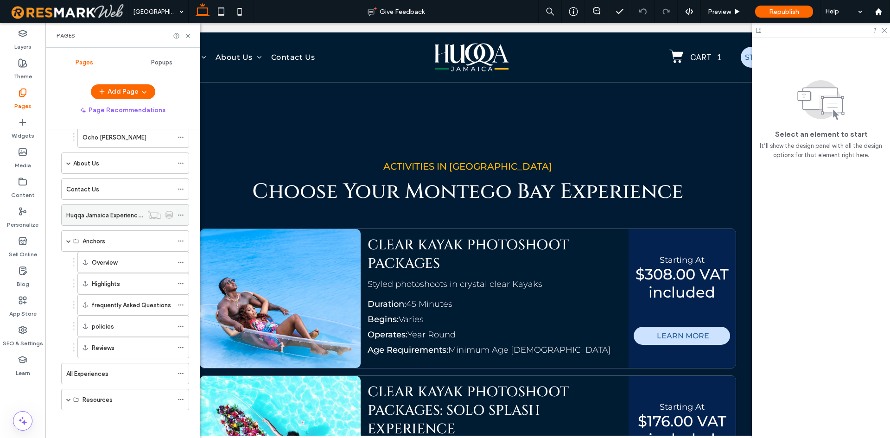
click at [128, 223] on div "Huqqa Jamaica Experiences" at bounding box center [104, 215] width 77 height 20
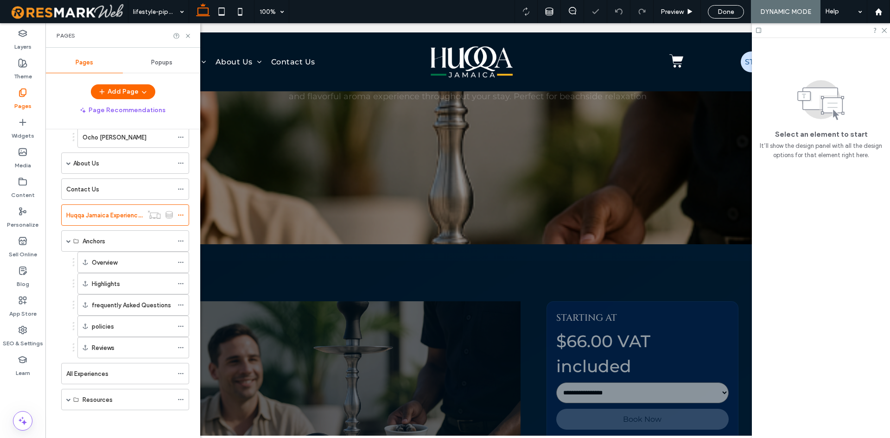
scroll to position [223, 0]
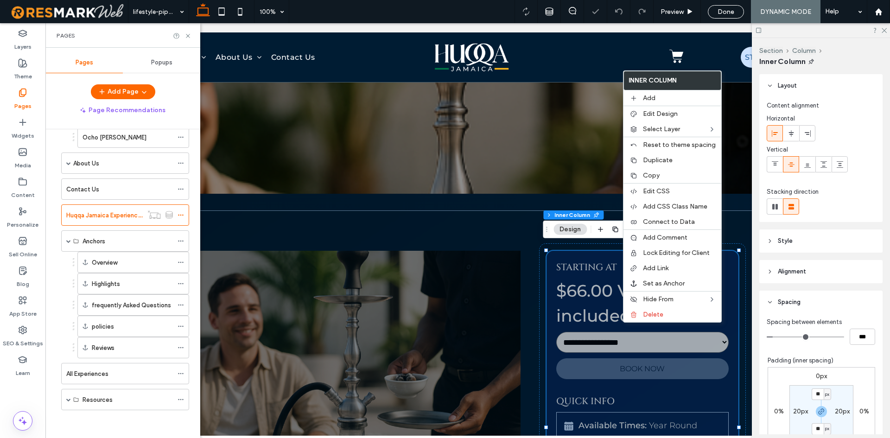
drag, startPoint x: 622, startPoint y: 323, endPoint x: 610, endPoint y: 333, distance: 16.4
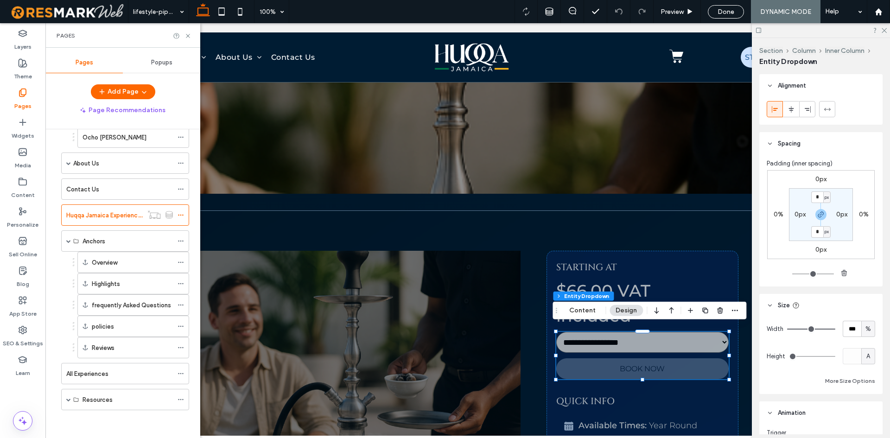
click at [729, 8] on span "Done" at bounding box center [726, 12] width 17 height 8
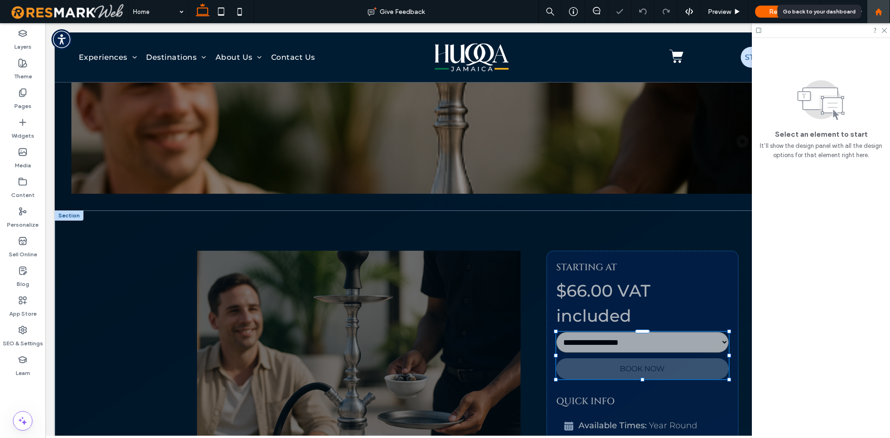
click at [882, 12] on use at bounding box center [878, 11] width 7 height 7
